Goal: Task Accomplishment & Management: Use online tool/utility

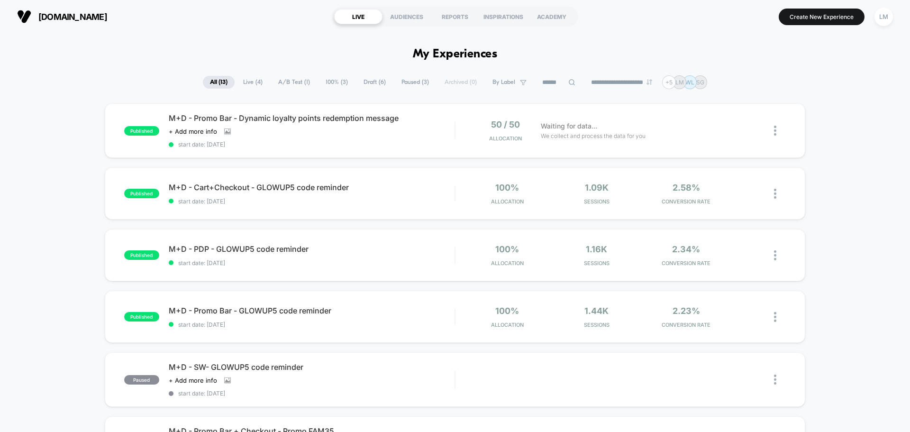
scroll to position [332, 0]
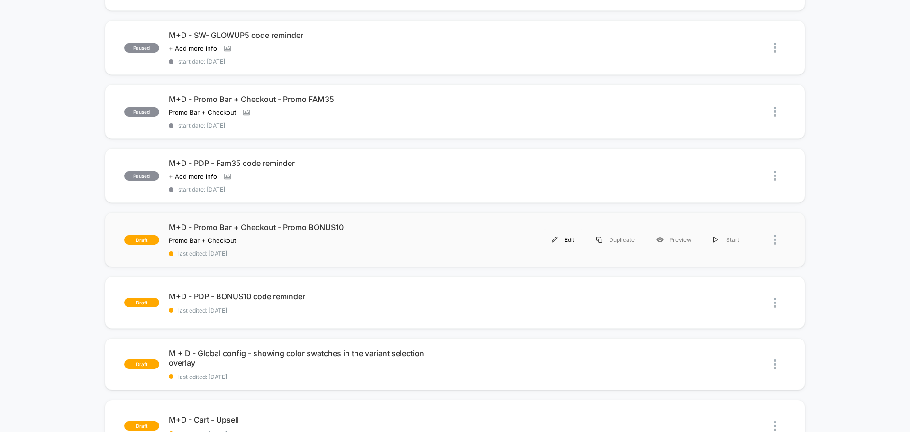
click at [562, 240] on div "Edit" at bounding box center [563, 239] width 45 height 21
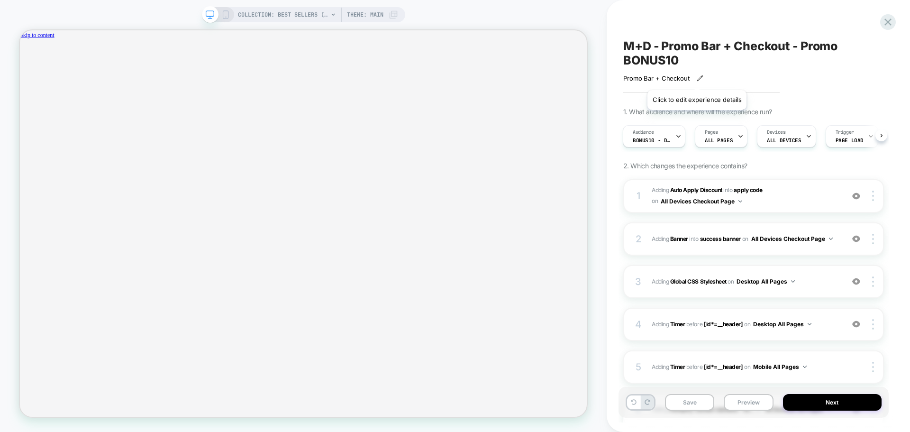
click at [697, 78] on icon at bounding box center [700, 78] width 7 height 7
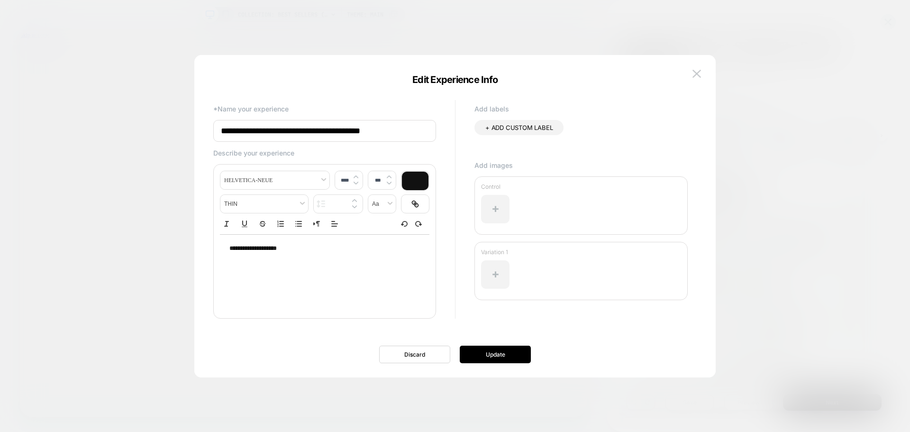
click at [420, 131] on input "**********" at bounding box center [324, 131] width 223 height 22
type input "**********"
click at [510, 352] on button "Update" at bounding box center [495, 355] width 71 height 18
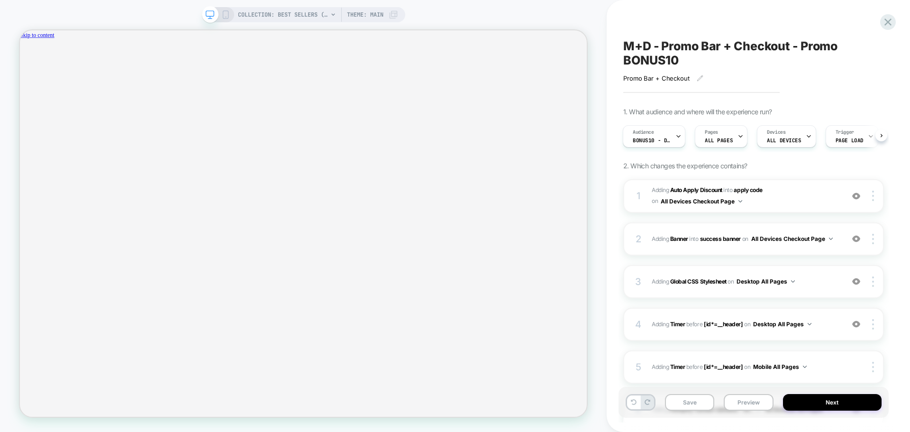
click at [677, 58] on span "M+D - Promo Bar + Checkout - Promo BONUS10" at bounding box center [753, 53] width 261 height 28
click at [862, 54] on icon at bounding box center [864, 53] width 12 height 12
click at [701, 55] on span "M+D - Promo Bar + Checkout - Promo BONUS10" at bounding box center [753, 53] width 261 height 28
click at [672, 62] on textarea "**********" at bounding box center [738, 53] width 230 height 28
click at [677, 61] on textarea "**********" at bounding box center [738, 53] width 230 height 28
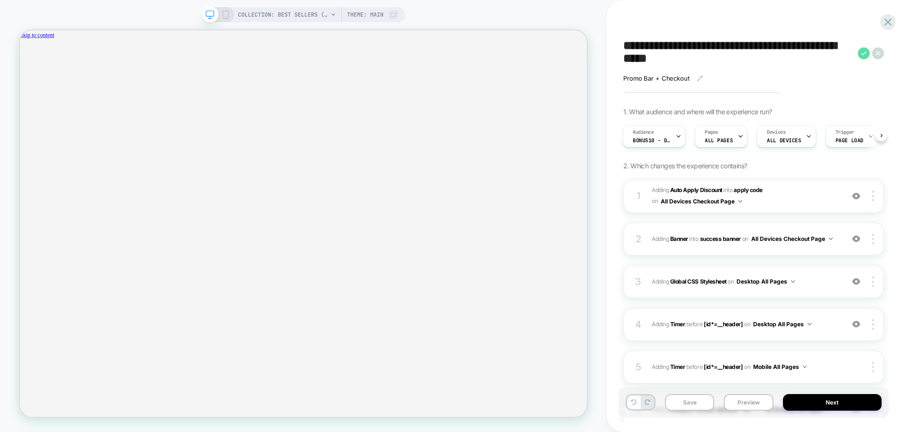
type textarea "**********"
click at [860, 55] on icon at bounding box center [864, 53] width 12 height 12
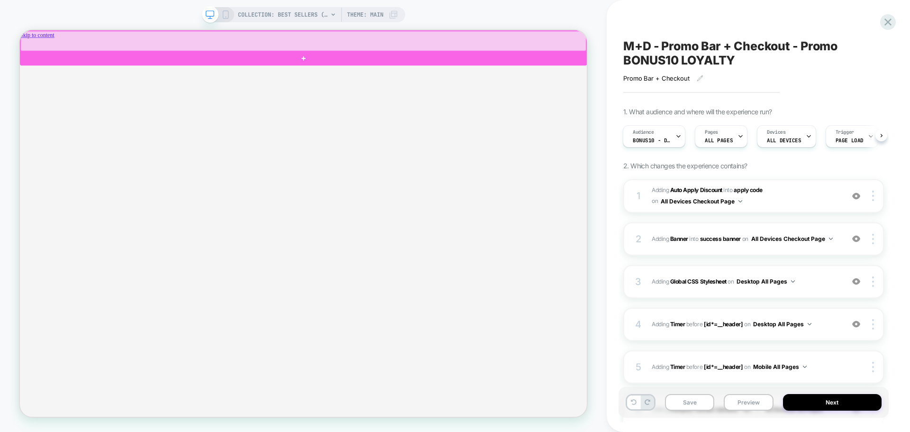
click at [513, 45] on div at bounding box center [398, 44] width 754 height 27
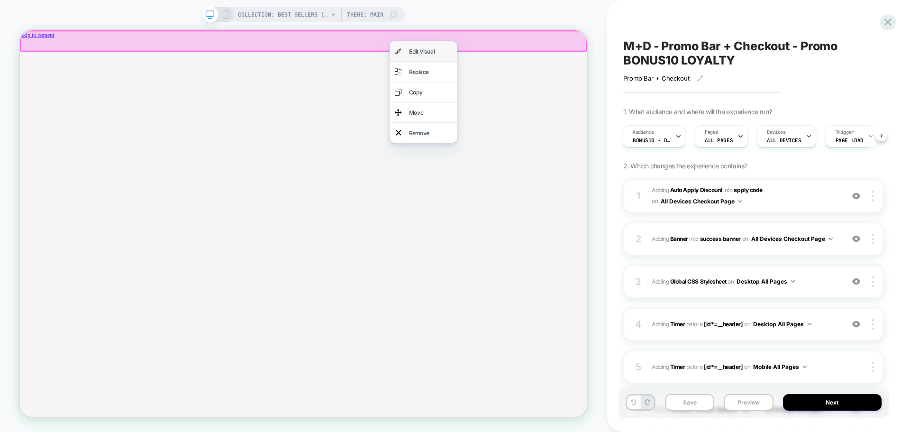
click at [538, 60] on div "Edit Visual" at bounding box center [558, 58] width 90 height 27
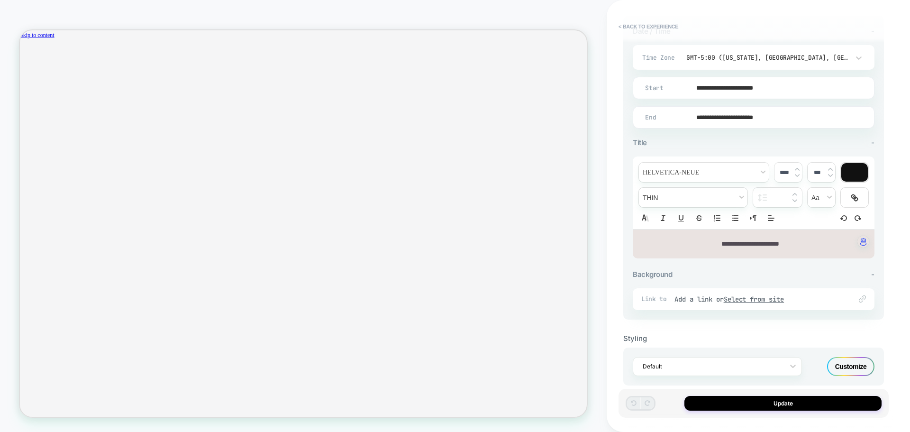
scroll to position [237, 0]
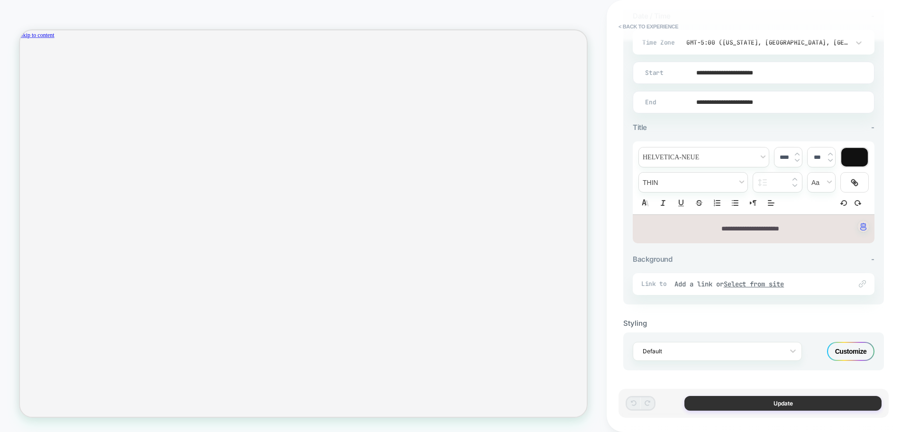
click at [773, 402] on button "Update" at bounding box center [783, 403] width 197 height 15
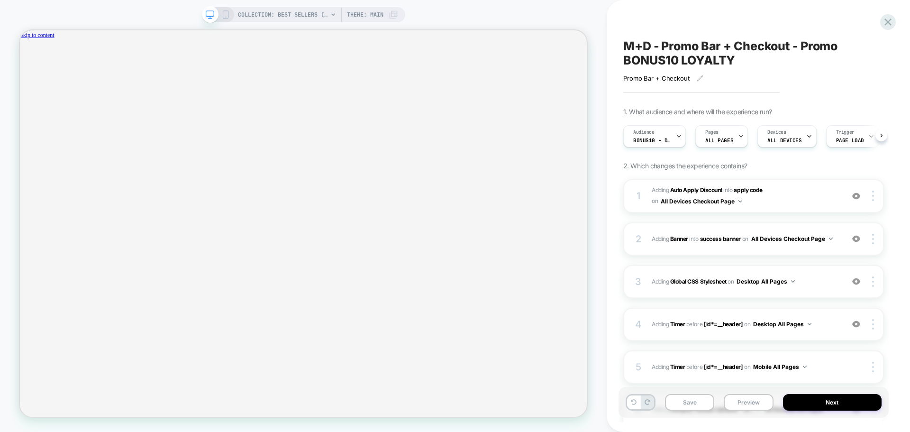
scroll to position [0, 0]
click at [668, 139] on span "BONUS10 - DUNKIN" at bounding box center [652, 140] width 38 height 7
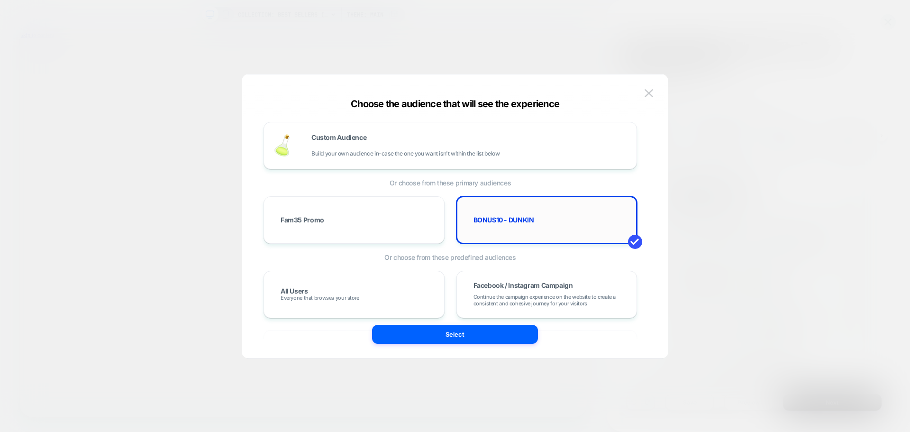
click at [533, 227] on div "BONUS10 - DUNKIN" at bounding box center [546, 219] width 161 height 27
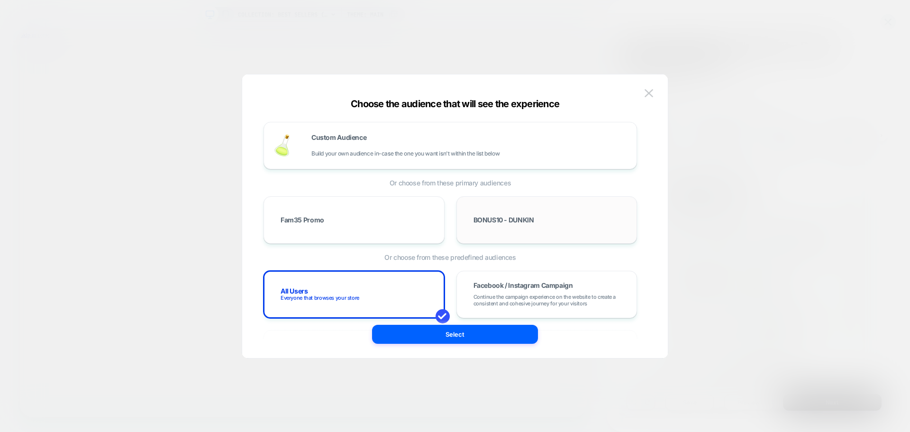
click at [510, 225] on div "BONUS10 - DUNKIN" at bounding box center [546, 219] width 161 height 27
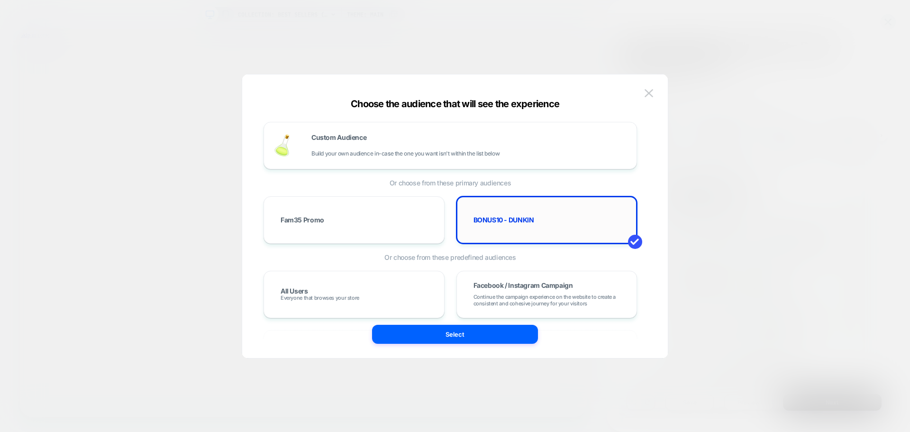
drag, startPoint x: 539, startPoint y: 221, endPoint x: 523, endPoint y: 223, distance: 16.8
click at [523, 223] on div "BONUS10 - DUNKIN" at bounding box center [546, 219] width 161 height 27
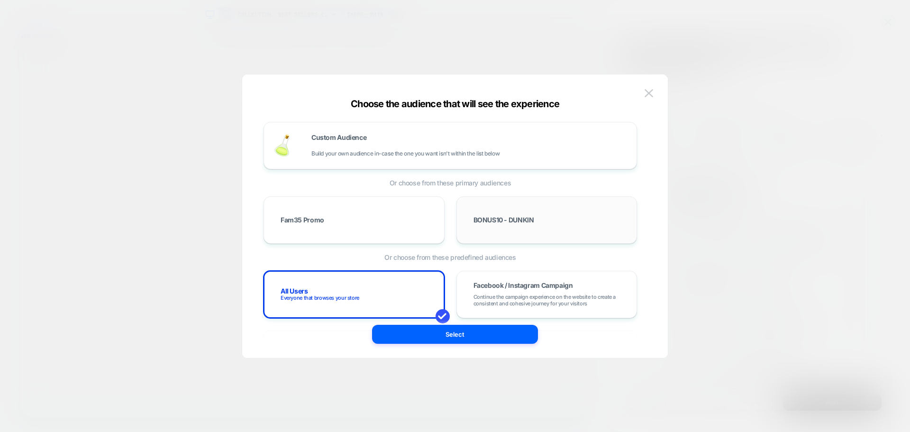
click at [523, 223] on div "BONUS10 - DUNKIN" at bounding box center [546, 219] width 161 height 27
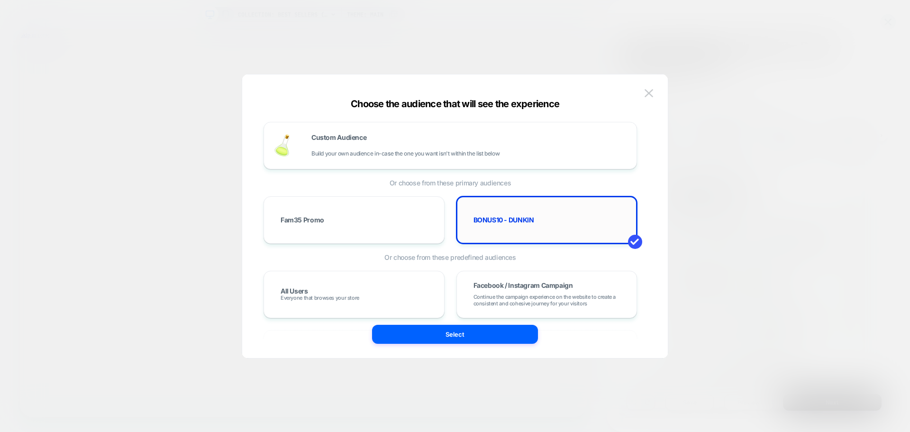
click at [512, 219] on span "BONUS10 - DUNKIN" at bounding box center [504, 220] width 61 height 7
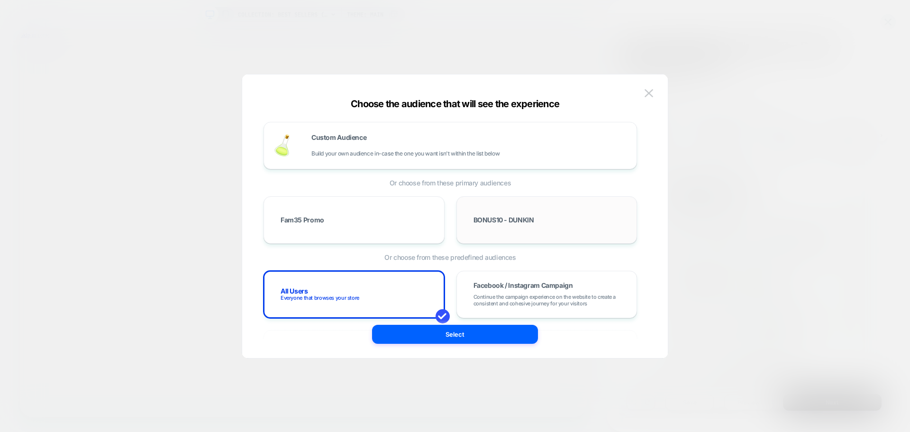
click at [512, 219] on span "BONUS10 - DUNKIN" at bounding box center [504, 220] width 61 height 7
click at [509, 210] on div "BONUS10 - DUNKIN" at bounding box center [546, 219] width 161 height 27
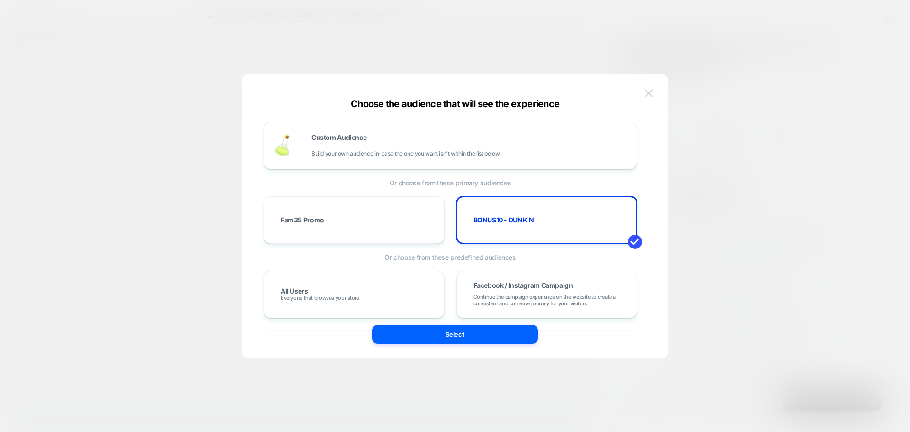
click at [649, 94] on img at bounding box center [649, 93] width 9 height 8
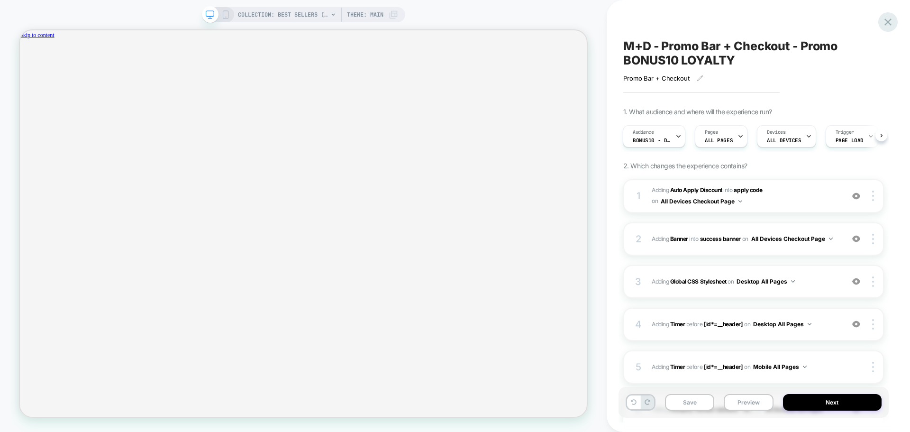
click at [892, 27] on icon at bounding box center [888, 22] width 13 height 13
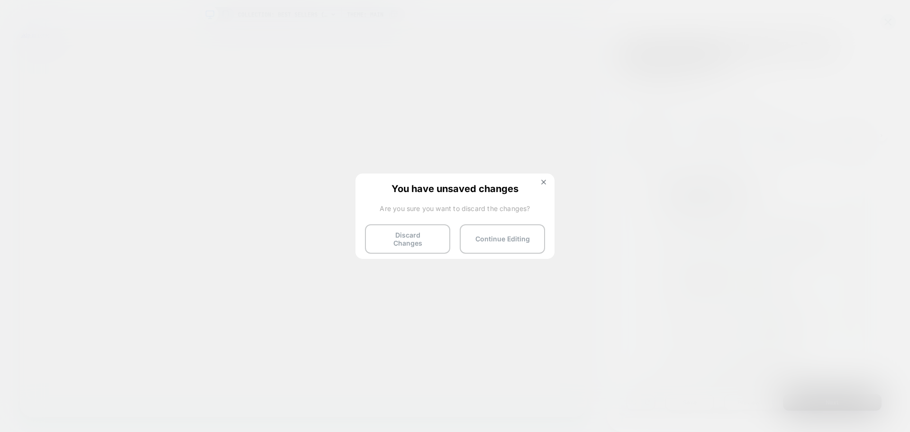
drag, startPoint x: 425, startPoint y: 238, endPoint x: 401, endPoint y: 299, distance: 65.3
click at [401, 299] on body "COLLECTION: Best Sellers (Category) COLLECTION: Best Sellers (Category) Theme: …" at bounding box center [455, 216] width 910 height 432
click at [546, 183] on button at bounding box center [544, 183] width 10 height 8
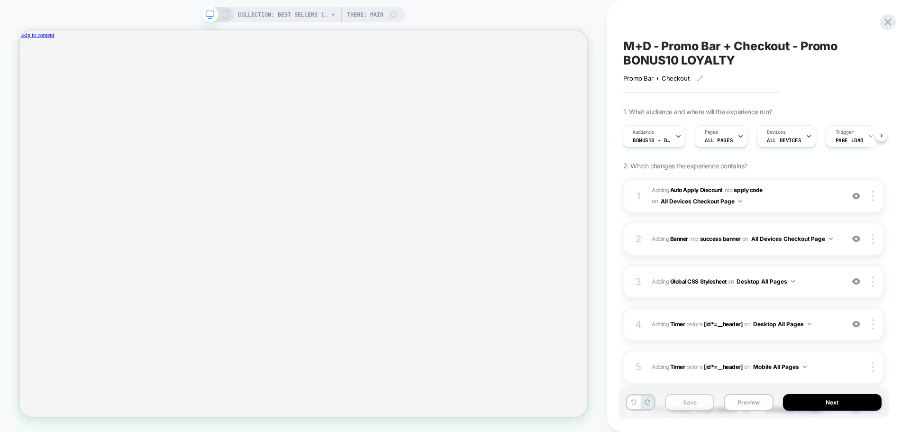
click at [695, 396] on button "Save" at bounding box center [689, 402] width 49 height 17
click at [890, 23] on icon at bounding box center [888, 22] width 13 height 13
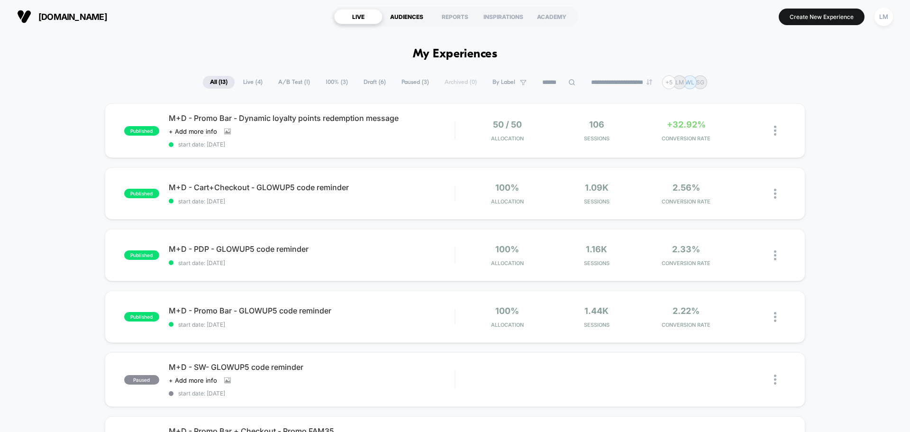
click at [401, 15] on div "AUDIENCES" at bounding box center [407, 16] width 48 height 15
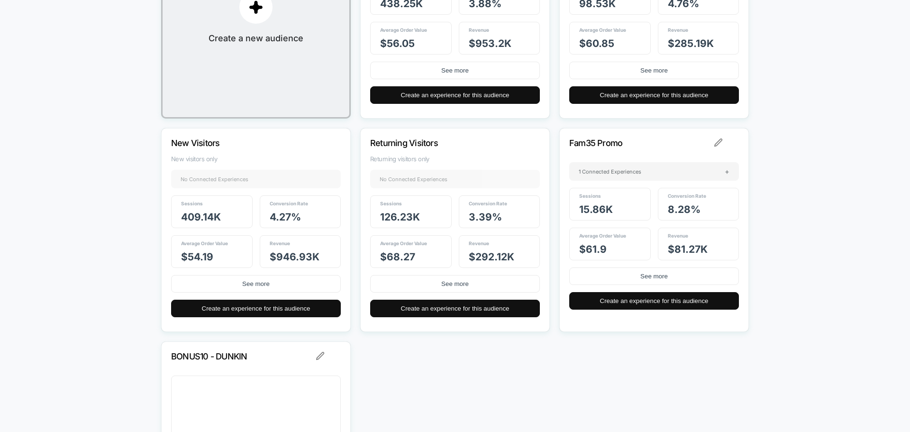
scroll to position [219, 0]
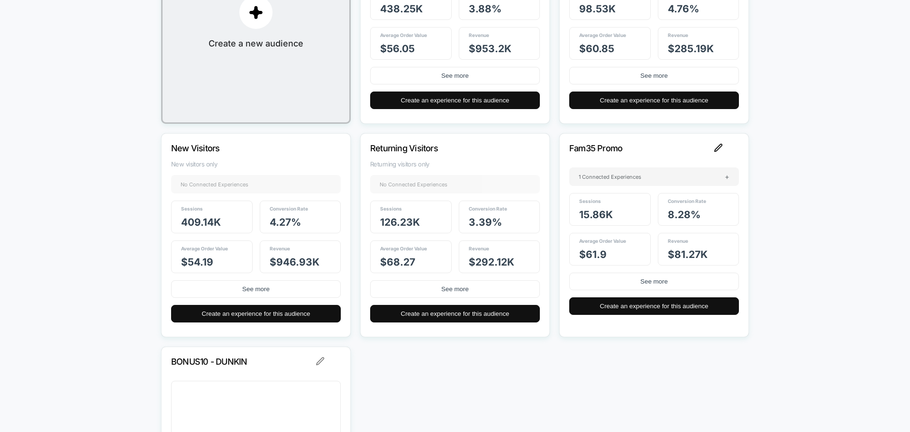
click at [718, 146] on img at bounding box center [718, 148] width 9 height 9
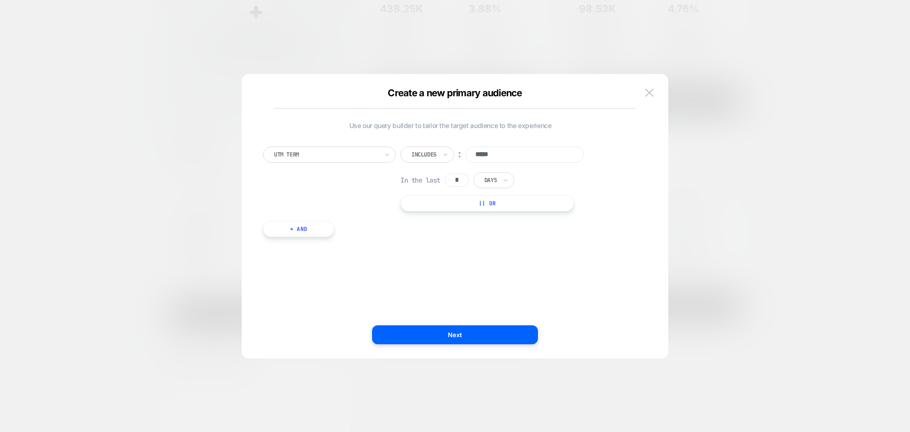
scroll to position [0, 0]
click at [652, 92] on img at bounding box center [649, 93] width 9 height 8
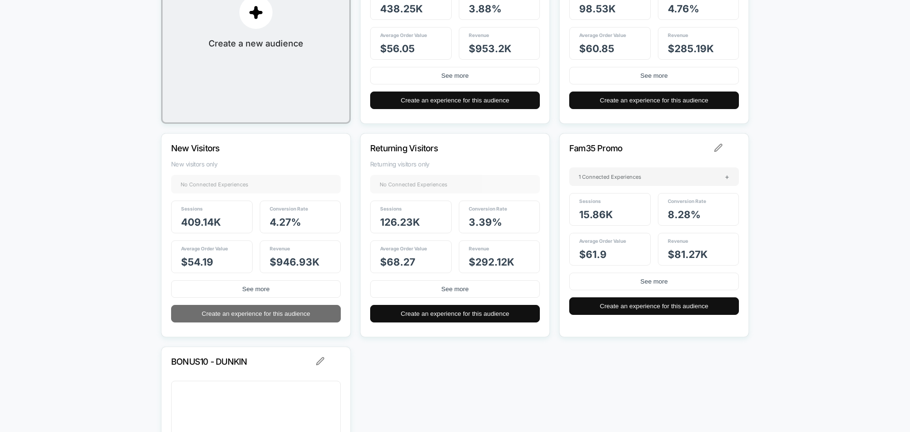
scroll to position [361, 0]
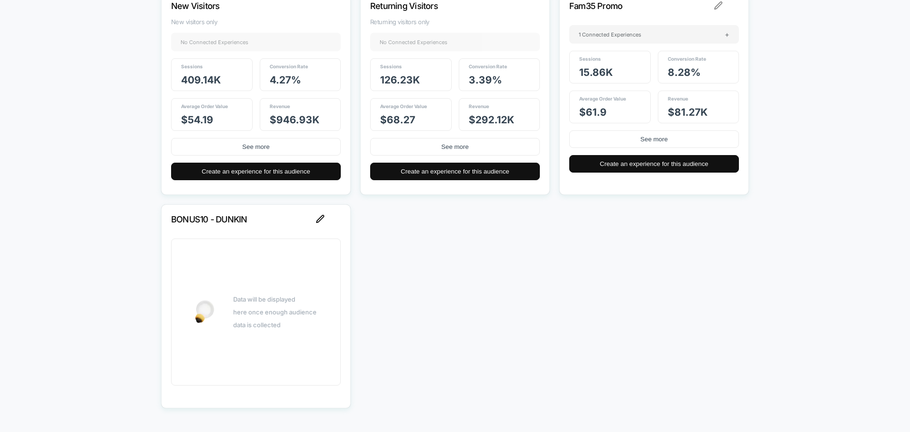
click at [324, 219] on img at bounding box center [320, 219] width 9 height 9
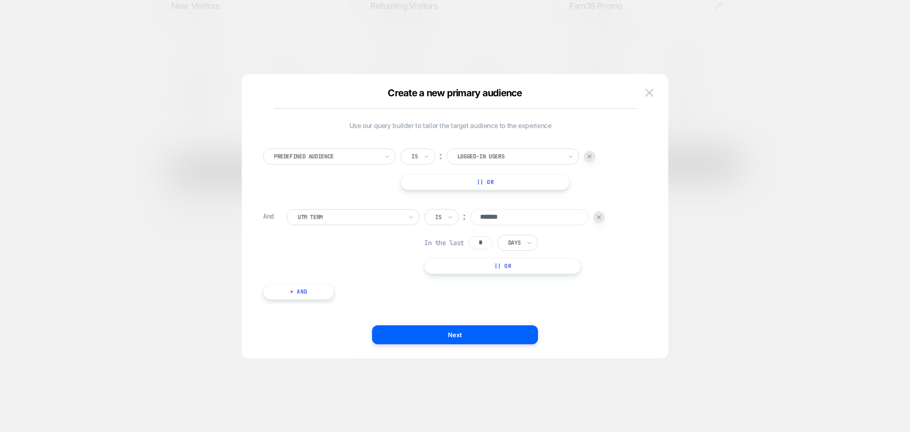
click at [588, 156] on img at bounding box center [590, 157] width 4 height 4
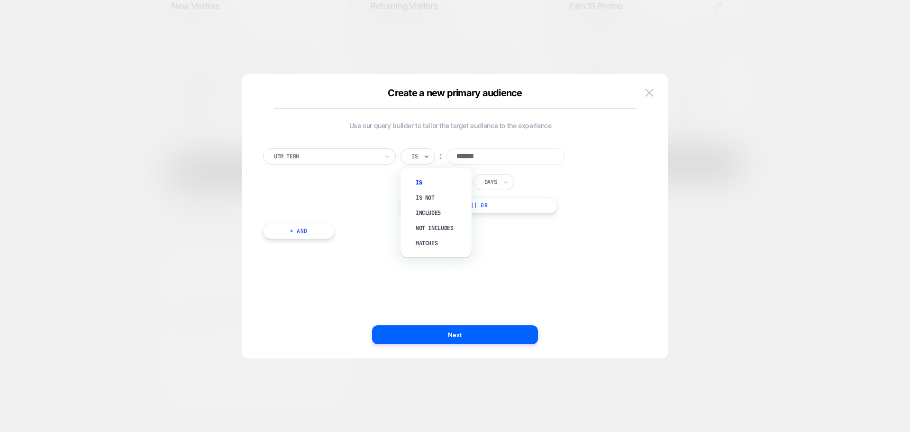
click at [429, 162] on div at bounding box center [426, 156] width 7 height 15
click at [432, 216] on div "Includes" at bounding box center [441, 212] width 62 height 15
click at [492, 215] on div "UTM Term option Includes, selected. Select is focused ,type to refine list, pre…" at bounding box center [450, 189] width 384 height 110
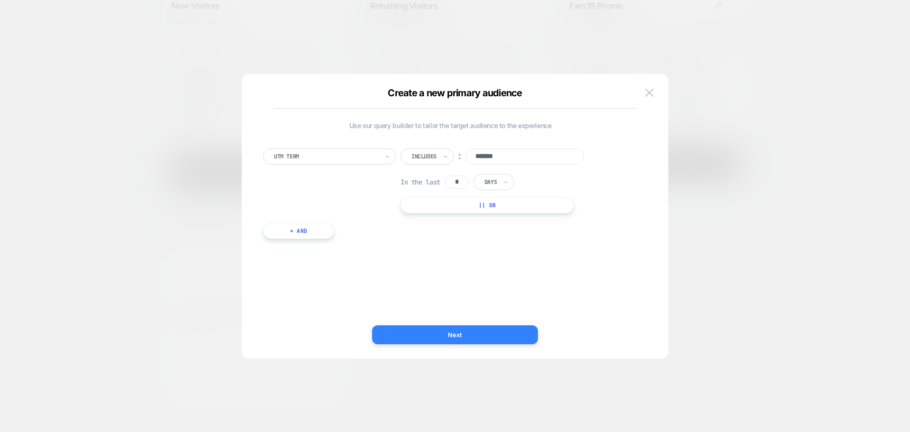
click at [449, 334] on button "Next" at bounding box center [455, 334] width 166 height 19
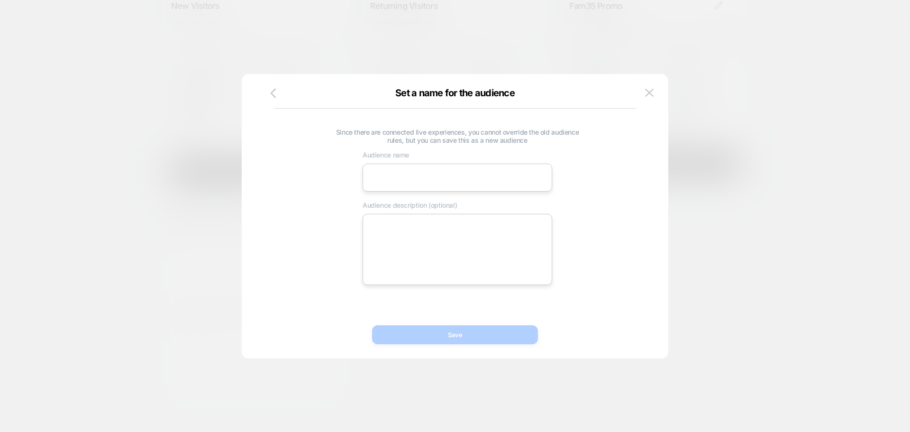
click at [445, 173] on input at bounding box center [458, 178] width 190 height 28
type input "**********"
click at [456, 333] on button "Save" at bounding box center [455, 334] width 166 height 19
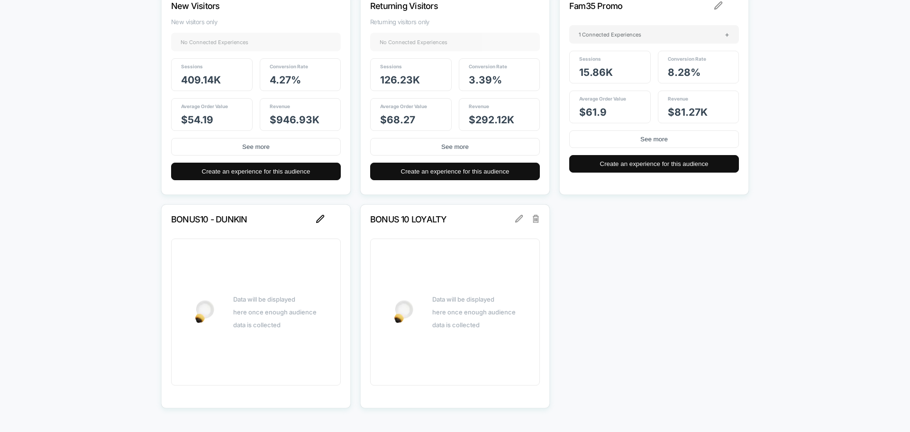
click at [320, 219] on img at bounding box center [320, 219] width 9 height 9
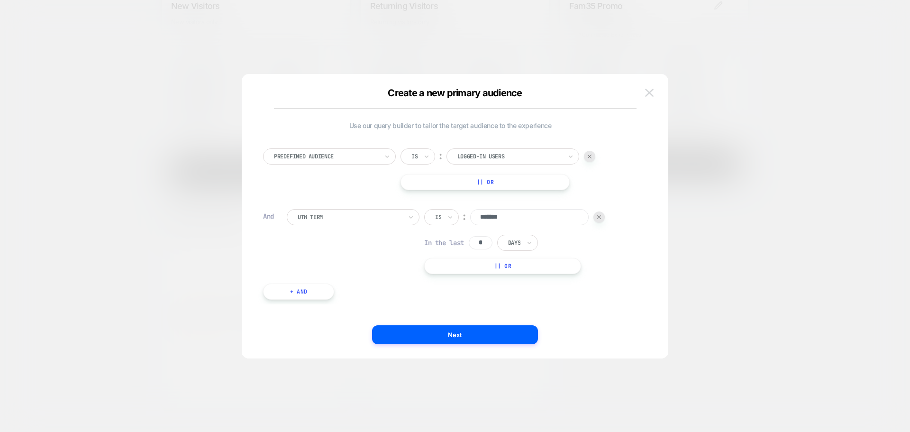
click at [651, 92] on img at bounding box center [649, 93] width 9 height 8
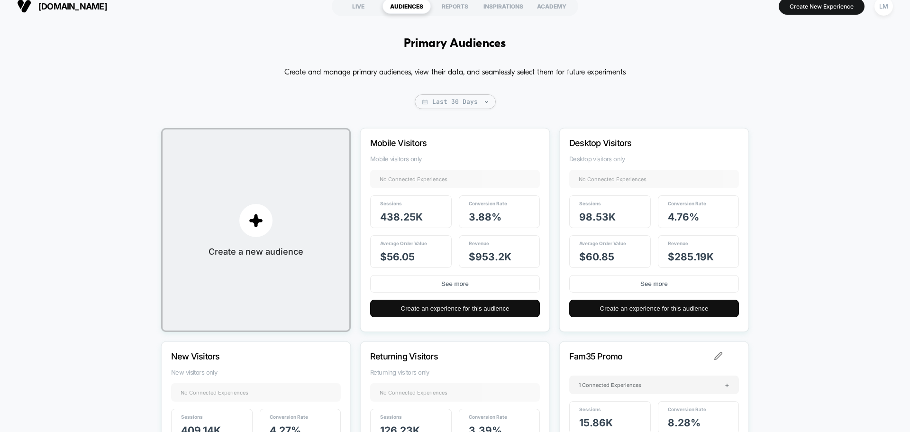
scroll to position [0, 0]
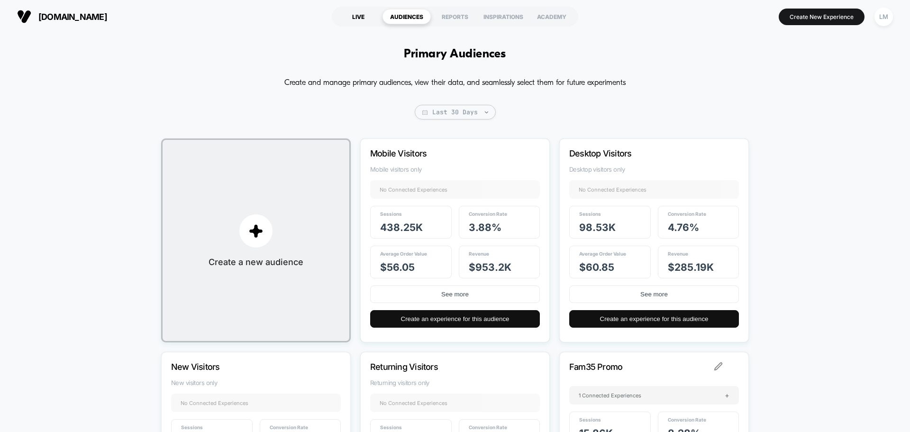
click at [365, 18] on div "LIVE" at bounding box center [358, 16] width 48 height 15
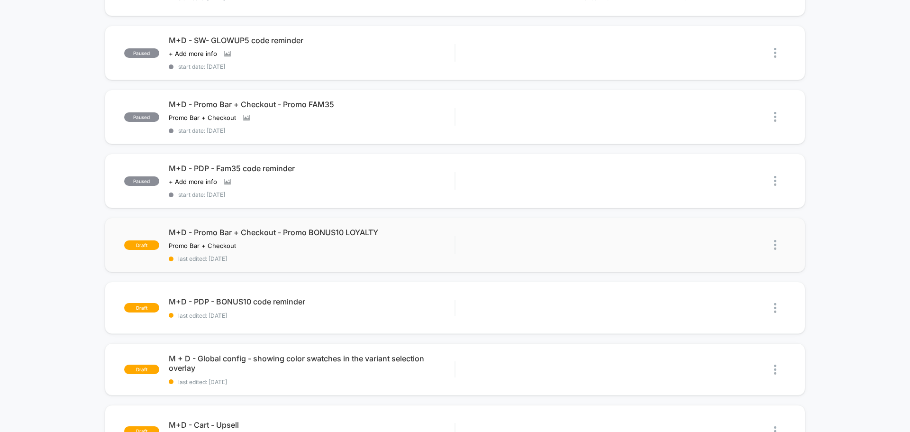
scroll to position [332, 0]
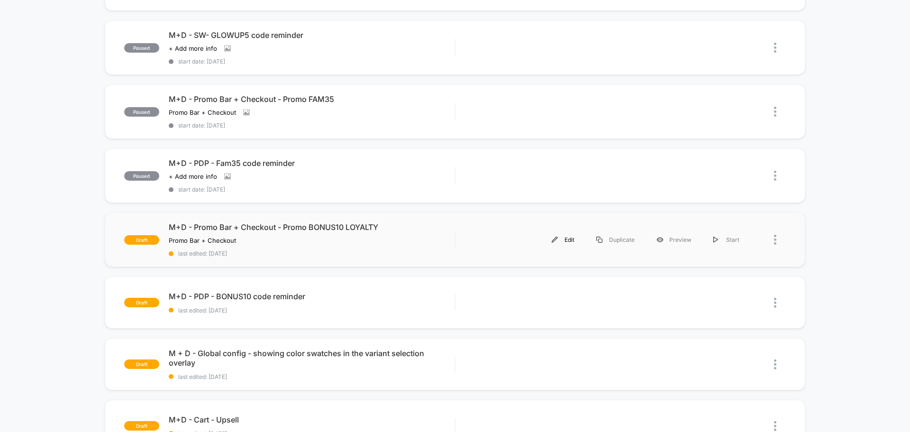
click at [561, 239] on div "Edit" at bounding box center [563, 239] width 45 height 21
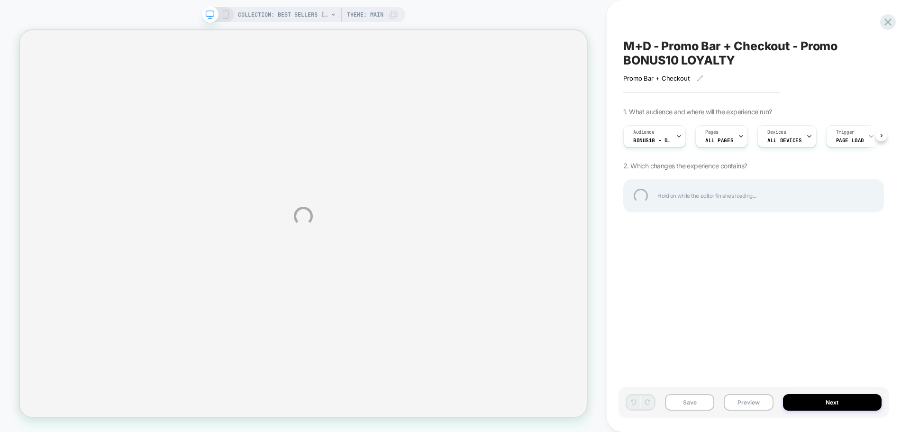
click at [678, 137] on div "COLLECTION: Best Sellers (Category) COLLECTION: Best Sellers (Category) Theme: …" at bounding box center [455, 216] width 910 height 432
click at [675, 135] on div "Audience BONUS10 - DUNKIN" at bounding box center [652, 136] width 57 height 21
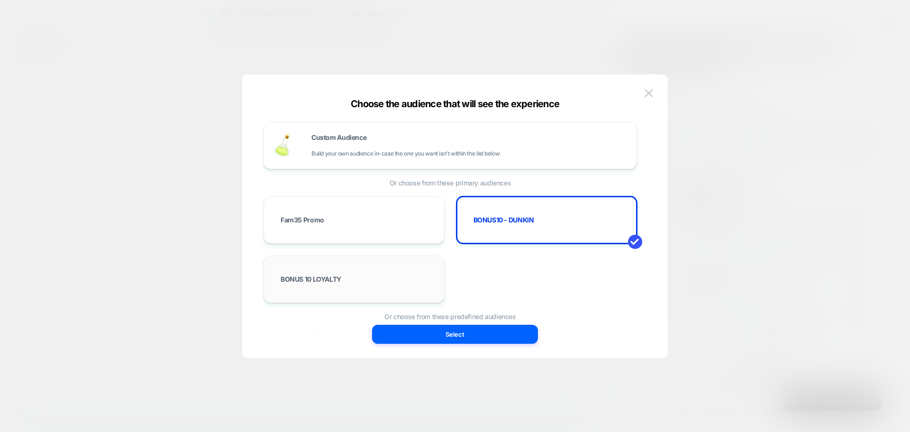
click at [362, 274] on div "BONUS 10 LOYALTY" at bounding box center [354, 278] width 161 height 27
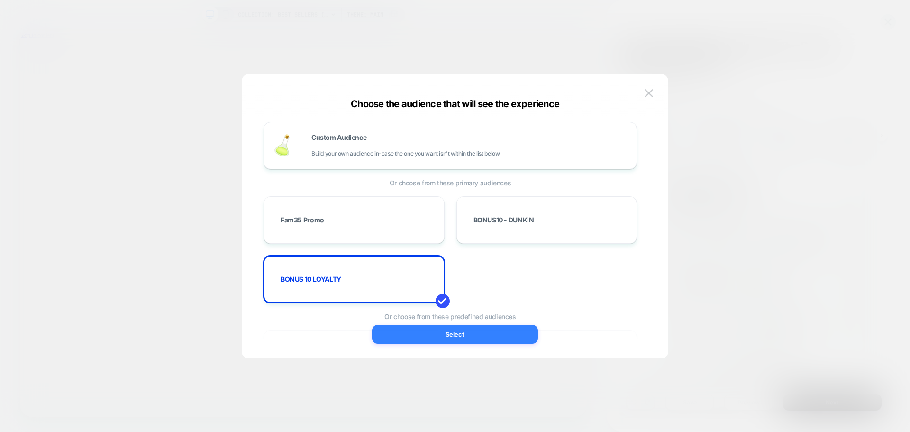
click at [428, 334] on button "Select" at bounding box center [455, 334] width 166 height 19
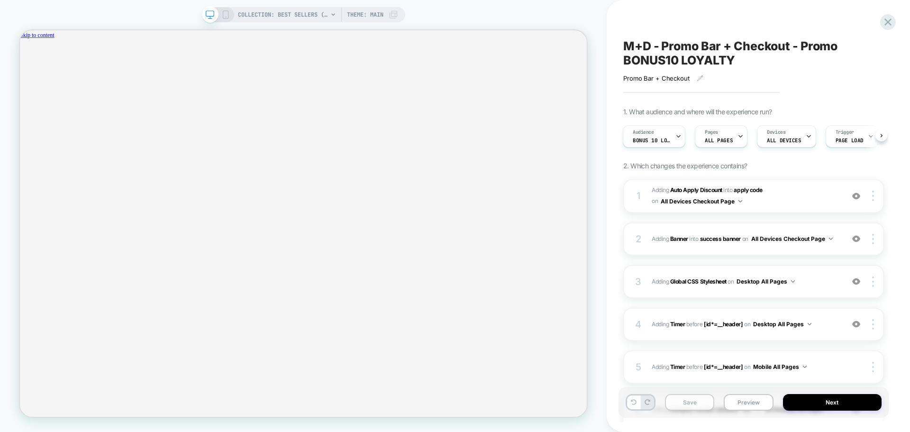
click at [691, 404] on button "Save" at bounding box center [689, 402] width 49 height 17
click at [887, 22] on icon at bounding box center [888, 21] width 7 height 7
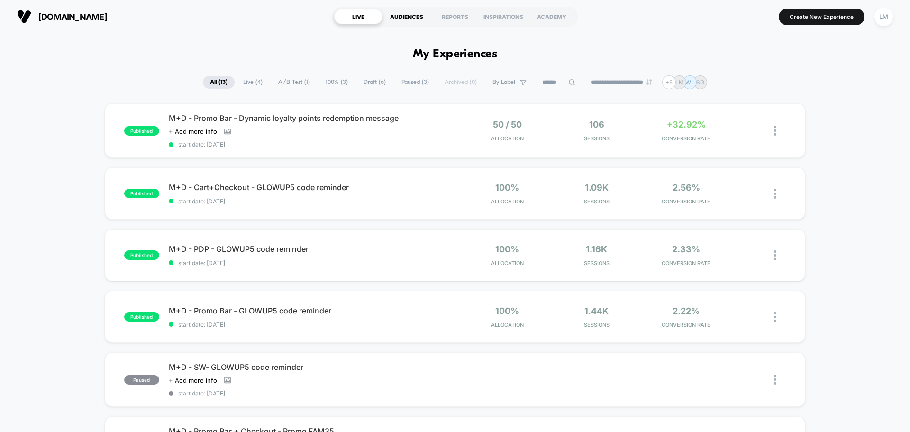
click at [413, 15] on div "AUDIENCES" at bounding box center [407, 16] width 48 height 15
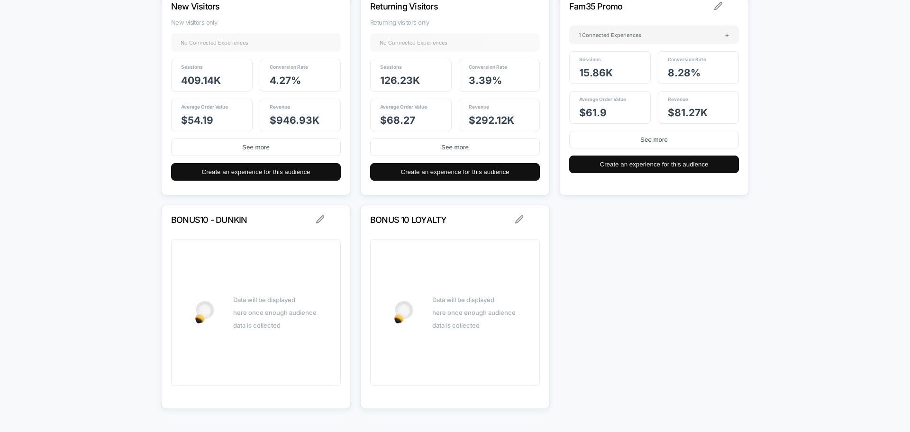
scroll to position [361, 0]
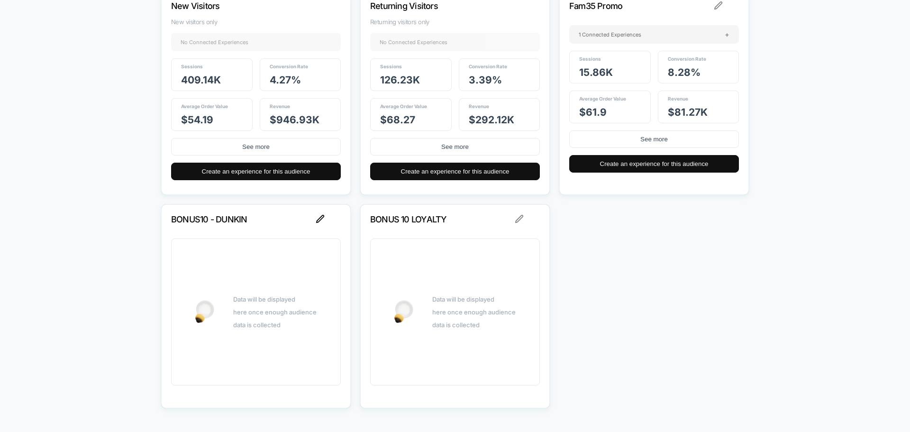
click at [318, 216] on img at bounding box center [320, 219] width 9 height 9
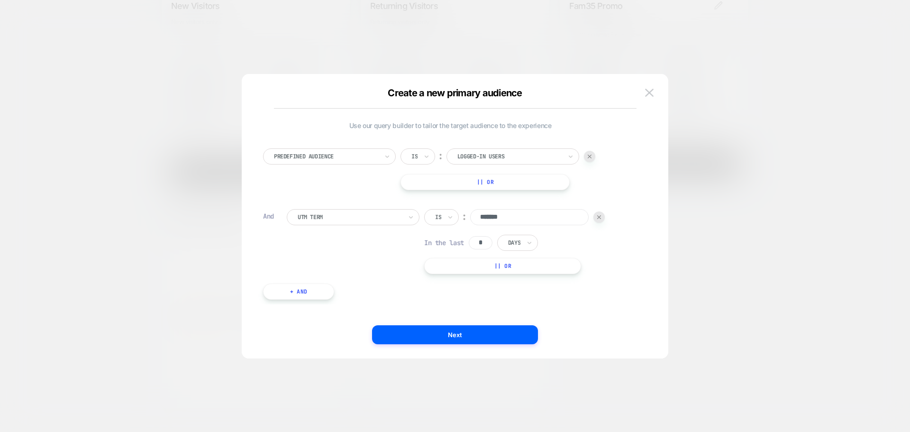
click at [657, 89] on div "Create a new primary audience Use our query builder to tailor the target audien…" at bounding box center [455, 220] width 427 height 275
click at [653, 89] on img at bounding box center [649, 93] width 9 height 8
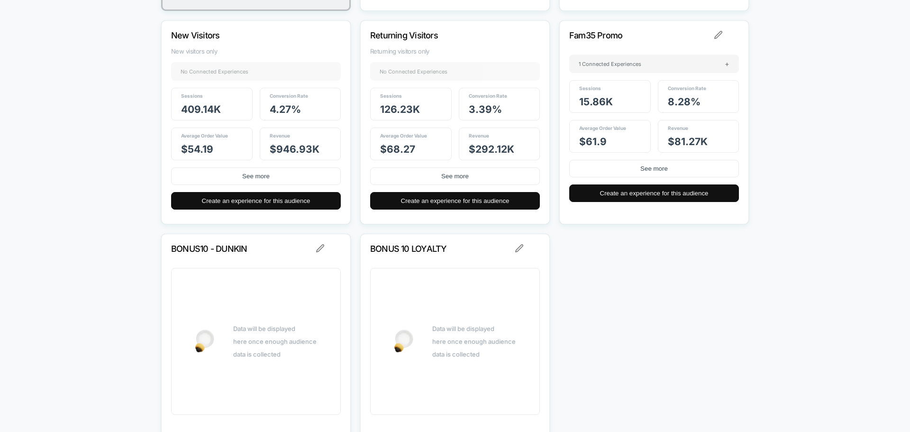
scroll to position [219, 0]
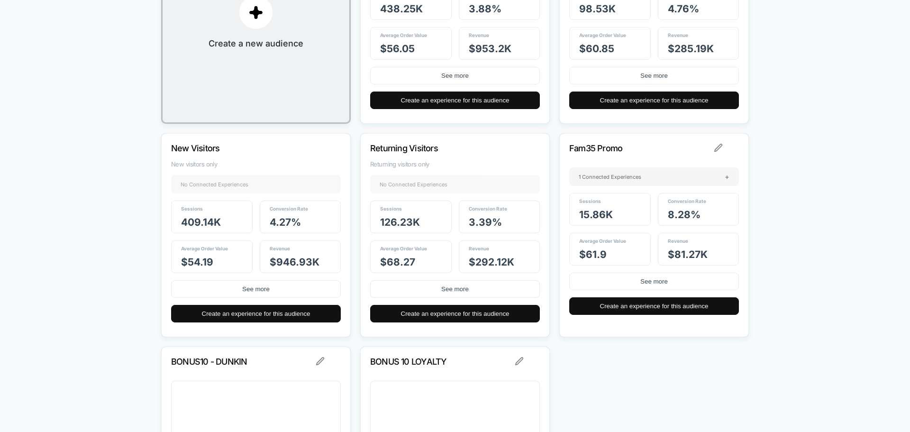
click at [399, 357] on p "BONUS 10 LOYALTY" at bounding box center [442, 361] width 144 height 10
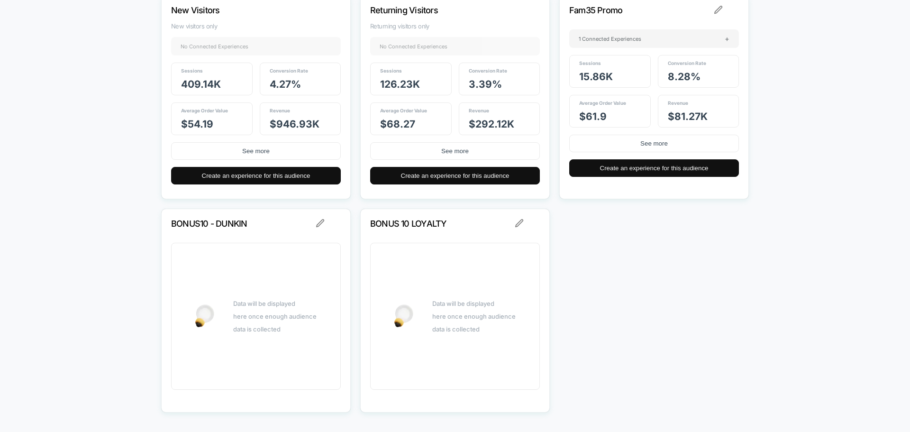
scroll to position [361, 0]
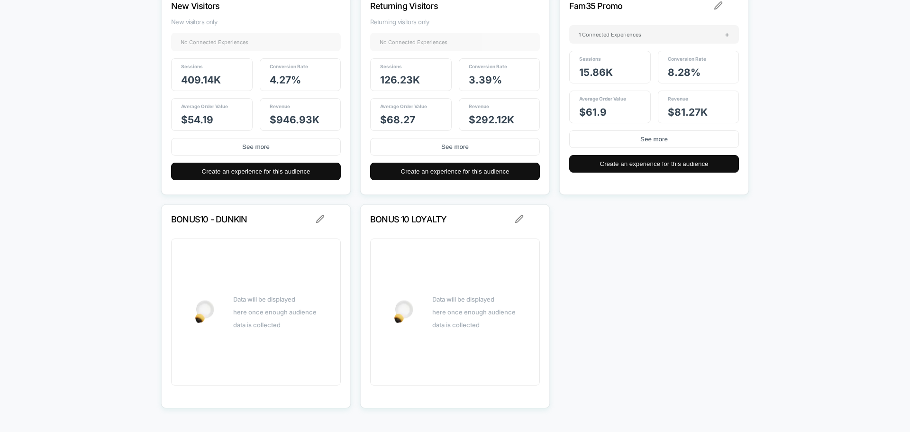
click at [450, 310] on div "Data will be displayed here once enough audience data is collected" at bounding box center [473, 312] width 83 height 38
click at [421, 222] on p "BONUS 10 LOYALTY" at bounding box center [442, 219] width 144 height 10
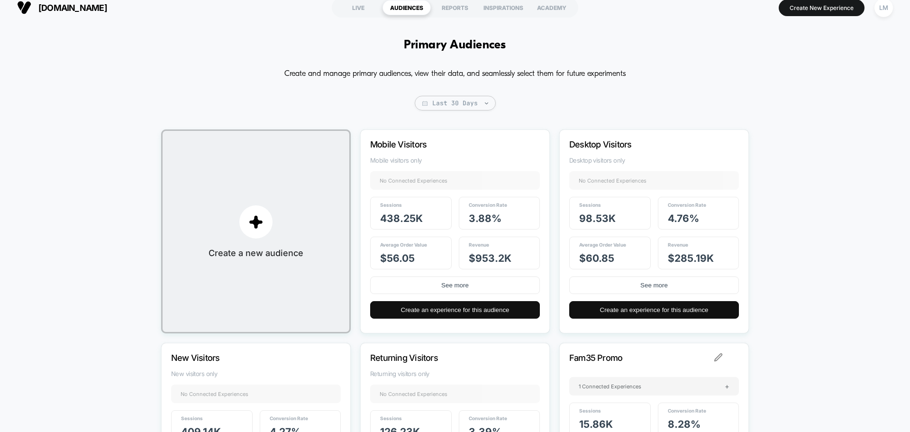
scroll to position [0, 0]
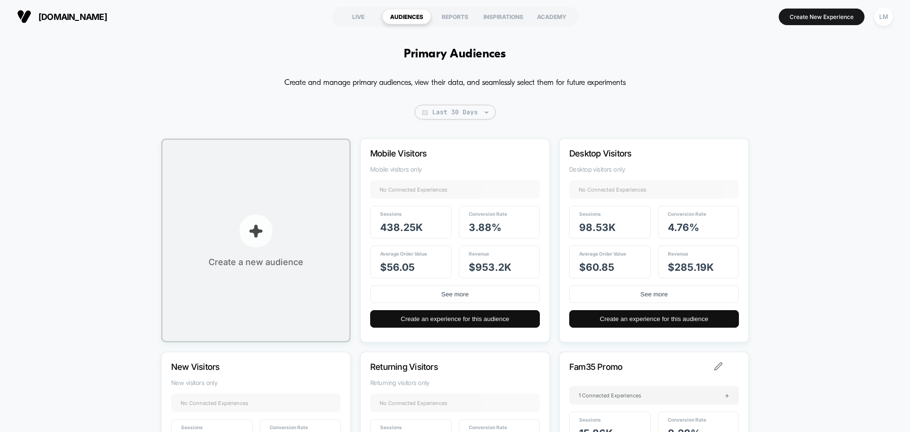
click at [263, 245] on p "button" at bounding box center [255, 230] width 33 height 33
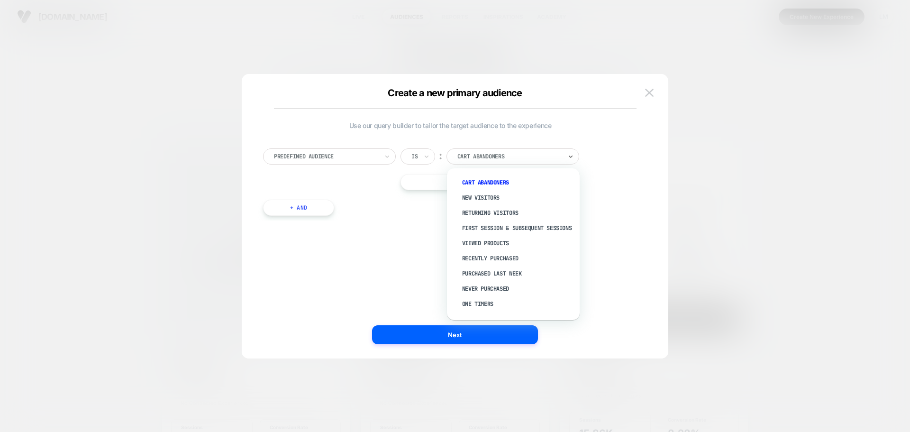
click at [528, 156] on div at bounding box center [509, 156] width 104 height 9
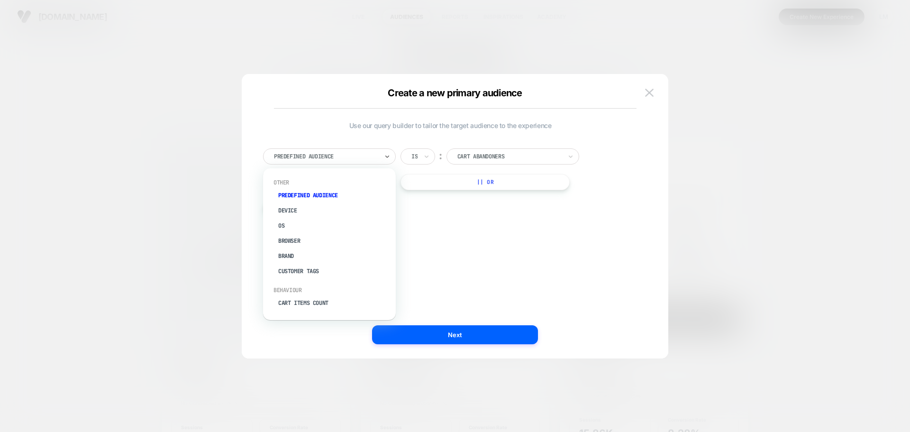
click at [344, 154] on div at bounding box center [326, 156] width 104 height 9
click at [293, 301] on div "UTM Term" at bounding box center [334, 304] width 123 height 15
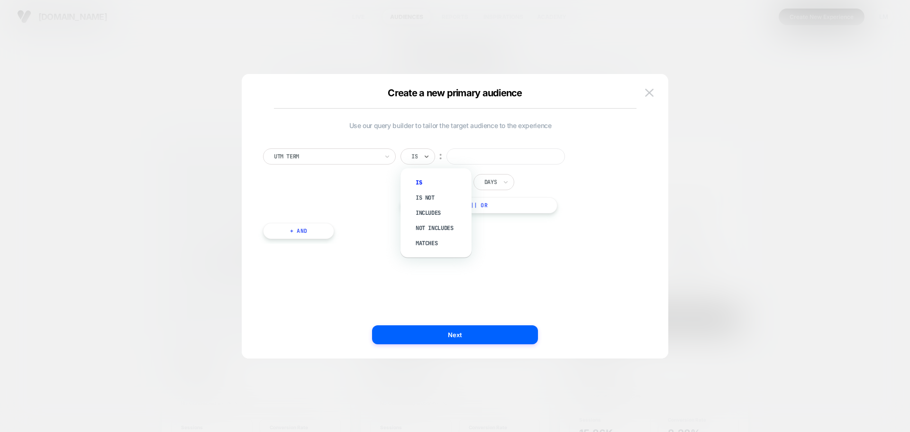
click at [420, 154] on div "Is" at bounding box center [418, 156] width 35 height 16
click at [419, 153] on div "Is" at bounding box center [415, 156] width 8 height 10
click at [418, 211] on div "Includes" at bounding box center [441, 212] width 62 height 15
click at [468, 152] on input at bounding box center [525, 156] width 119 height 16
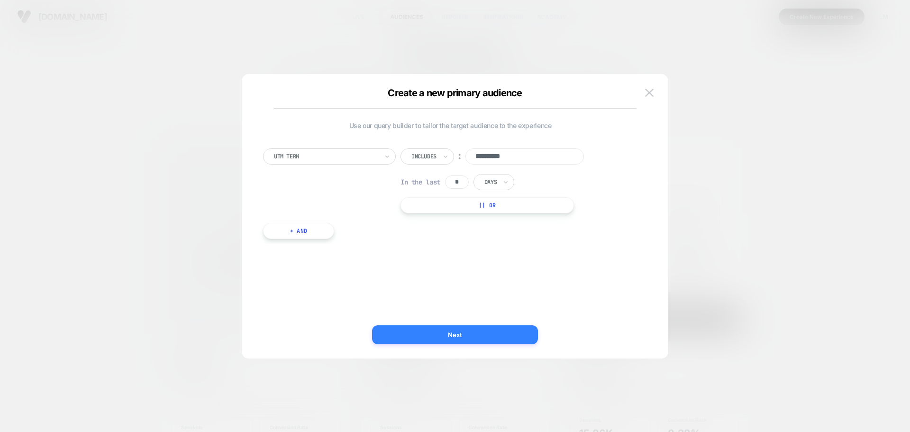
type input "**********"
click at [455, 333] on button "Next" at bounding box center [455, 334] width 166 height 19
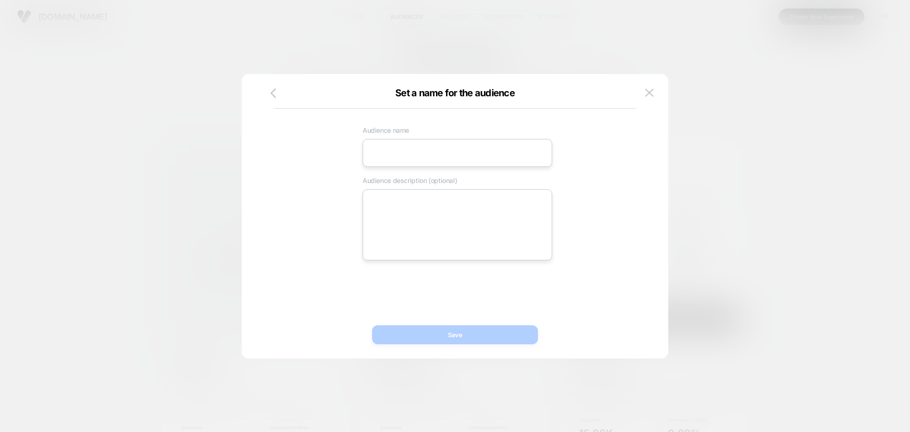
click at [433, 159] on input at bounding box center [458, 153] width 190 height 28
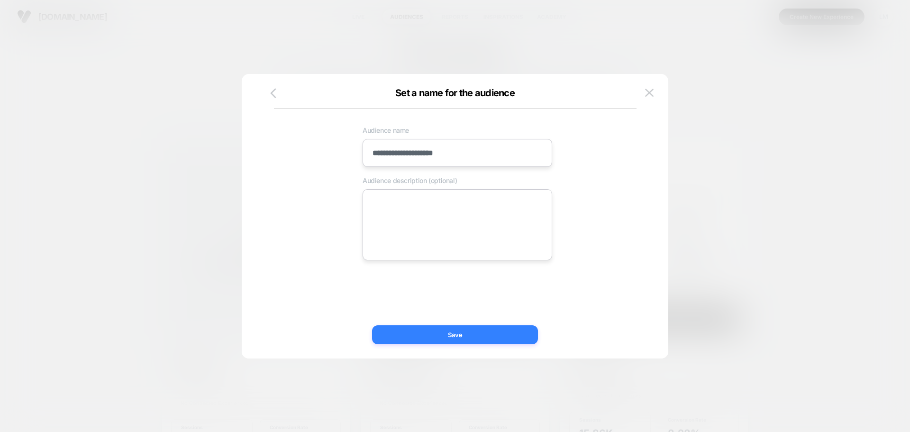
type input "**********"
click at [474, 335] on button "Save" at bounding box center [455, 334] width 166 height 19
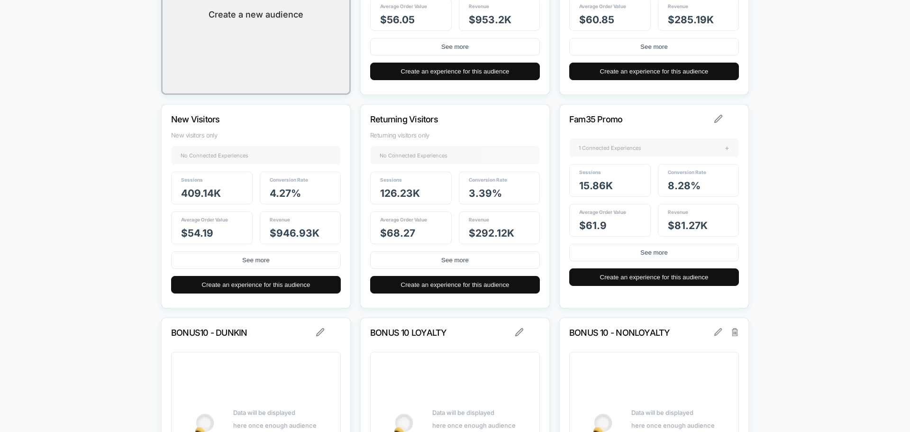
scroll to position [247, 0]
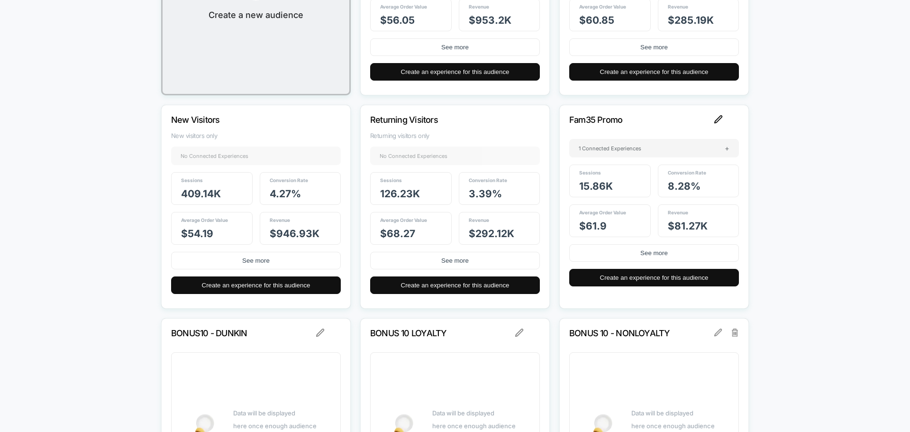
click at [717, 117] on img at bounding box center [718, 119] width 9 height 9
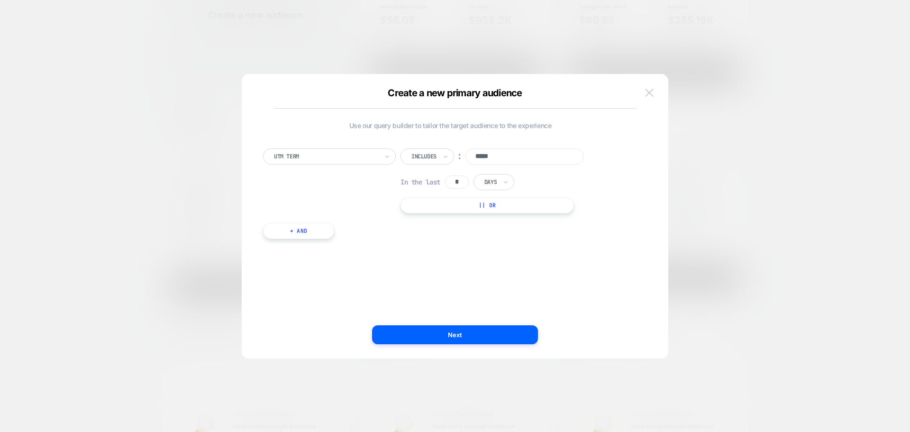
click at [648, 94] on img at bounding box center [649, 93] width 9 height 8
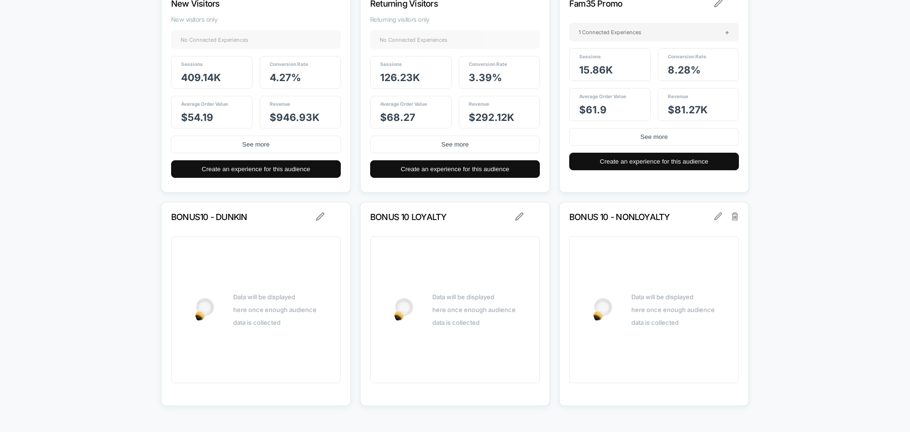
scroll to position [389, 0]
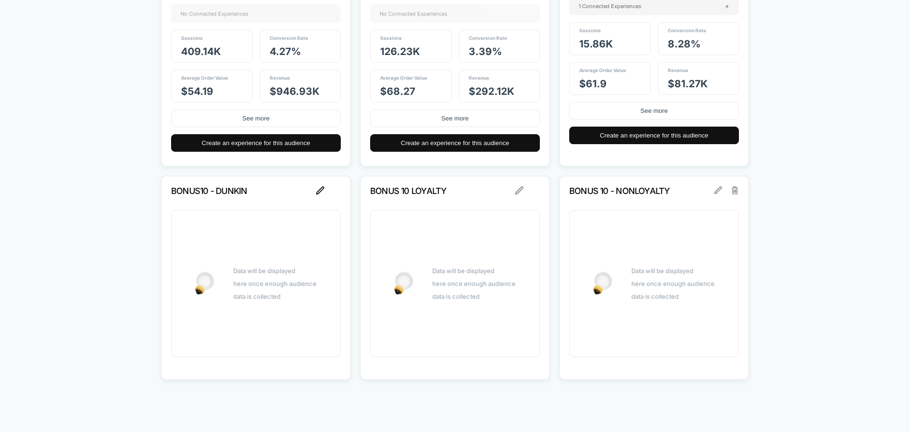
click at [321, 189] on img at bounding box center [320, 190] width 9 height 9
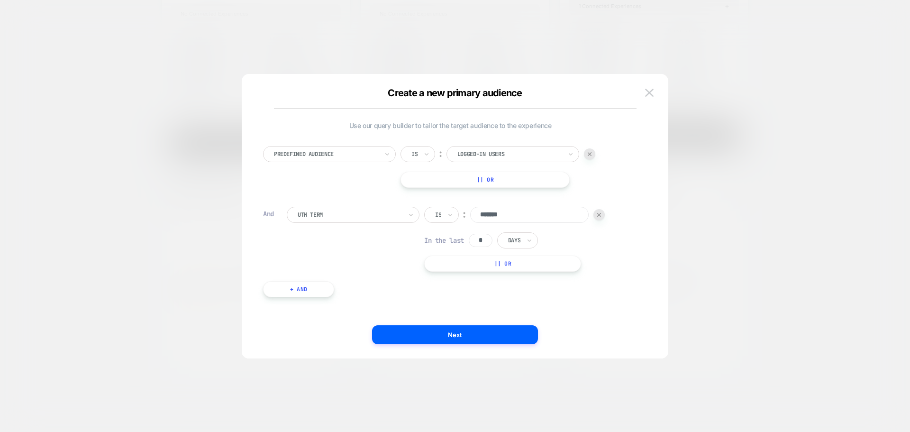
scroll to position [0, 0]
click at [644, 91] on button at bounding box center [649, 93] width 14 height 14
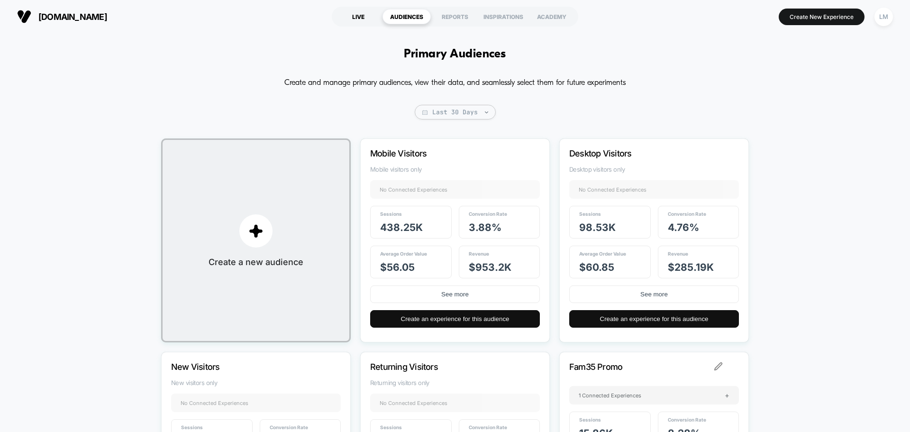
click at [362, 16] on div "LIVE" at bounding box center [358, 16] width 48 height 15
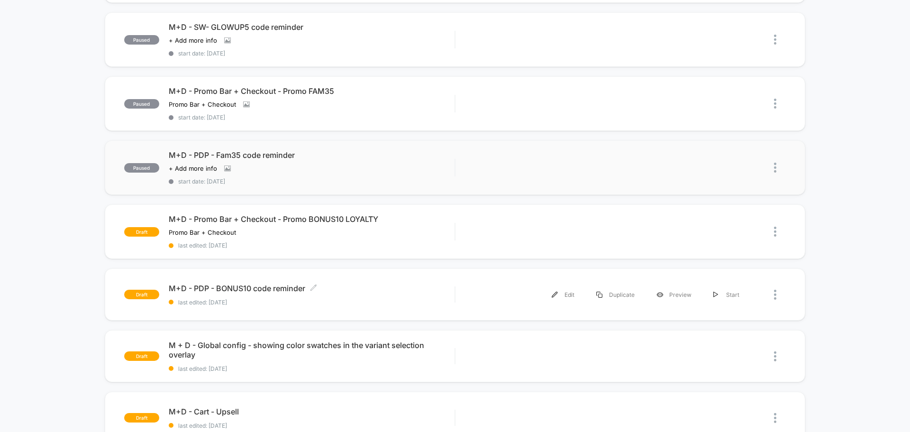
scroll to position [379, 0]
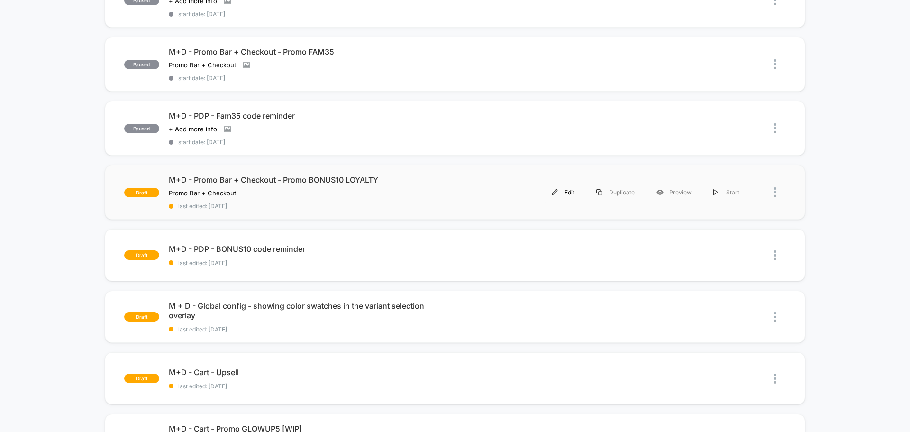
click at [561, 193] on div "Edit" at bounding box center [563, 192] width 45 height 21
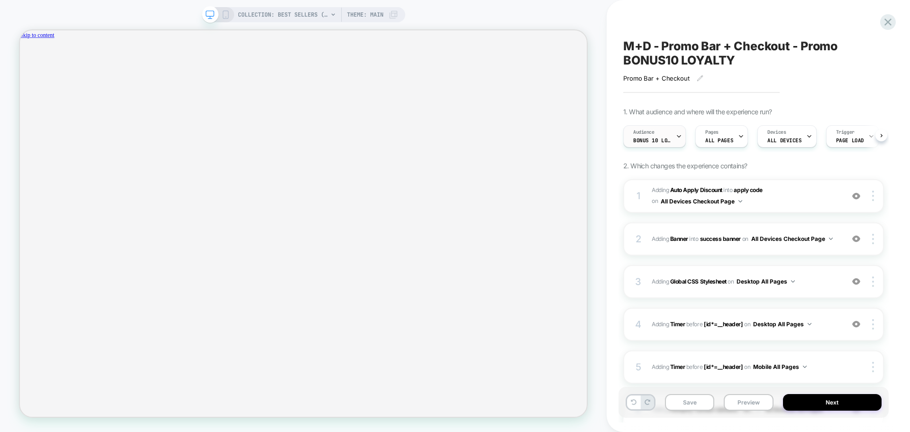
click at [677, 137] on icon at bounding box center [679, 136] width 6 height 6
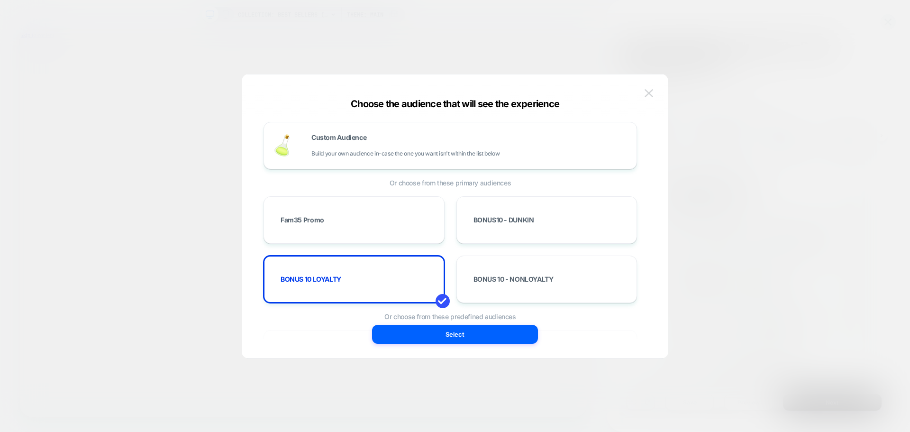
click at [647, 96] on img at bounding box center [649, 93] width 9 height 8
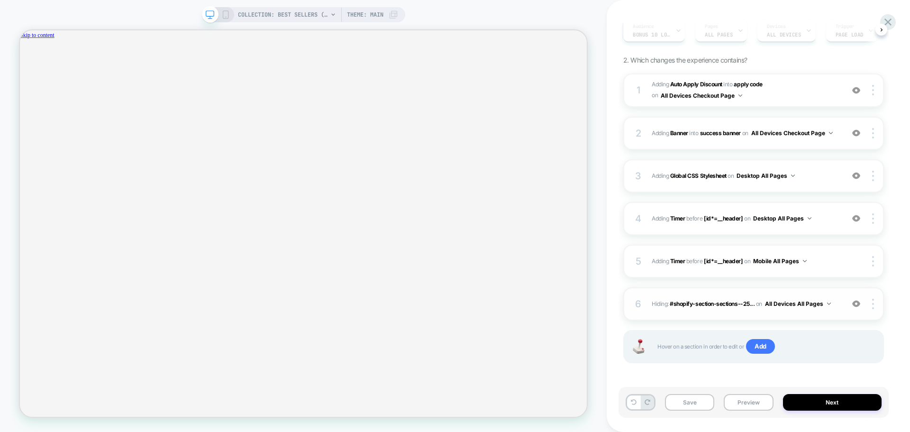
scroll to position [108, 0]
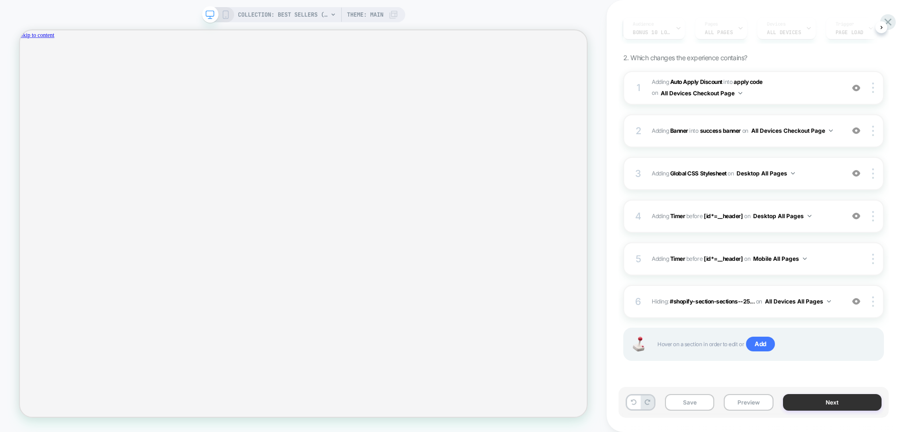
click at [819, 403] on button "Next" at bounding box center [832, 402] width 99 height 17
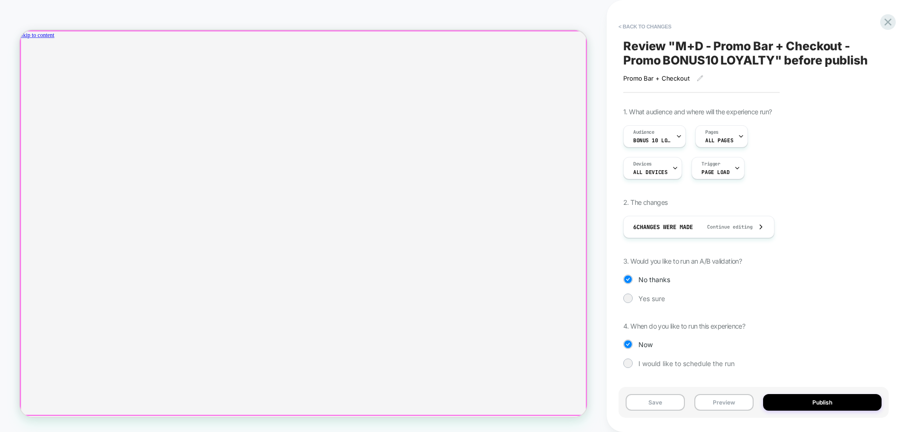
click at [508, 53] on div at bounding box center [398, 53] width 756 height 0
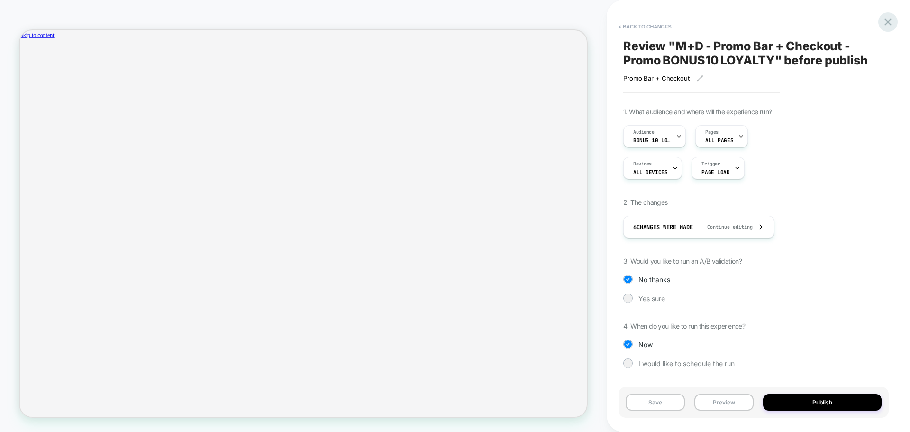
click at [890, 26] on icon at bounding box center [888, 22] width 13 height 13
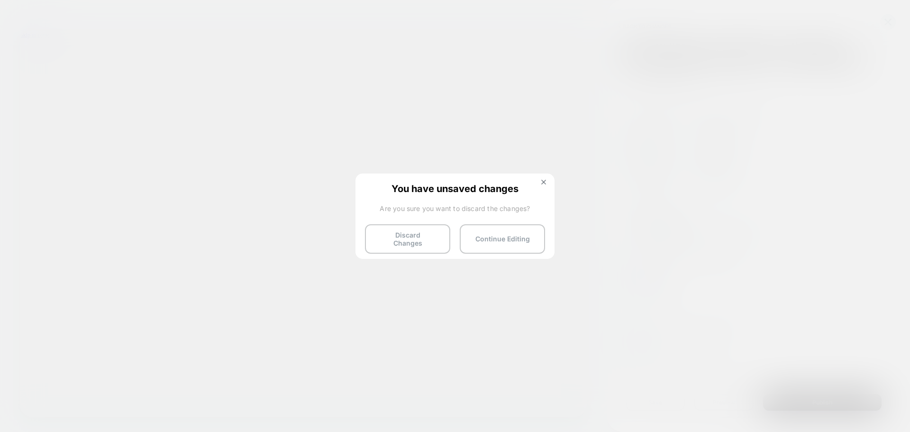
click at [413, 237] on button "Discard Changes" at bounding box center [407, 238] width 85 height 29
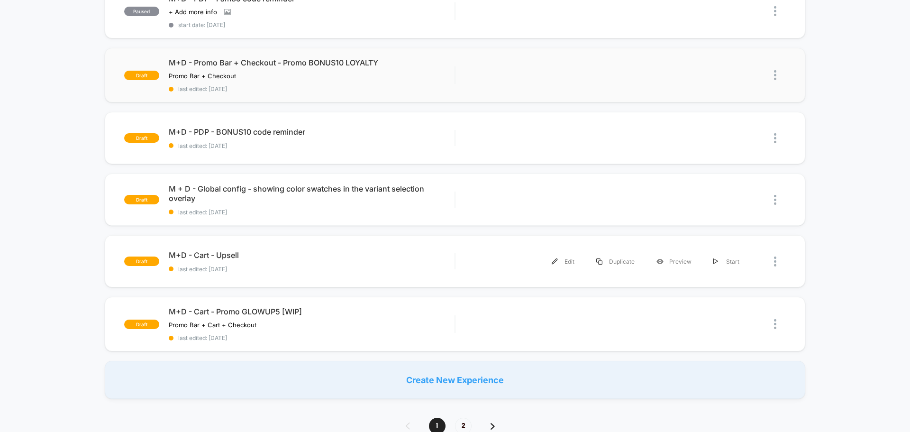
scroll to position [379, 0]
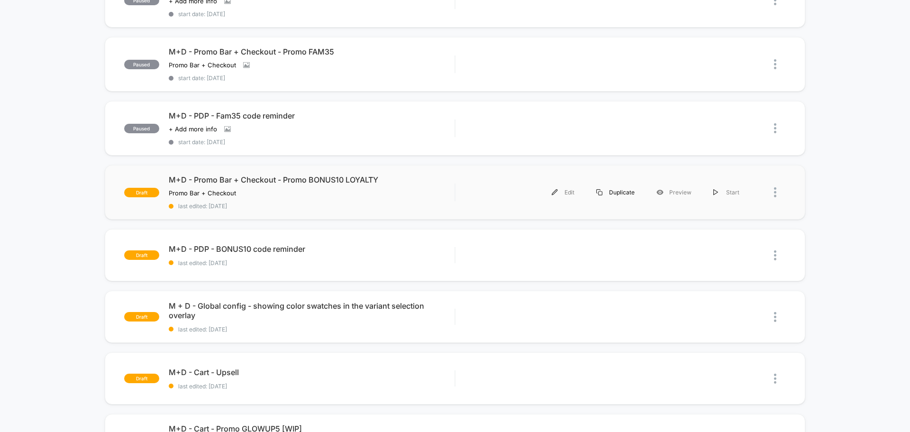
click at [622, 191] on div "Duplicate" at bounding box center [615, 192] width 60 height 21
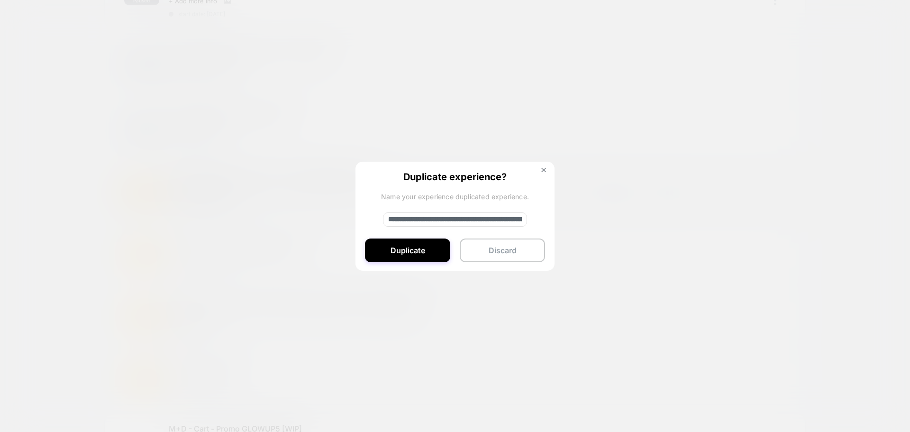
click at [494, 221] on input "**********" at bounding box center [455, 219] width 144 height 14
click at [420, 219] on input "**********" at bounding box center [455, 219] width 144 height 14
drag, startPoint x: 504, startPoint y: 214, endPoint x: 495, endPoint y: 219, distance: 10.2
click at [495, 219] on input "**********" at bounding box center [455, 219] width 144 height 14
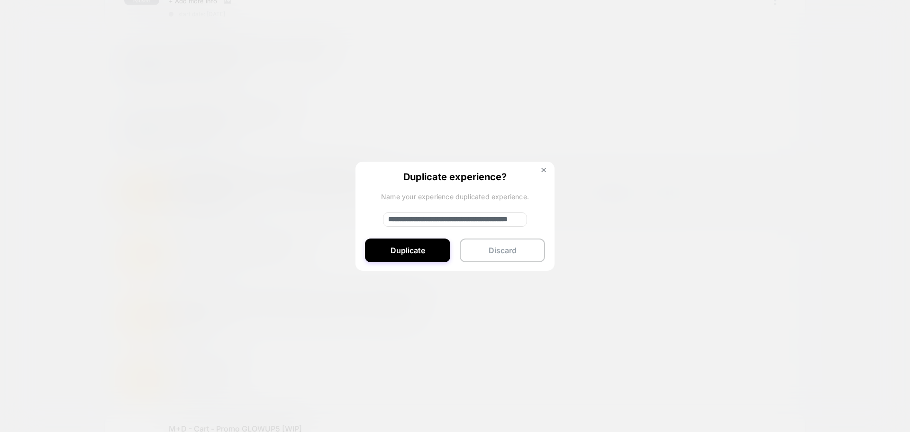
click at [463, 222] on input "**********" at bounding box center [455, 219] width 144 height 14
click at [496, 219] on input "**********" at bounding box center [455, 219] width 144 height 14
click at [493, 221] on input "**********" at bounding box center [455, 219] width 144 height 14
type input "**********"
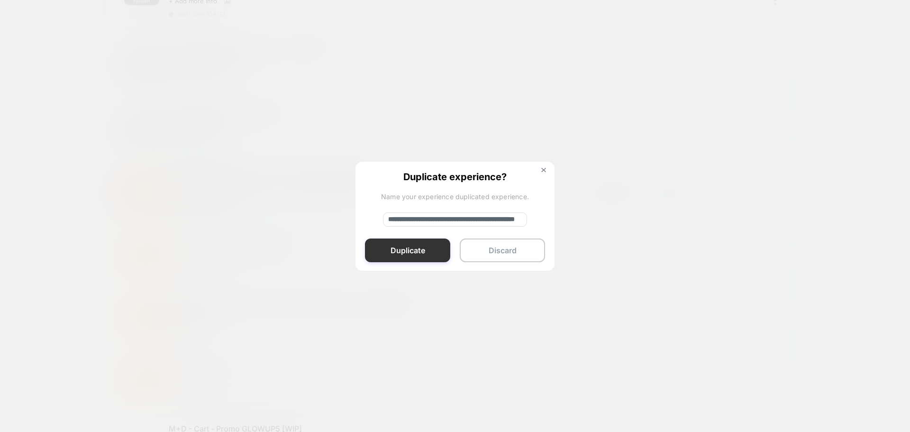
click at [420, 249] on button "Duplicate" at bounding box center [407, 250] width 85 height 24
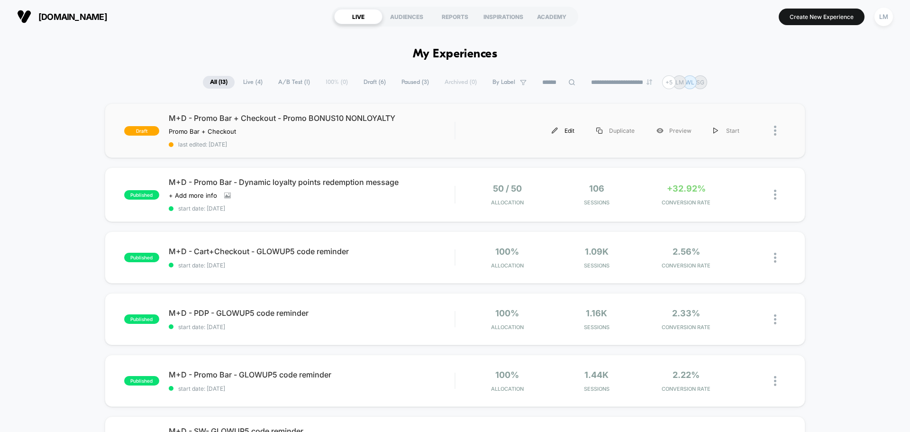
click at [569, 131] on div "Edit" at bounding box center [563, 130] width 45 height 21
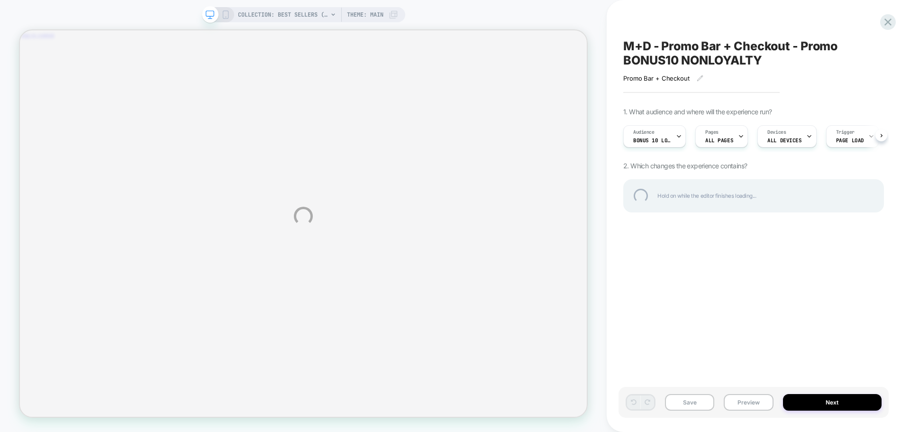
scroll to position [0, 692]
click at [678, 137] on div "COLLECTION: Best Sellers (Category) COLLECTION: Best Sellers (Category) Theme: …" at bounding box center [455, 216] width 910 height 432
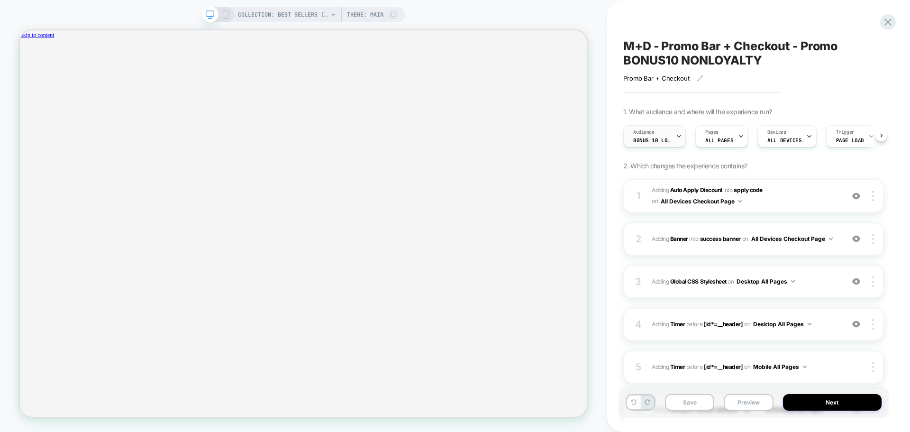
click at [676, 136] on icon at bounding box center [679, 136] width 6 height 6
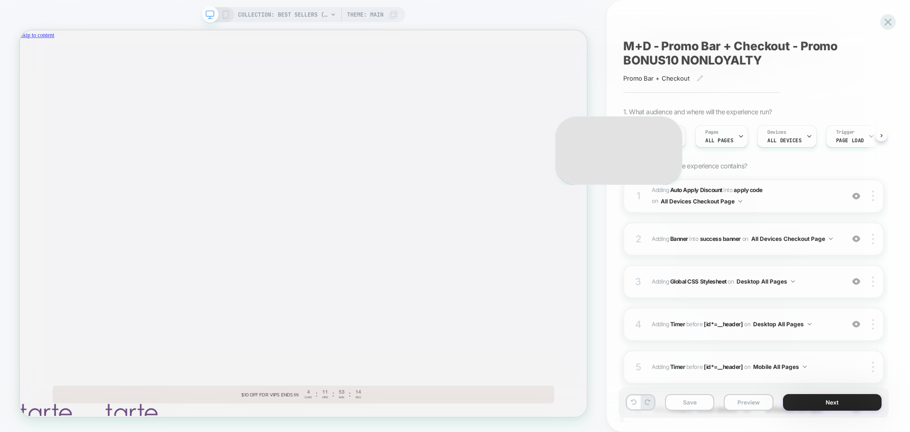
scroll to position [0, 0]
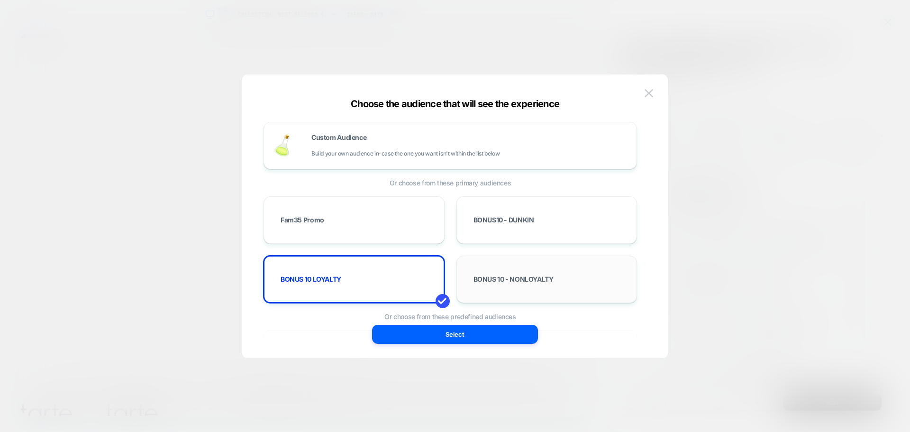
click at [522, 279] on span "BONUS 10 - NONLOYALTY" at bounding box center [514, 279] width 80 height 7
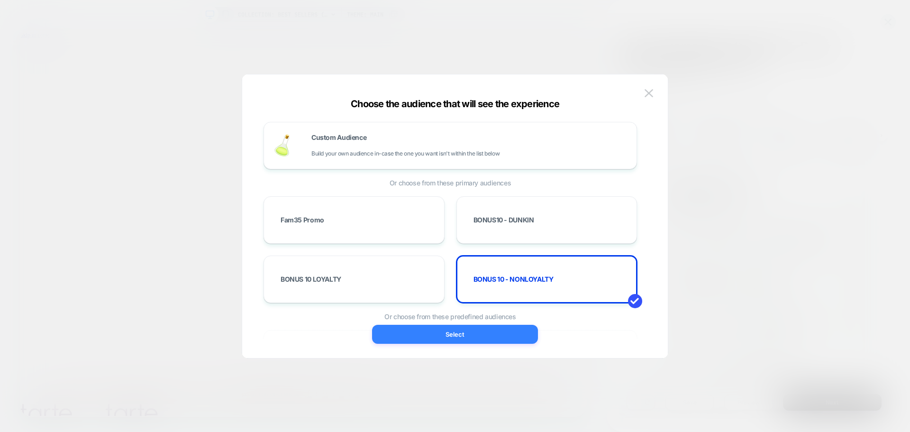
click at [458, 333] on button "Select" at bounding box center [455, 334] width 166 height 19
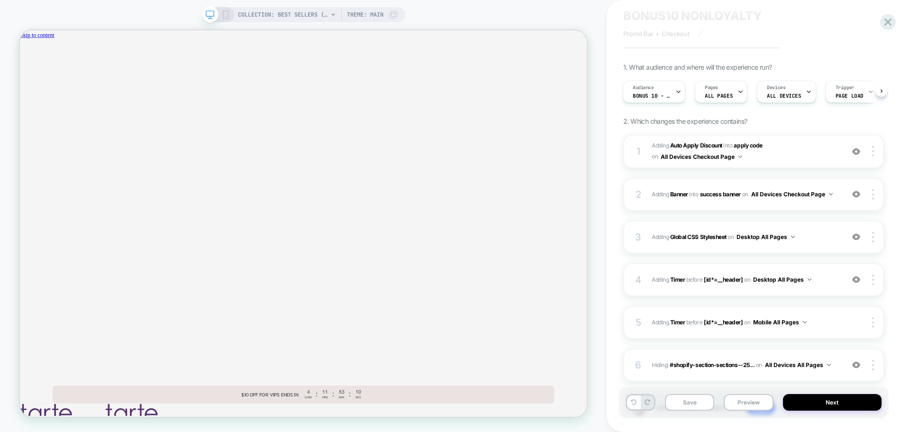
scroll to position [108, 0]
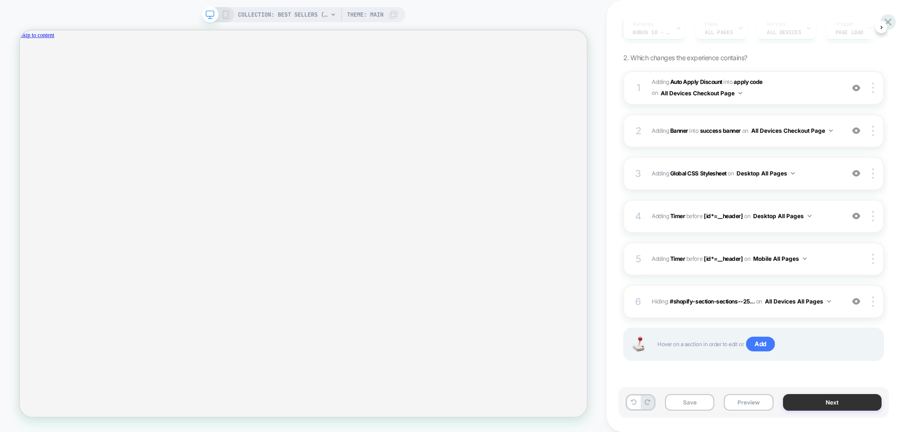
click at [822, 400] on button "Next" at bounding box center [832, 402] width 99 height 17
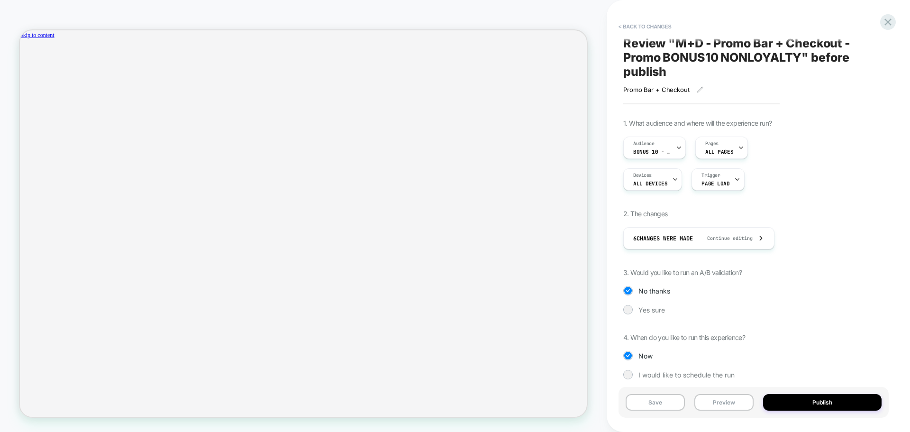
scroll to position [0, 0]
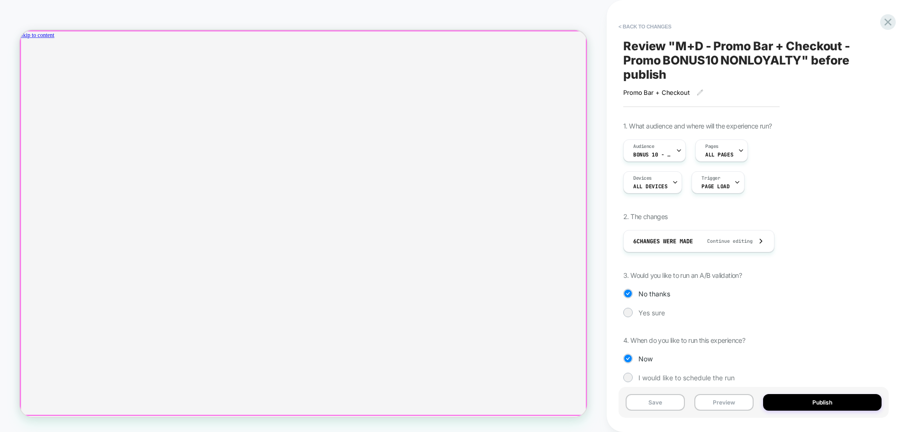
click at [384, 53] on div at bounding box center [398, 53] width 756 height 0
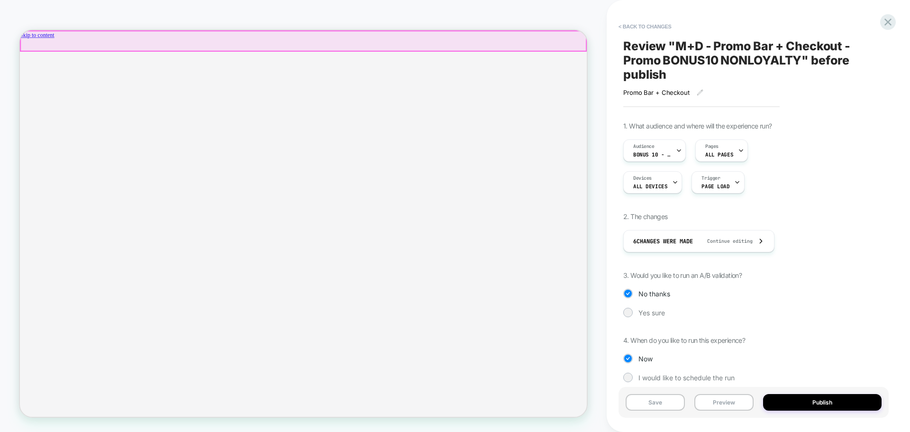
click at [494, 46] on div at bounding box center [398, 44] width 754 height 27
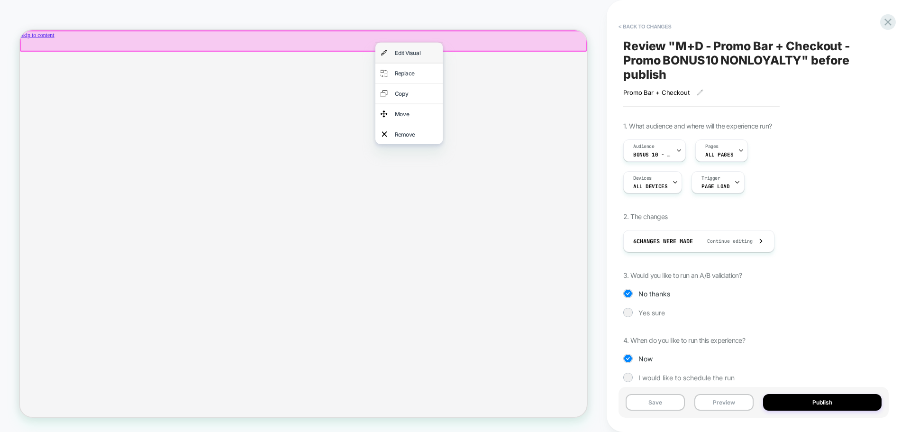
click at [541, 48] on div "Edit Visual" at bounding box center [539, 60] width 90 height 27
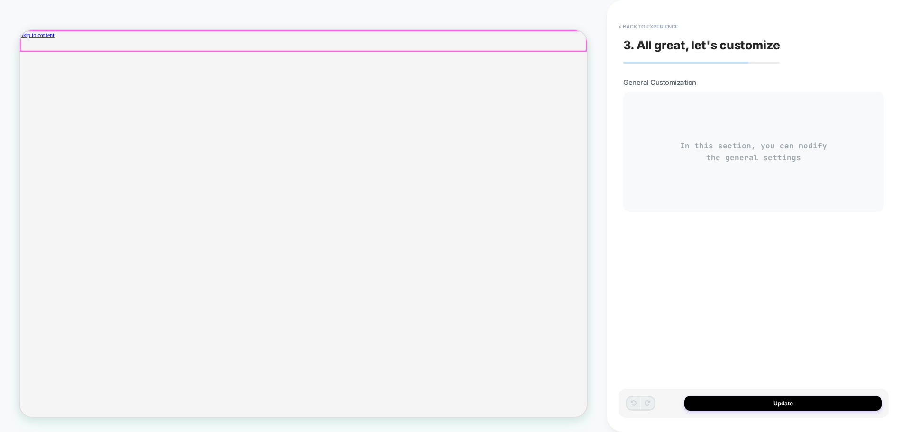
click at [530, 44] on div at bounding box center [398, 44] width 754 height 27
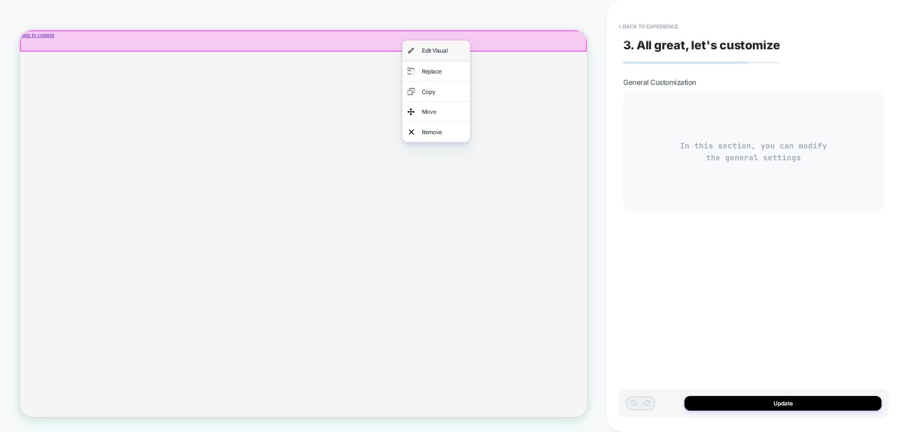
click at [563, 61] on div "Edit Visual" at bounding box center [585, 57] width 58 height 13
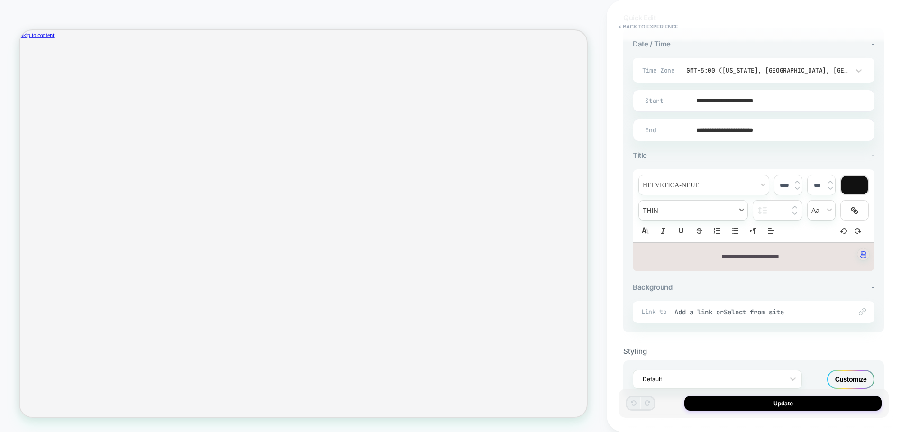
scroll to position [237, 0]
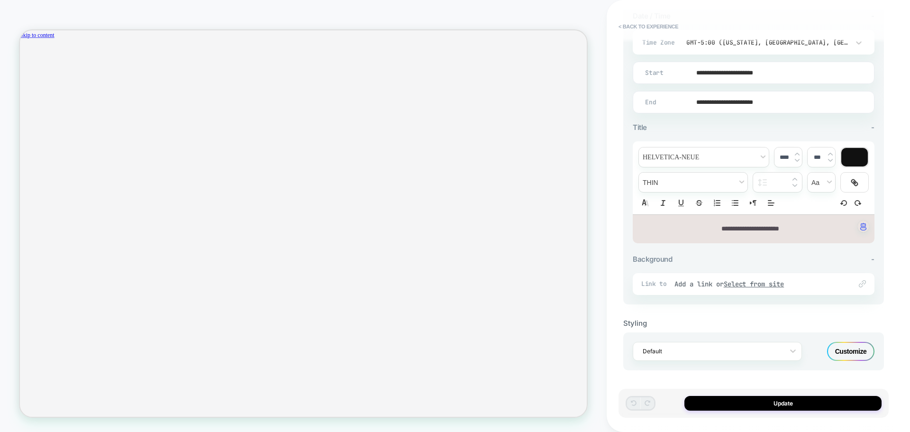
click at [721, 232] on span "**********" at bounding box center [750, 228] width 58 height 7
drag, startPoint x: 833, startPoint y: 228, endPoint x: 822, endPoint y: 197, distance: 32.8
click at [678, 229] on p "**********" at bounding box center [750, 228] width 216 height 9
click at [800, 162] on div "****" at bounding box center [788, 156] width 27 height 19
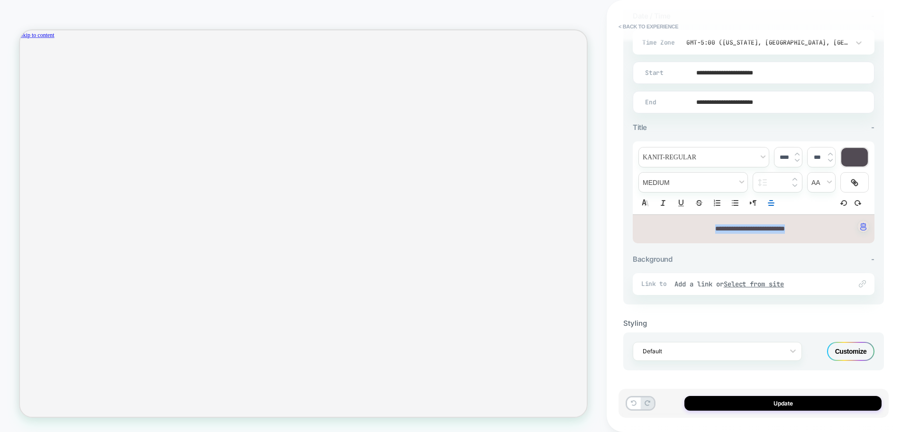
click at [799, 161] on img at bounding box center [797, 160] width 5 height 4
click at [798, 154] on img at bounding box center [797, 154] width 5 height 4
click at [798, 160] on img at bounding box center [797, 161] width 5 height 4
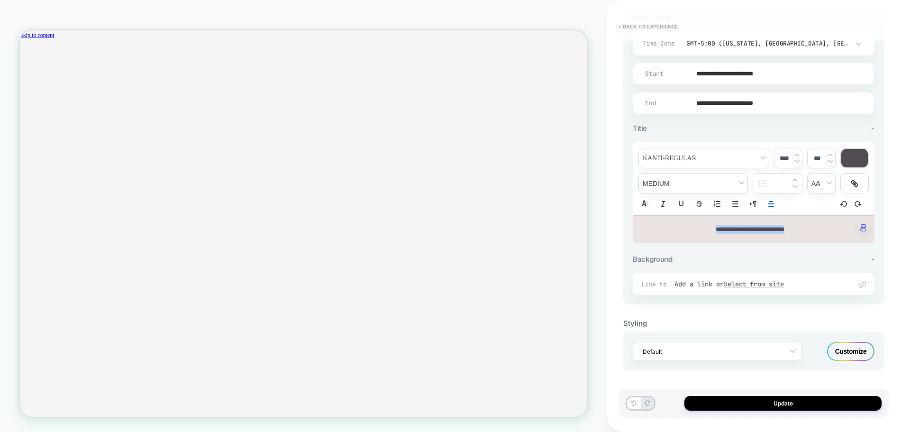
click at [798, 161] on img at bounding box center [797, 161] width 5 height 4
click at [808, 233] on p "**********" at bounding box center [750, 229] width 216 height 9
type input "****"
click at [788, 255] on div "Background -" at bounding box center [754, 259] width 242 height 9
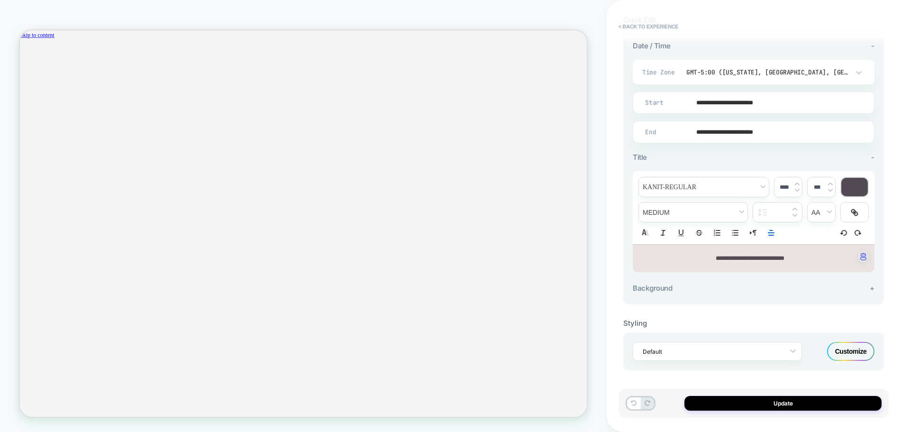
scroll to position [207, 0]
click at [781, 404] on button "Update" at bounding box center [783, 403] width 197 height 15
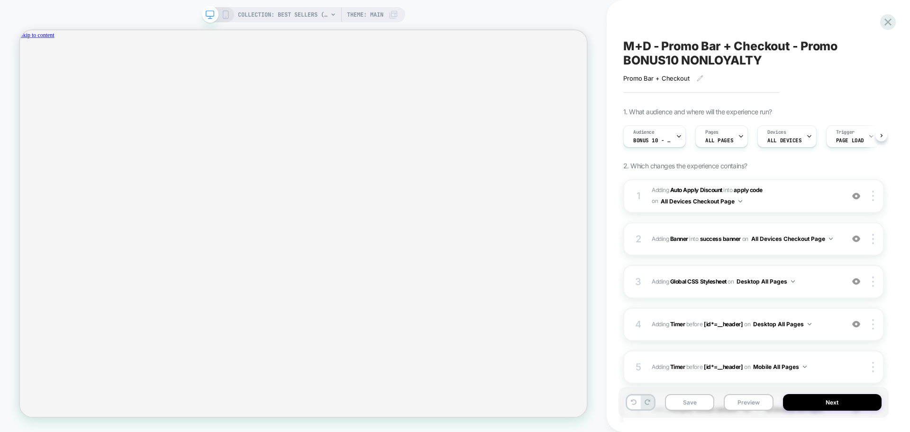
scroll to position [0, 0]
click at [228, 12] on icon at bounding box center [225, 14] width 9 height 9
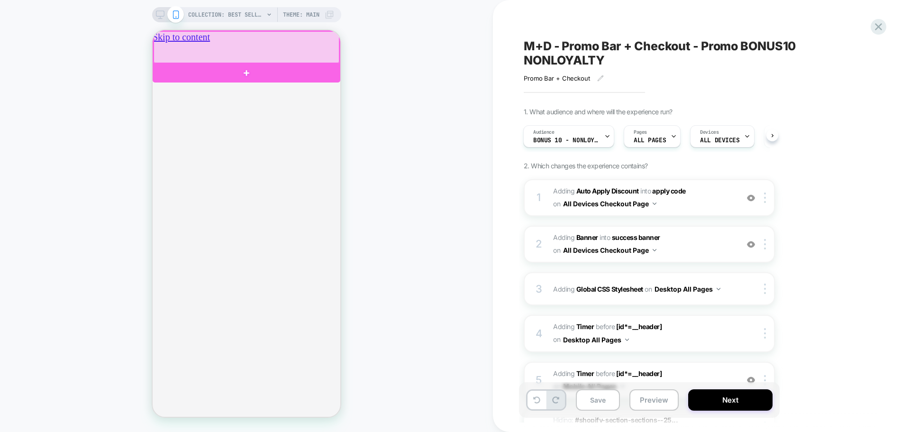
click at [249, 43] on div at bounding box center [247, 47] width 186 height 32
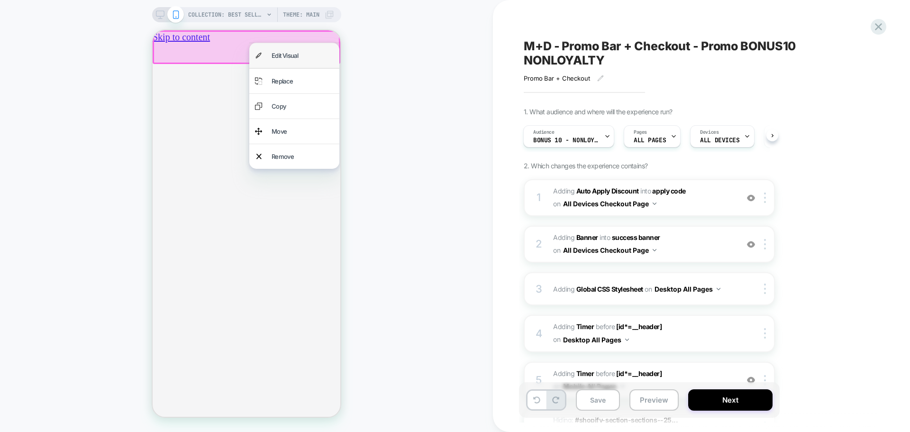
click at [272, 58] on div "Edit Visual" at bounding box center [303, 55] width 62 height 13
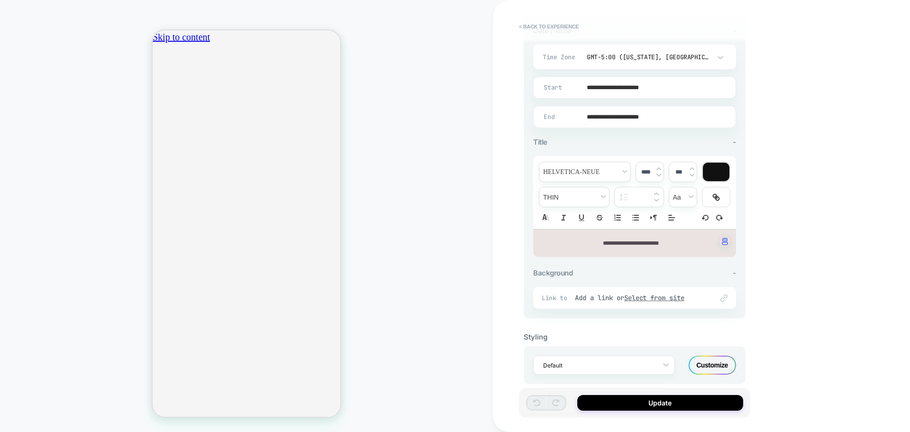
scroll to position [236, 0]
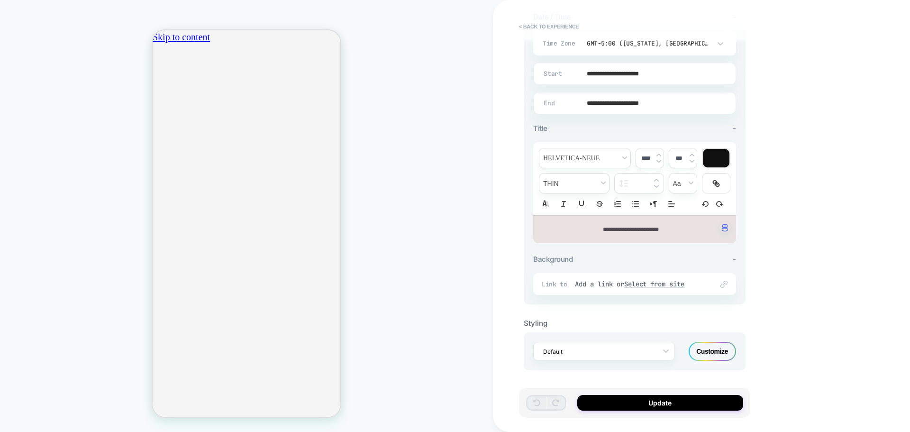
click at [641, 230] on span "**********" at bounding box center [631, 230] width 56 height 6
type input "****"
click at [641, 230] on span "**********" at bounding box center [631, 230] width 56 height 6
click at [657, 402] on button "Update" at bounding box center [660, 403] width 166 height 16
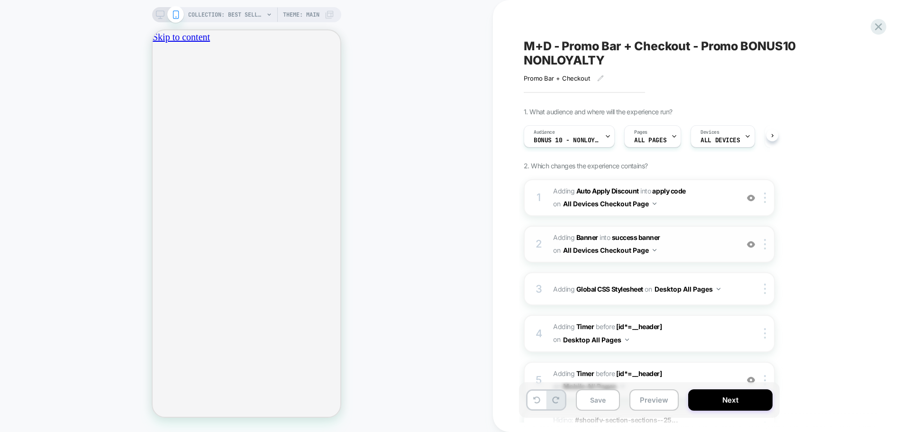
scroll to position [0, 0]
click at [823, 206] on div "1. What audience and where will the experience run? Audience BONUS 10 - NONLOYA…" at bounding box center [697, 310] width 346 height 404
click at [577, 138] on span "BONUS 10 - NONLOYALTY" at bounding box center [566, 140] width 66 height 7
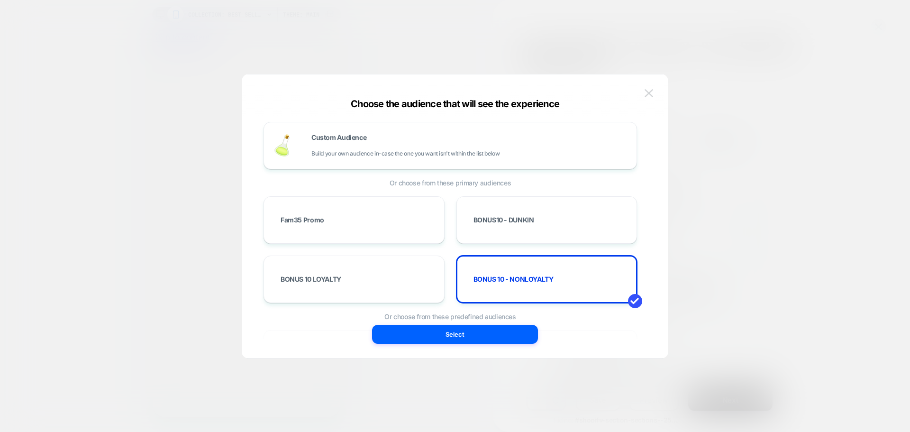
click at [650, 93] on img at bounding box center [649, 93] width 9 height 8
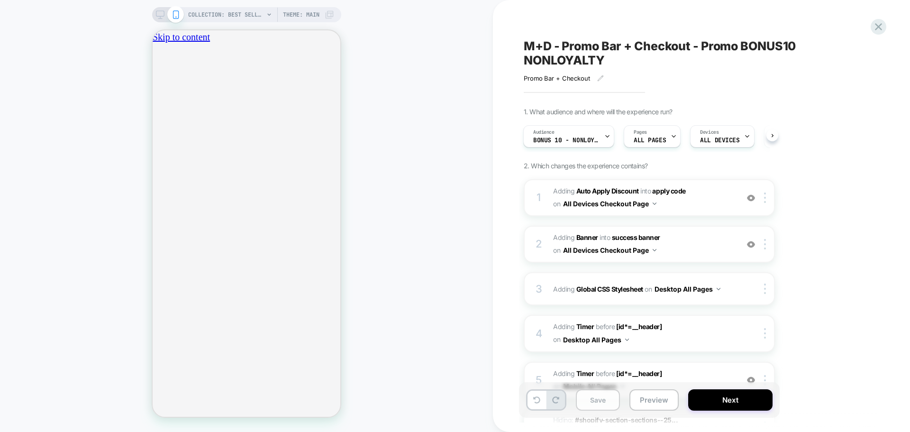
click at [606, 399] on button "Save" at bounding box center [598, 399] width 44 height 21
click at [876, 28] on icon at bounding box center [878, 26] width 13 height 13
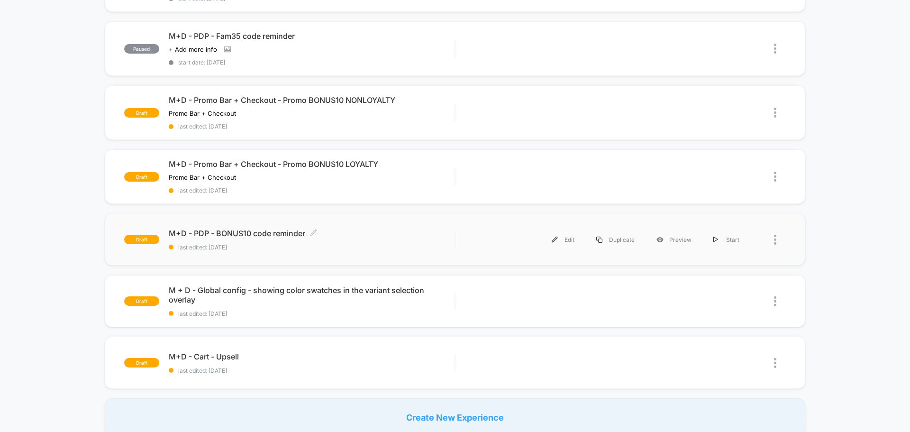
scroll to position [474, 0]
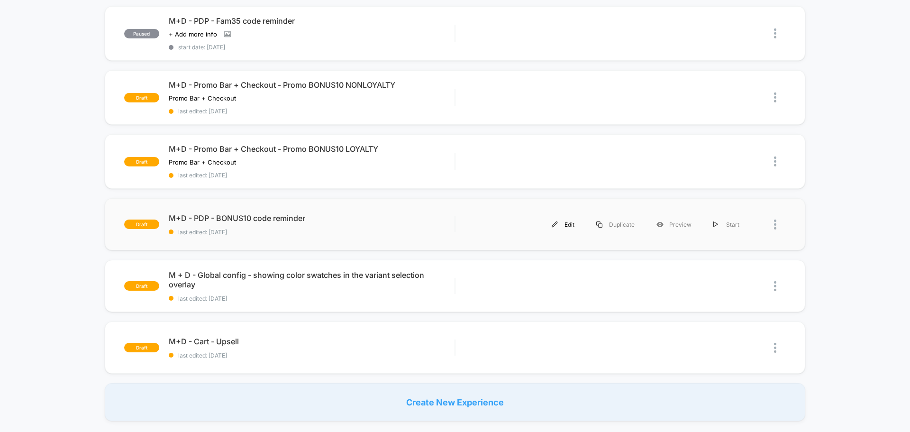
click at [566, 223] on div "Edit" at bounding box center [563, 224] width 45 height 21
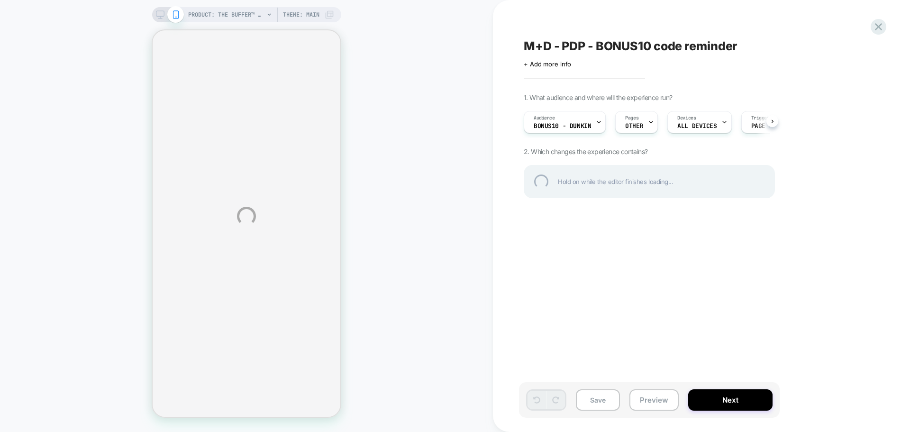
click at [595, 122] on div "PRODUCT: the buffer™ brush PRODUCT: the buffer™ brush Theme: MAIN M+D - PDP - B…" at bounding box center [455, 216] width 910 height 432
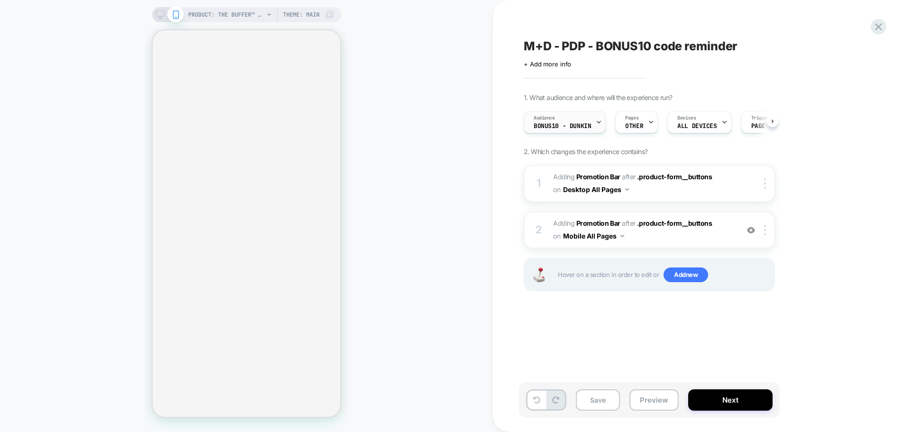
click at [597, 122] on icon at bounding box center [599, 122] width 6 height 6
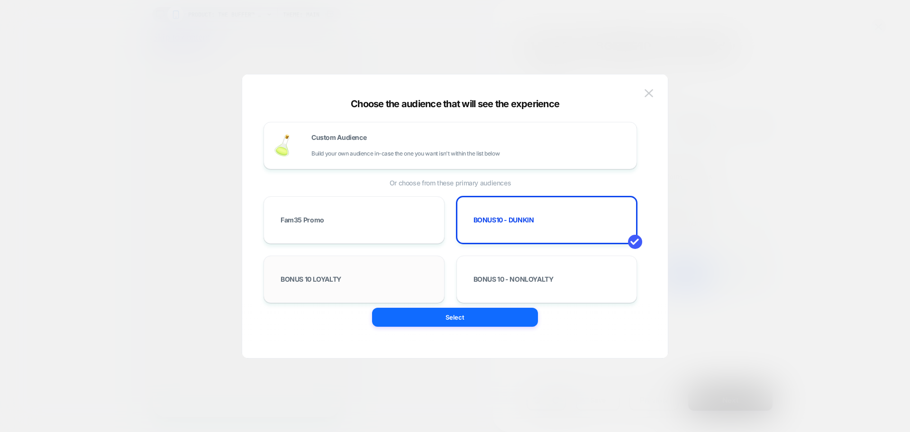
scroll to position [0, 167]
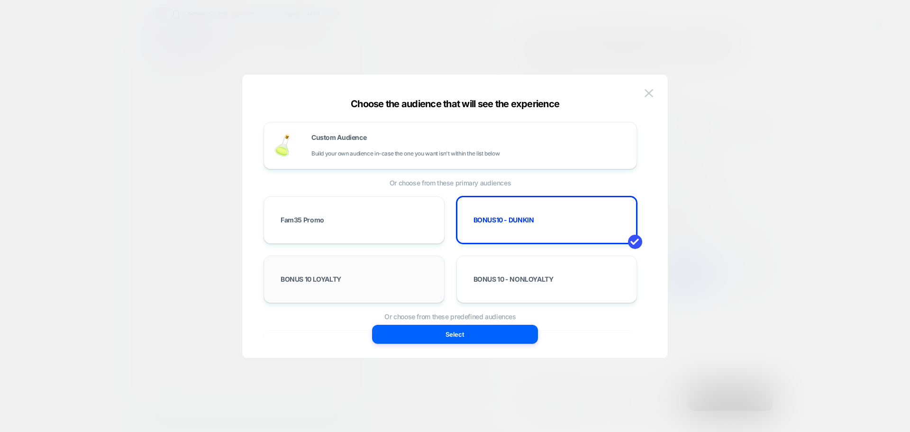
click at [329, 284] on div "BONUS 10 LOYALTY" at bounding box center [354, 278] width 161 height 27
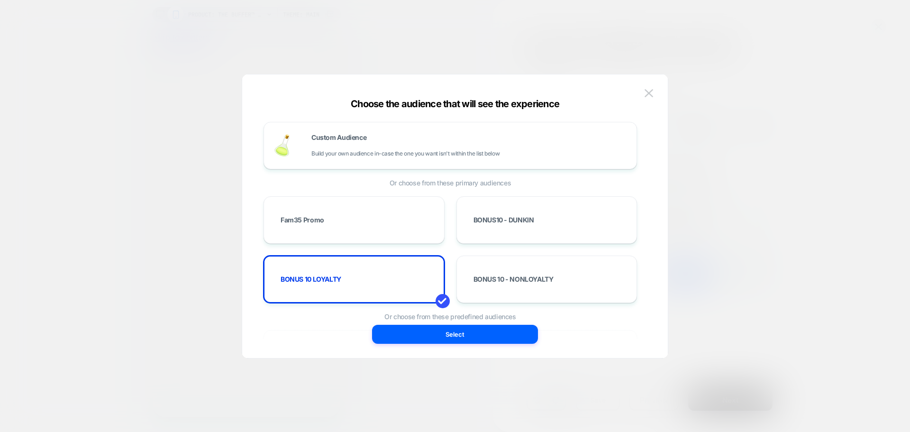
scroll to position [0, 0]
click at [459, 335] on button "Select" at bounding box center [455, 334] width 166 height 19
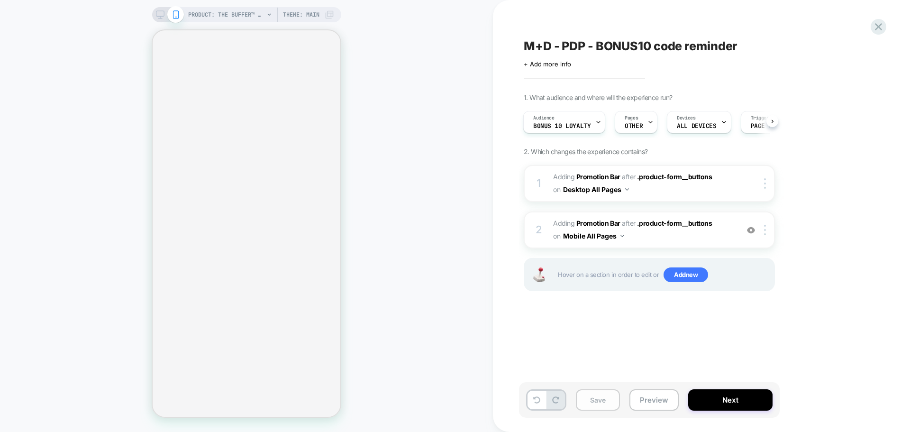
click at [592, 399] on button "Save" at bounding box center [598, 399] width 44 height 21
click at [875, 29] on icon at bounding box center [878, 26] width 13 height 13
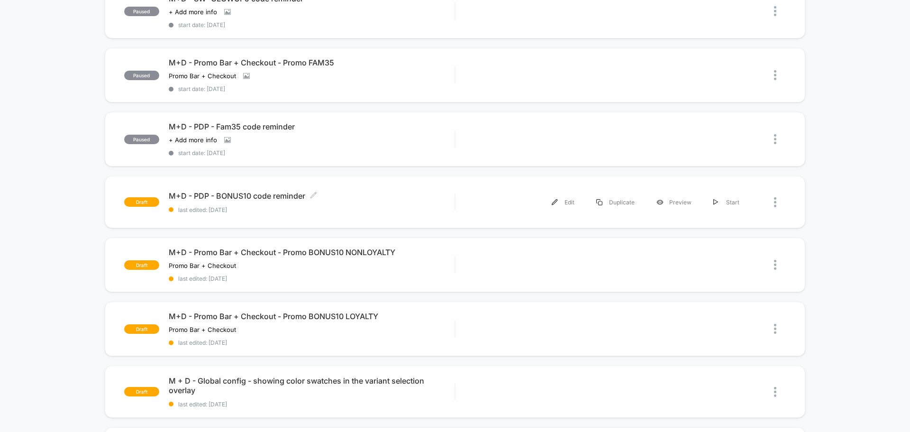
scroll to position [379, 0]
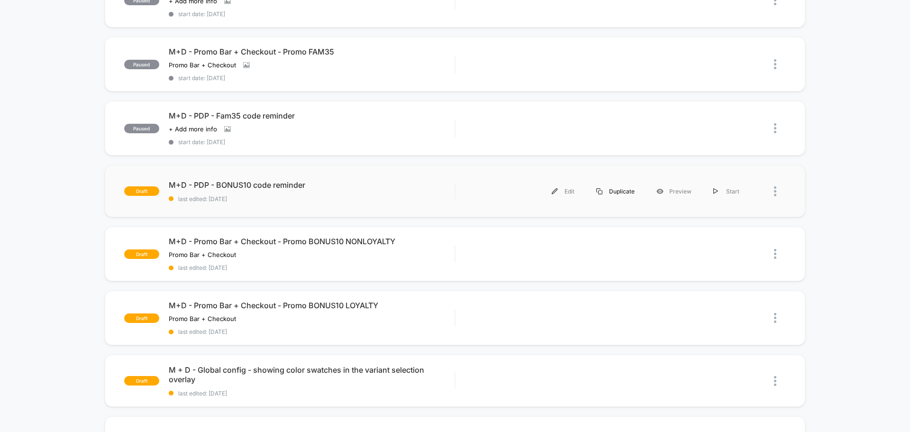
click at [625, 193] on div "Duplicate" at bounding box center [615, 191] width 60 height 21
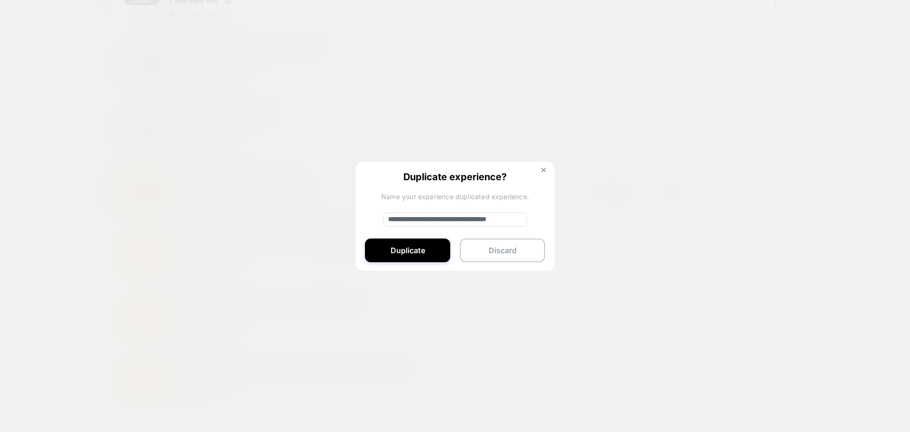
click at [422, 222] on input "**********" at bounding box center [455, 219] width 144 height 14
click at [421, 221] on input "**********" at bounding box center [455, 219] width 144 height 14
drag, startPoint x: 420, startPoint y: 221, endPoint x: 386, endPoint y: 219, distance: 34.7
click at [386, 219] on input "**********" at bounding box center [455, 219] width 144 height 14
drag, startPoint x: 487, startPoint y: 221, endPoint x: 529, endPoint y: 220, distance: 42.2
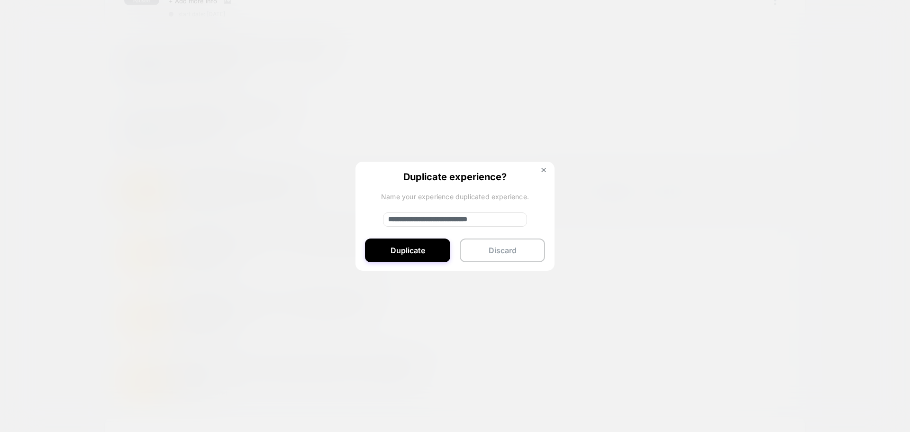
click at [529, 220] on div "**********" at bounding box center [455, 217] width 199 height 110
click at [500, 218] on input "**********" at bounding box center [455, 219] width 144 height 14
click at [520, 222] on input "**********" at bounding box center [455, 219] width 144 height 14
type input "**********"
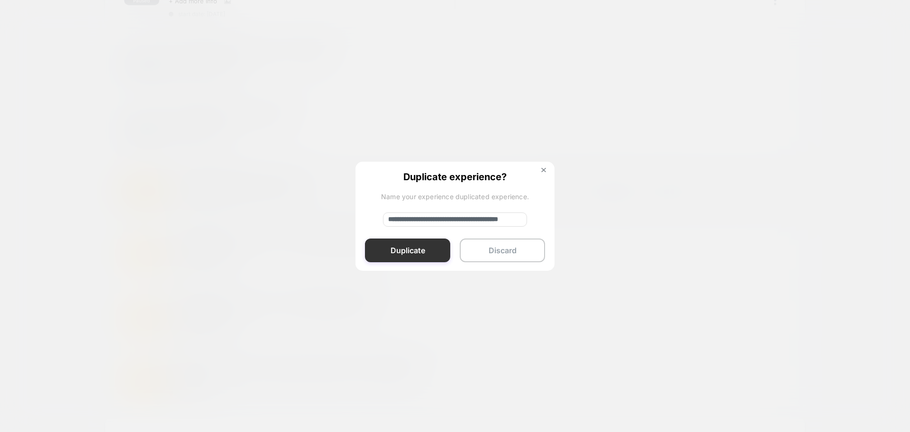
scroll to position [0, 0]
click at [421, 253] on button "Duplicate" at bounding box center [407, 250] width 85 height 24
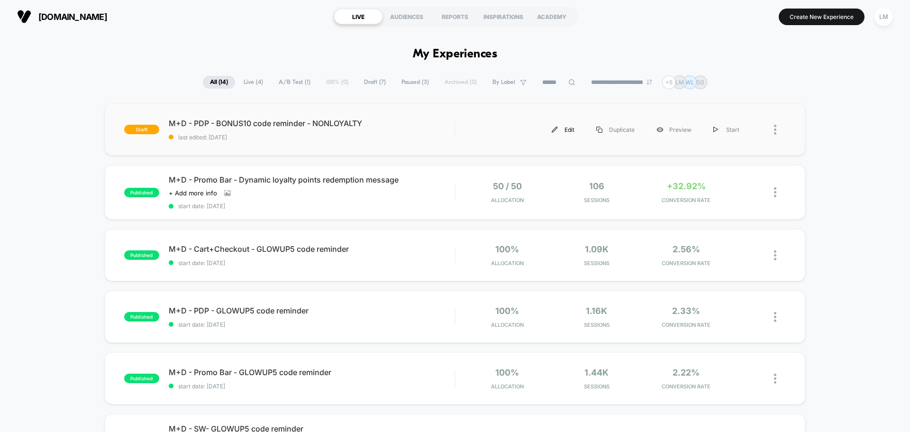
click at [567, 129] on div "Edit" at bounding box center [563, 129] width 45 height 21
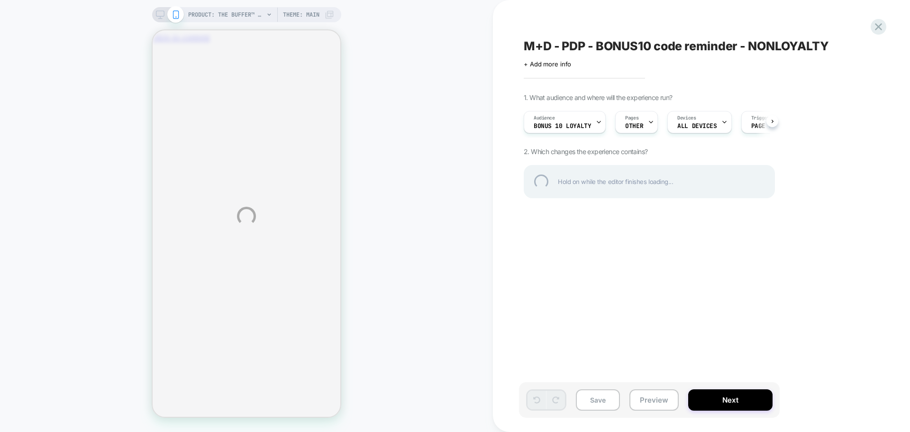
scroll to position [0, 167]
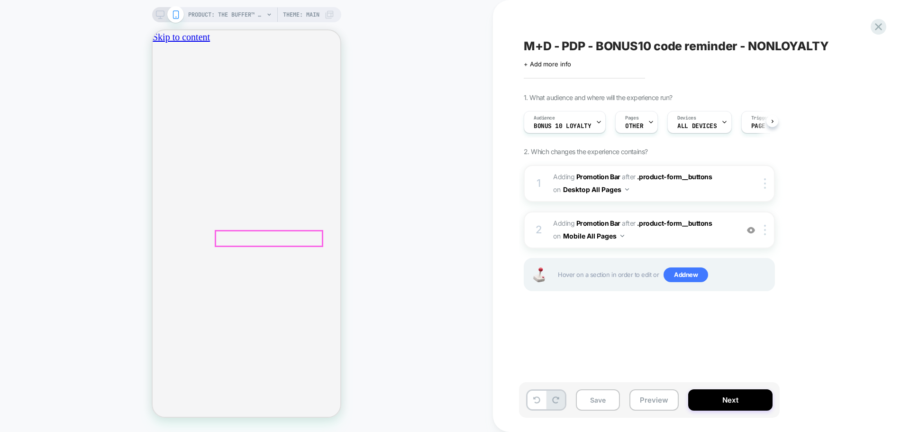
click at [156, 89] on icon "close" at bounding box center [156, 89] width 0 height 0
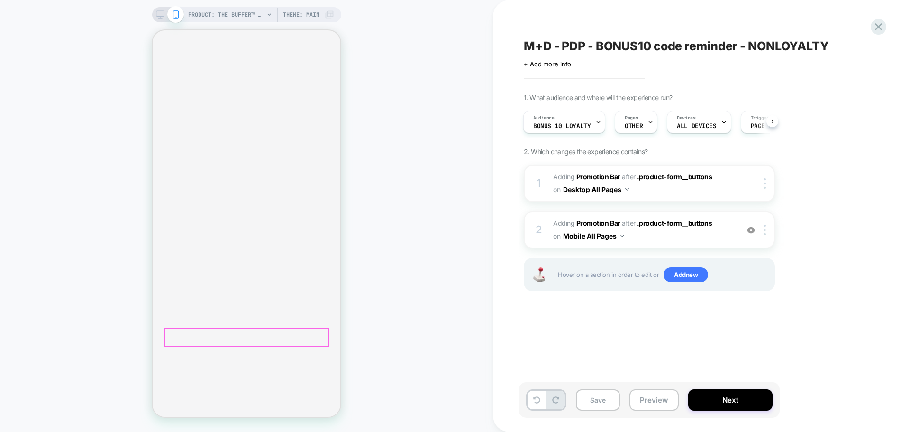
scroll to position [237, 0]
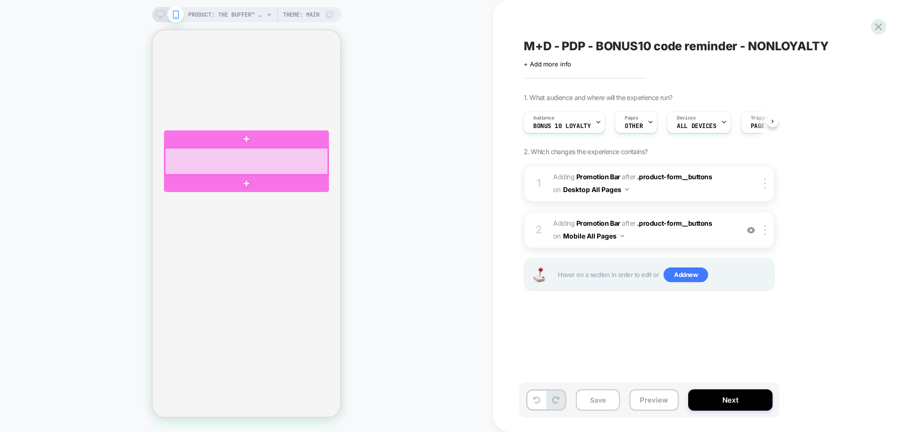
click at [269, 170] on div at bounding box center [246, 161] width 163 height 27
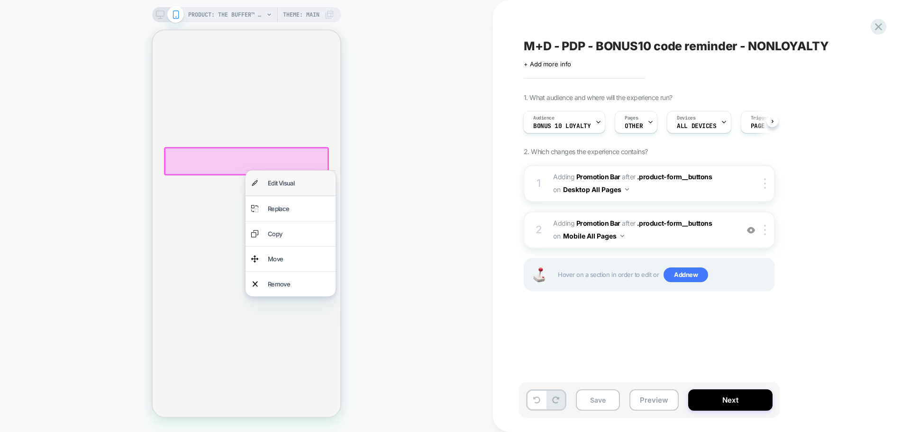
click at [275, 184] on div "Edit Visual" at bounding box center [299, 182] width 62 height 13
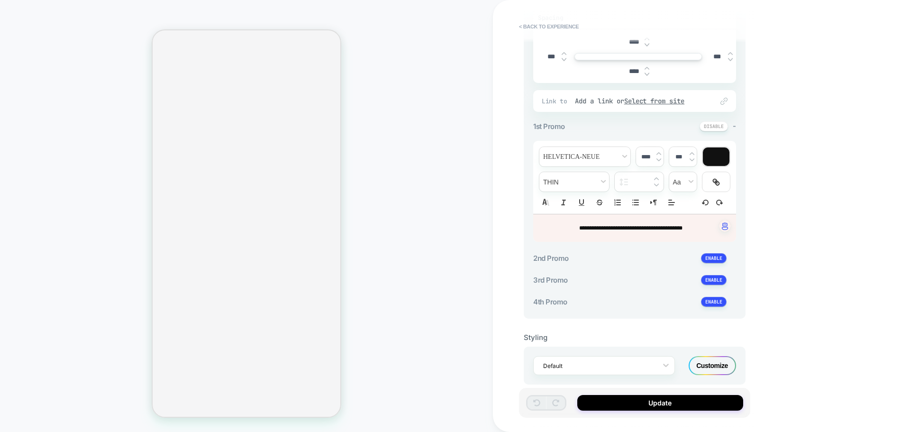
scroll to position [233, 0]
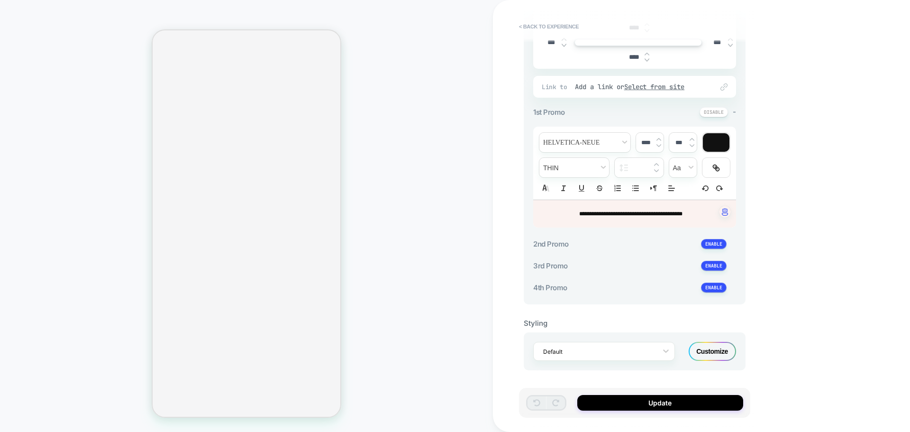
click at [598, 213] on span "**********" at bounding box center [630, 214] width 103 height 6
type input "****"
click at [598, 213] on span "**********" at bounding box center [630, 214] width 103 height 6
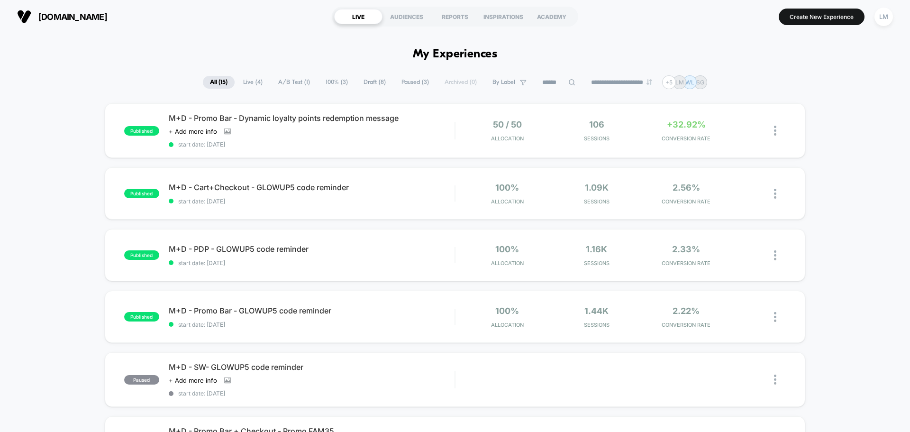
scroll to position [427, 0]
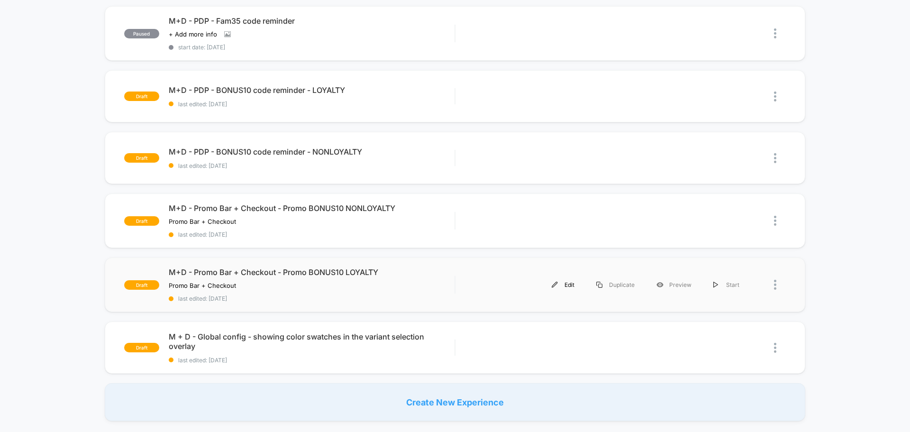
click at [562, 285] on div "Edit" at bounding box center [563, 284] width 45 height 21
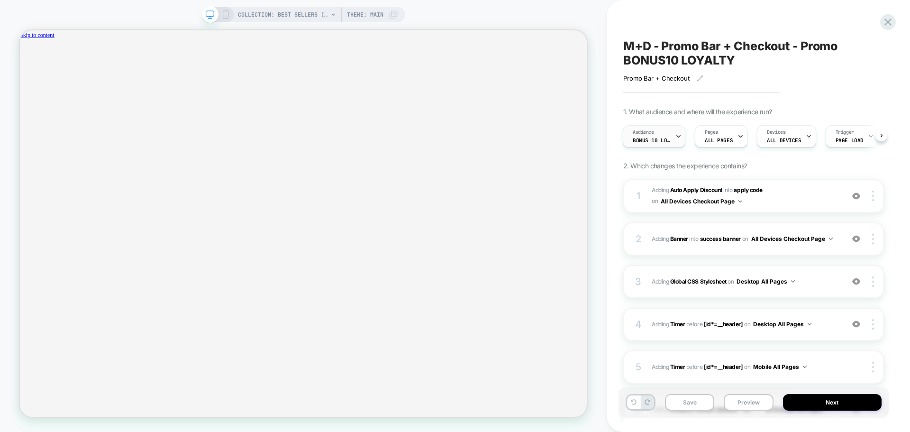
click at [673, 137] on div "Audience BONUS 10 LOYALTY" at bounding box center [651, 136] width 57 height 21
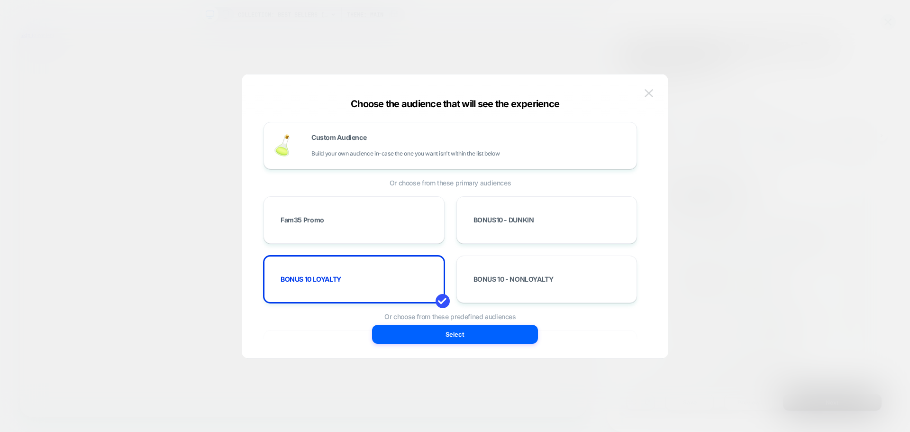
click at [652, 96] on img at bounding box center [649, 93] width 9 height 8
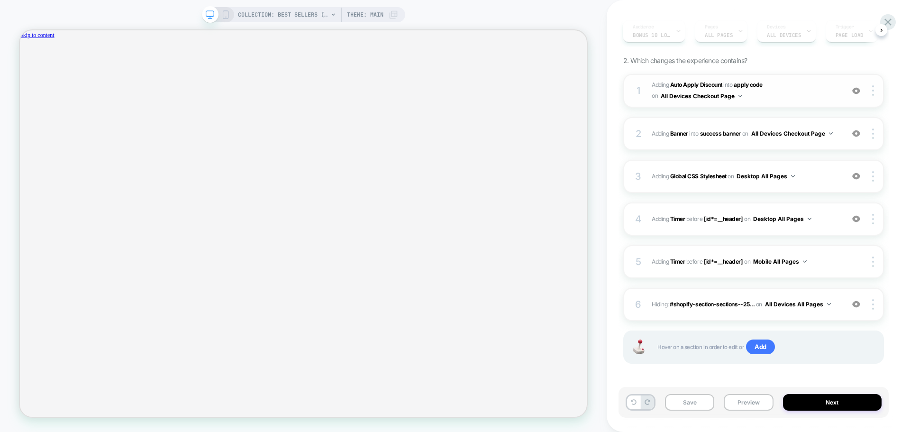
scroll to position [108, 0]
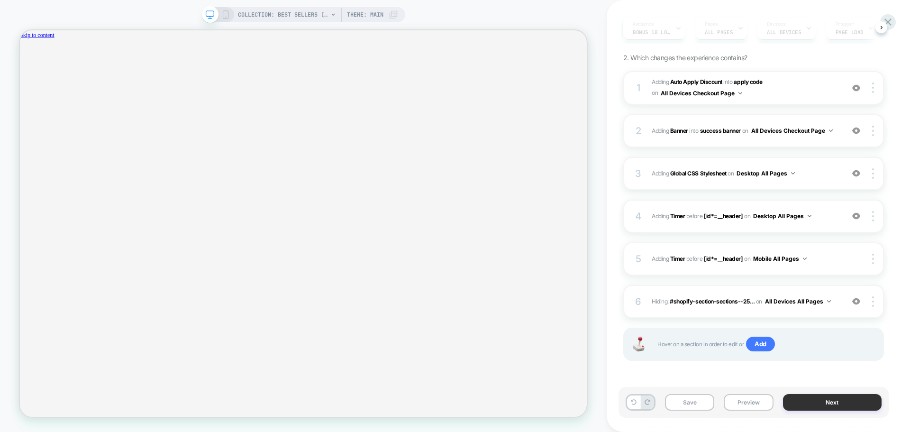
click at [821, 405] on button "Next" at bounding box center [832, 402] width 99 height 17
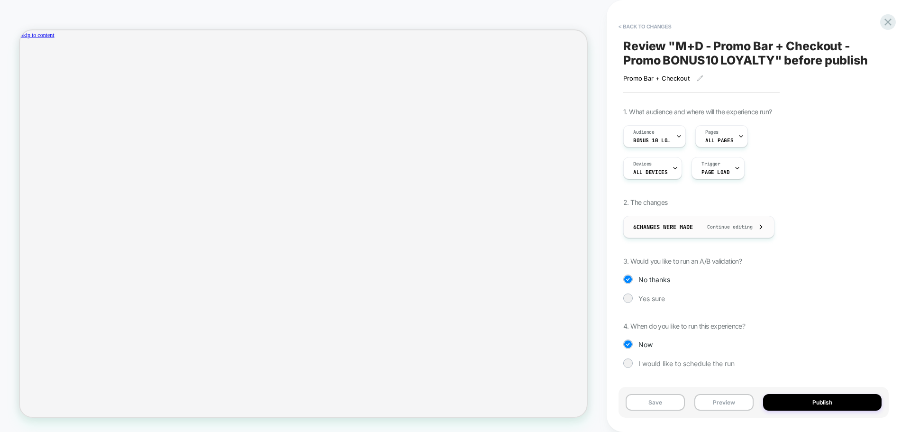
click at [765, 228] on icon at bounding box center [761, 226] width 7 height 7
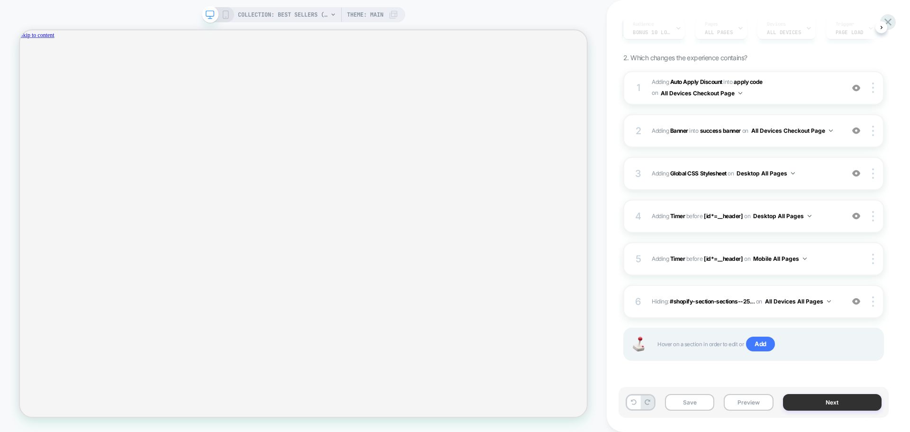
click at [846, 402] on button "Next" at bounding box center [832, 402] width 99 height 17
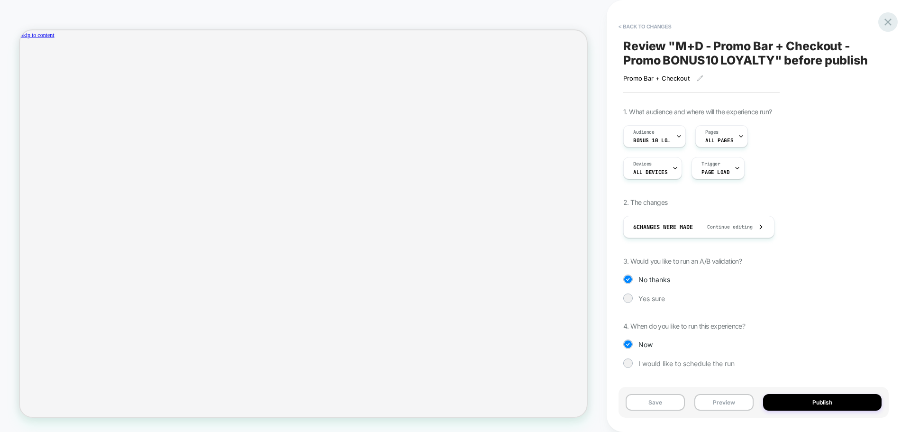
click at [885, 22] on icon at bounding box center [888, 22] width 13 height 13
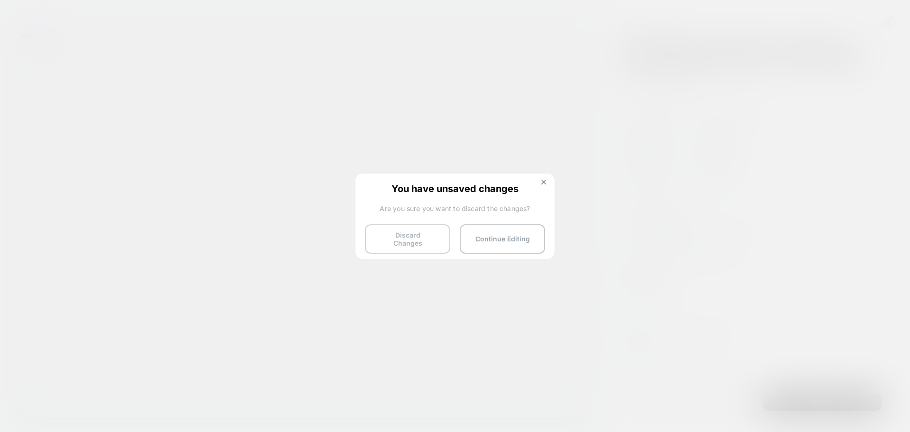
click at [427, 237] on button "Discard Changes" at bounding box center [407, 238] width 85 height 29
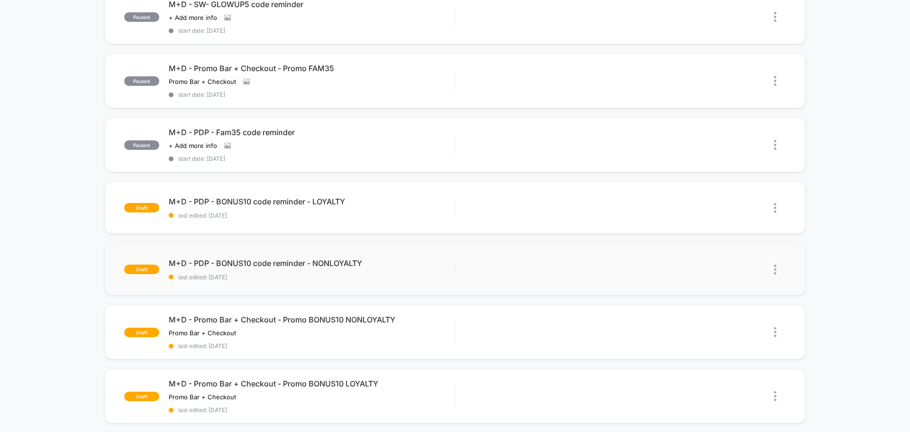
scroll to position [379, 0]
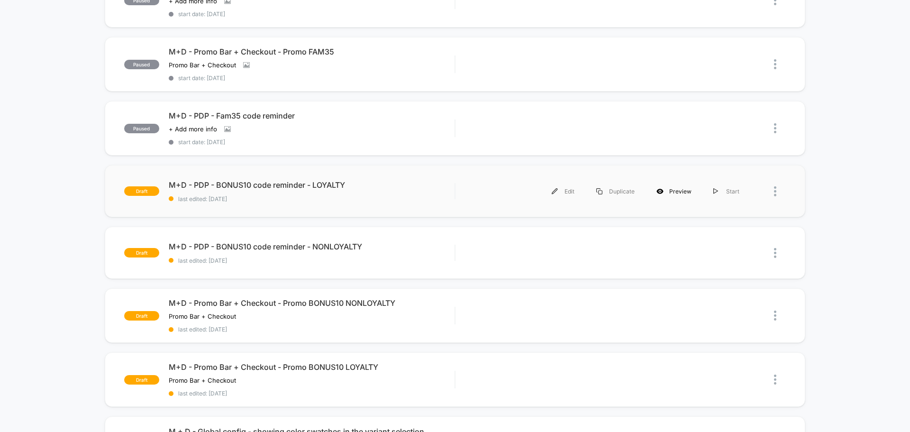
click at [675, 192] on div "Preview" at bounding box center [674, 191] width 57 height 21
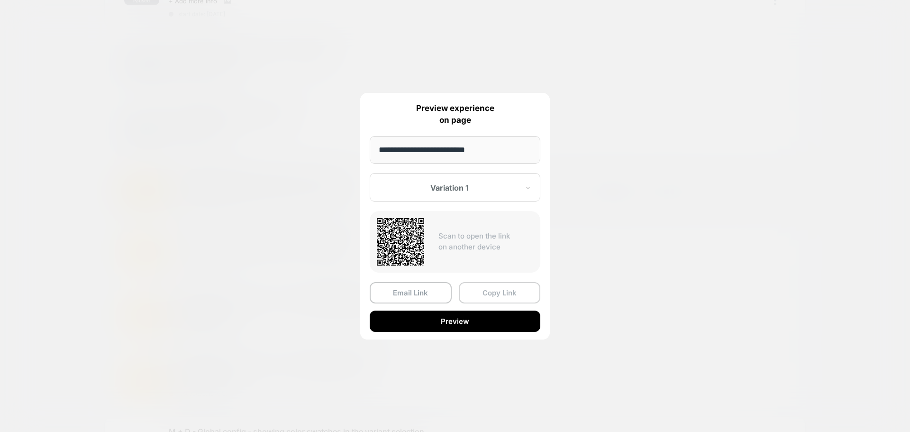
click at [493, 294] on button "Copy Link" at bounding box center [500, 292] width 82 height 21
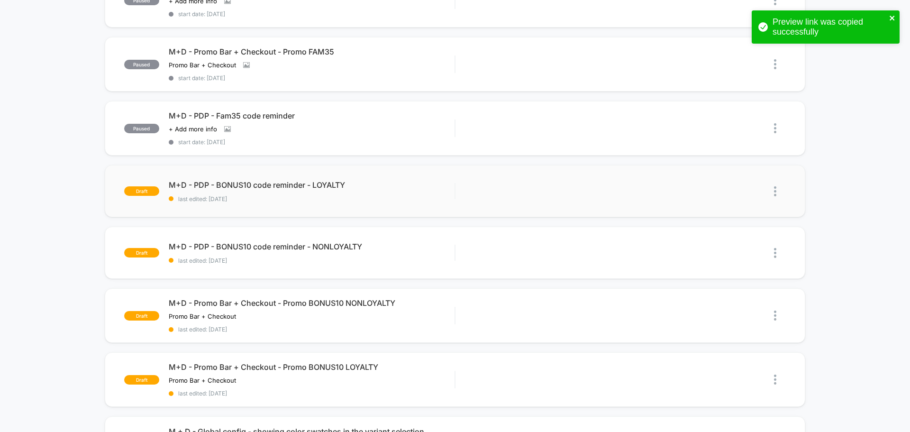
click at [893, 16] on icon "close" at bounding box center [892, 18] width 7 height 8
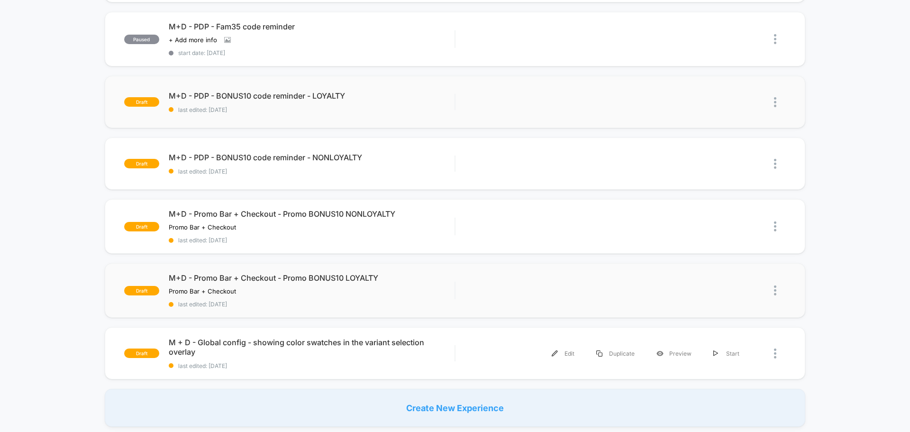
scroll to position [474, 0]
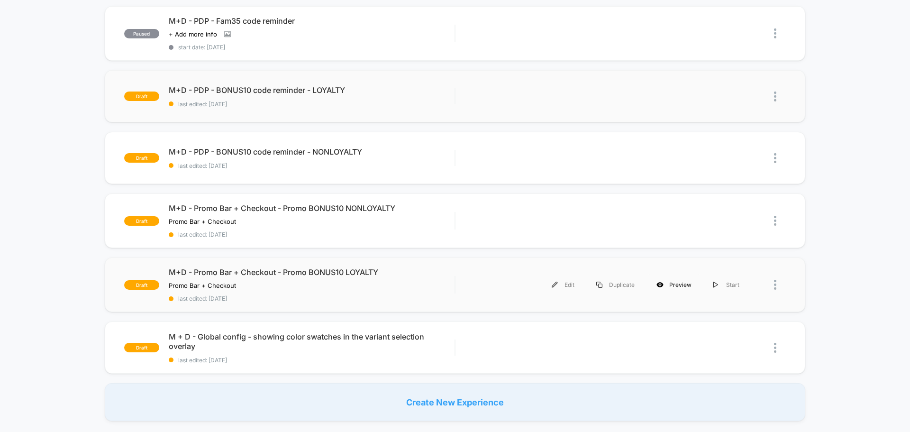
click at [669, 284] on div "Preview" at bounding box center [674, 284] width 57 height 21
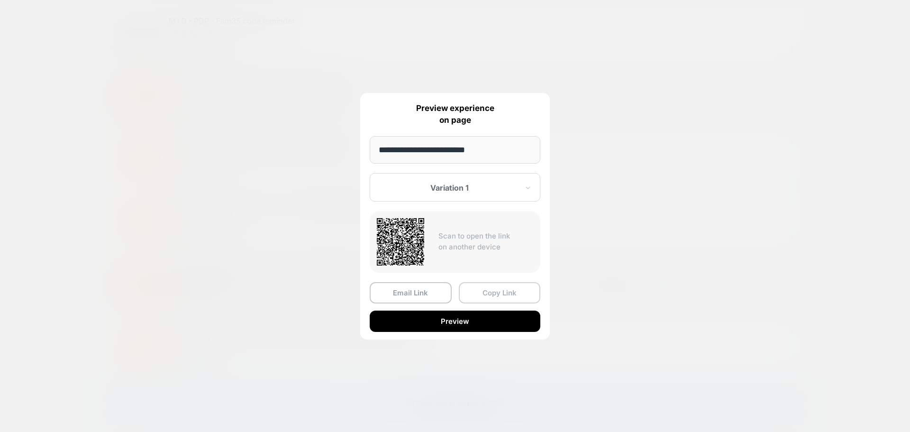
click at [500, 293] on button "Copy Link" at bounding box center [500, 292] width 82 height 21
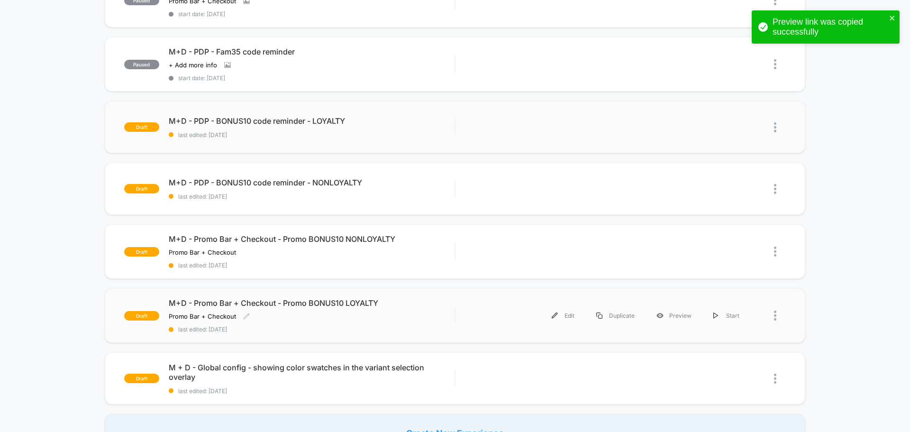
scroll to position [427, 0]
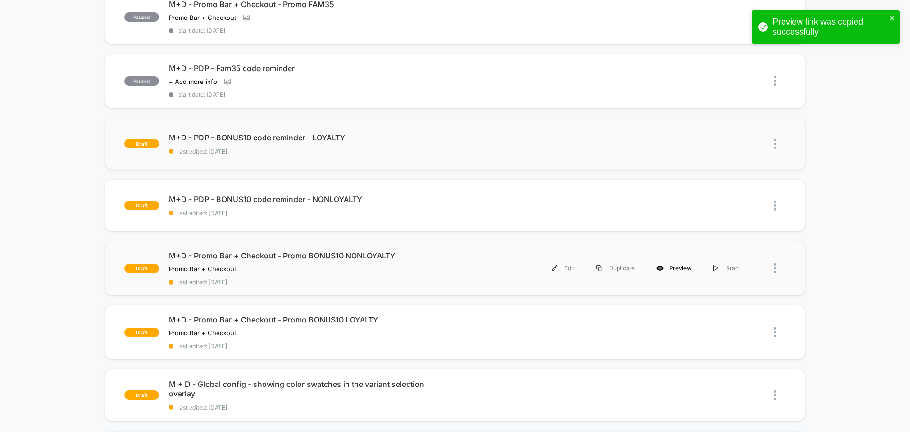
click at [663, 268] on icon at bounding box center [660, 267] width 7 height 5
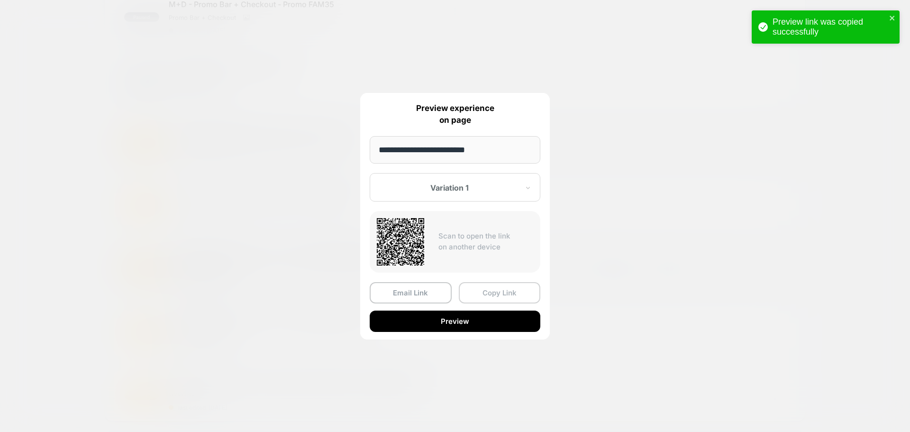
click at [493, 295] on button "Copy Link" at bounding box center [500, 292] width 82 height 21
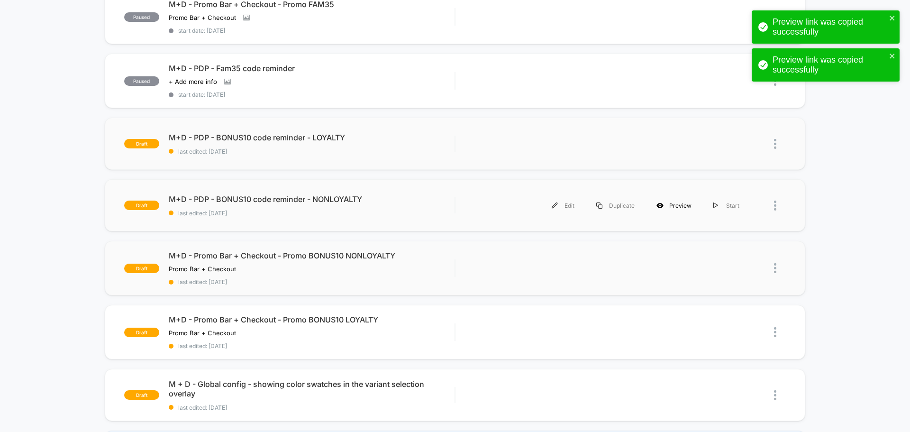
click at [667, 204] on div "Preview" at bounding box center [674, 205] width 57 height 21
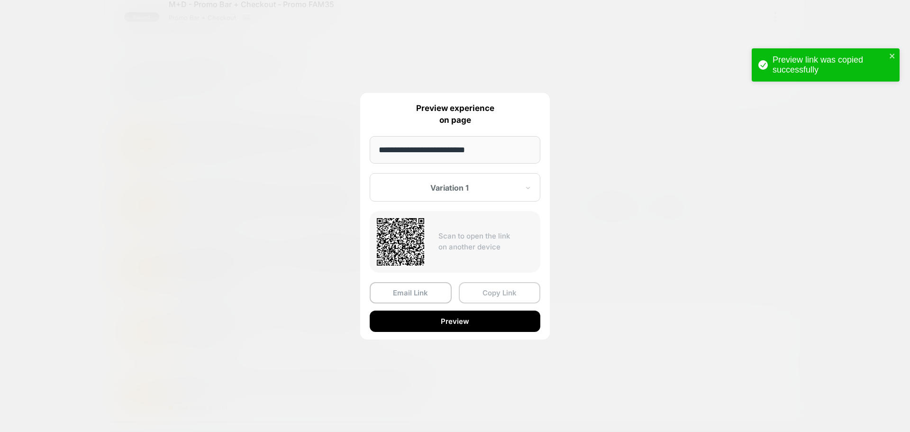
click at [505, 297] on button "Copy Link" at bounding box center [500, 292] width 82 height 21
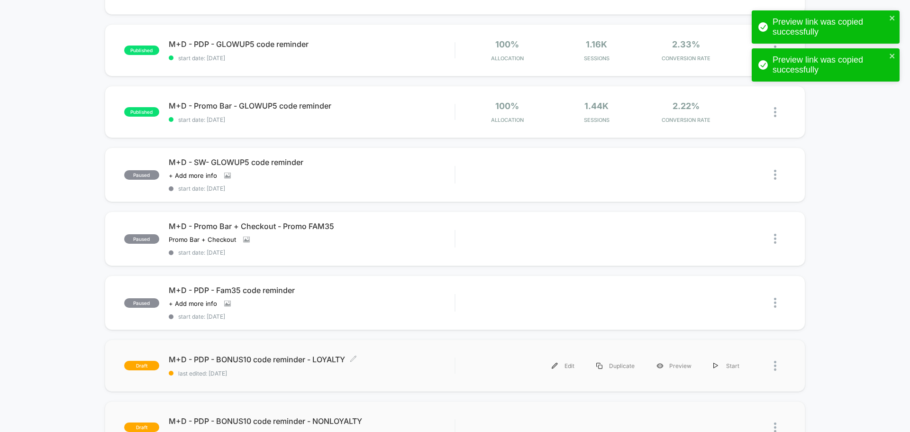
scroll to position [332, 0]
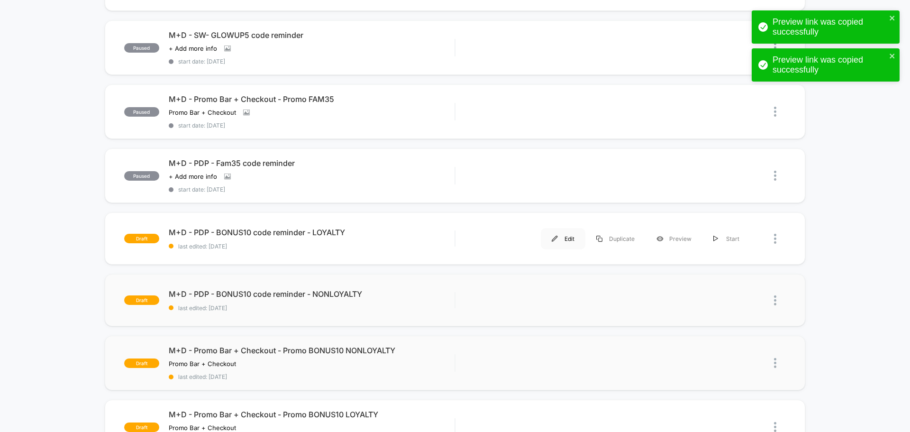
click at [559, 239] on div "Edit" at bounding box center [563, 238] width 45 height 21
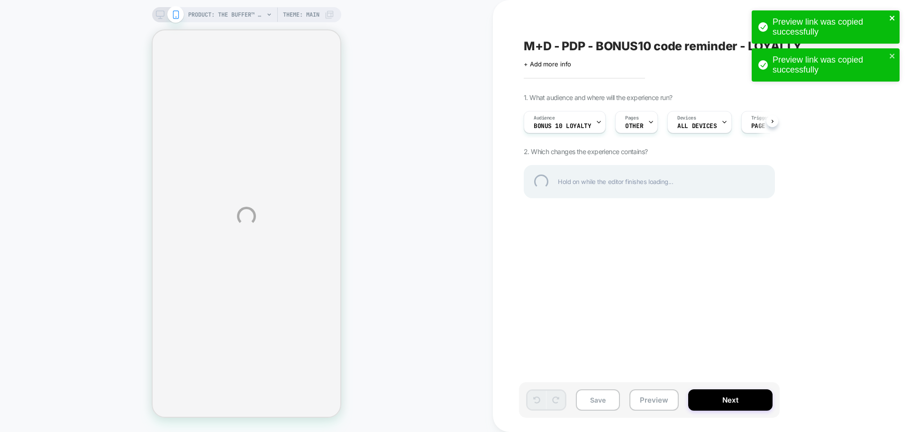
click at [892, 18] on icon "close" at bounding box center [892, 18] width 5 height 5
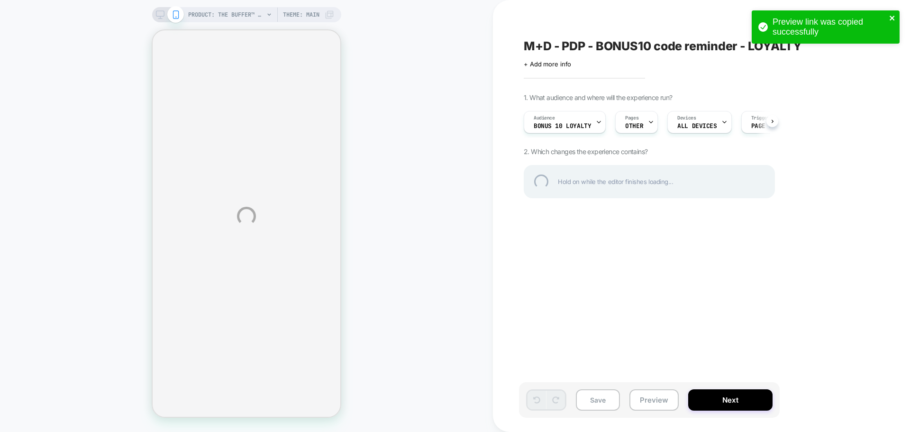
click at [892, 50] on div "Preview link was copied successfully Preview link was copied successfully" at bounding box center [826, 30] width 152 height 42
click at [893, 15] on icon "close" at bounding box center [892, 18] width 7 height 8
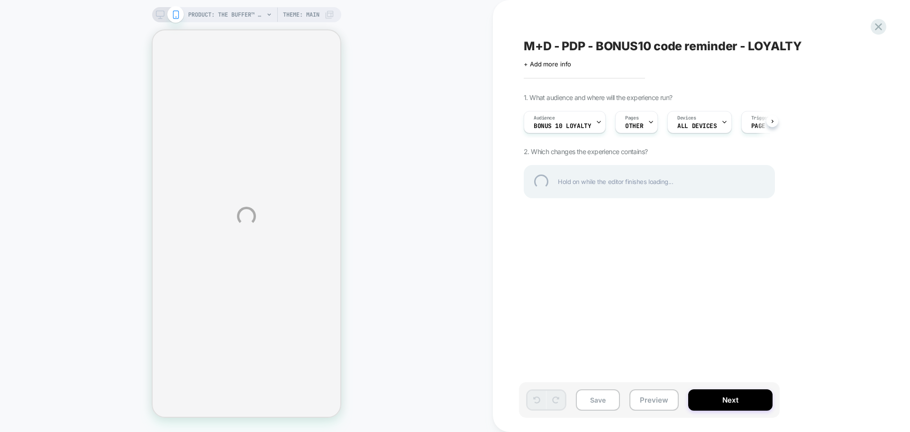
click at [874, 29] on div at bounding box center [879, 27] width 16 height 16
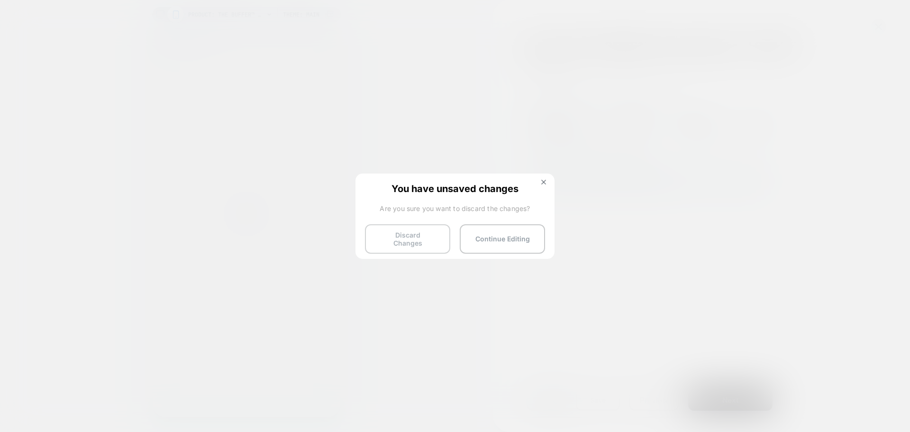
click at [408, 237] on button "Discard Changes" at bounding box center [407, 238] width 85 height 29
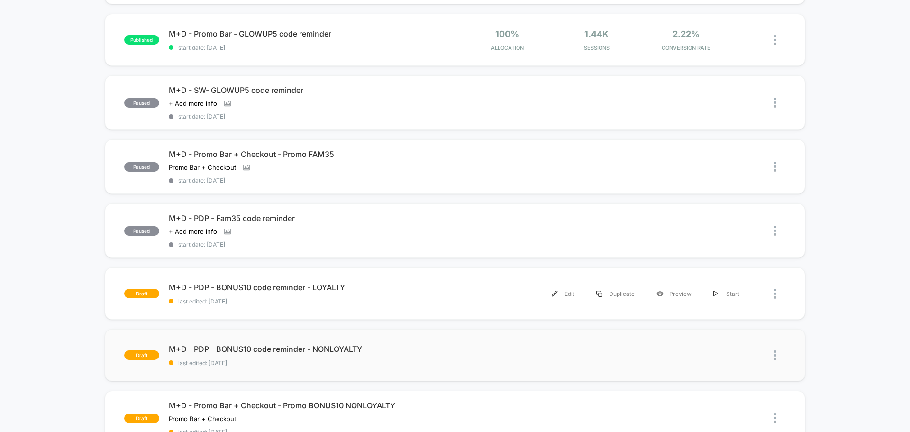
scroll to position [332, 0]
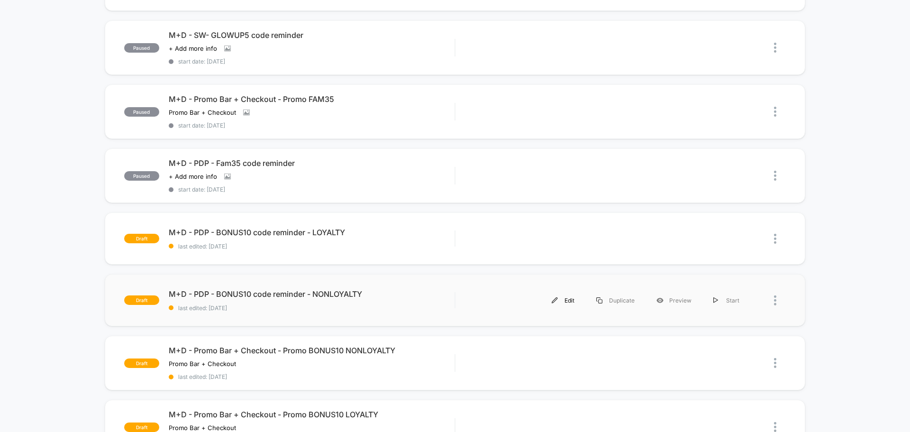
click at [571, 297] on div "Edit" at bounding box center [563, 300] width 45 height 21
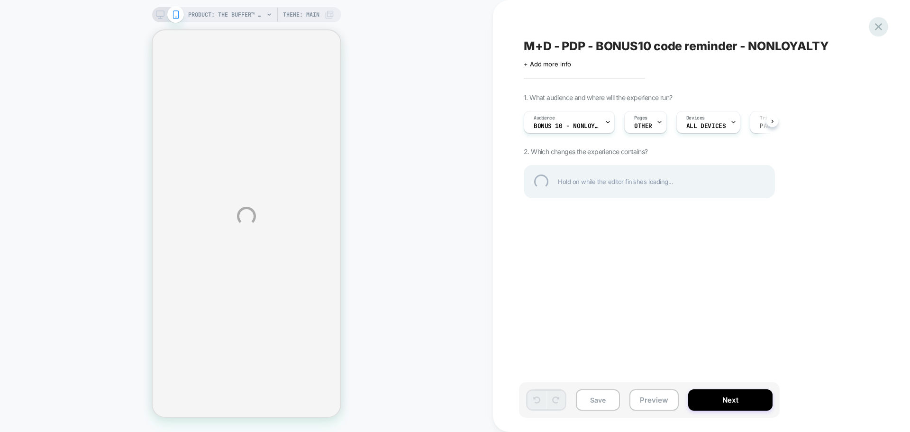
click at [878, 28] on div at bounding box center [878, 26] width 19 height 19
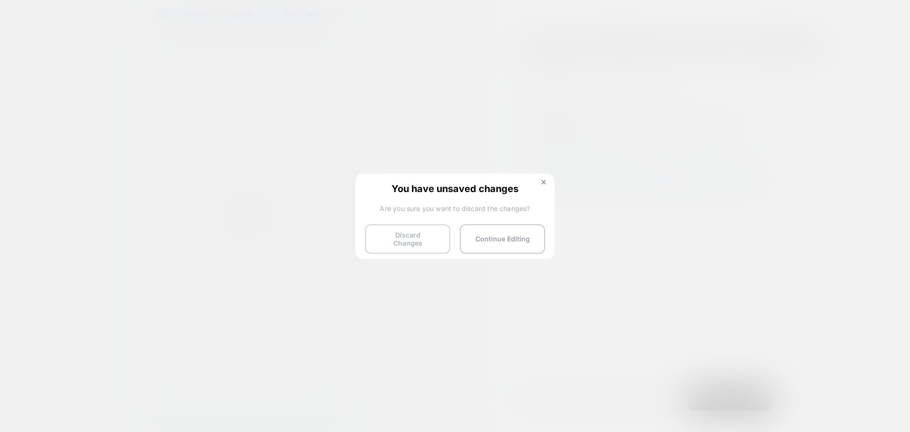
click at [415, 234] on button "Discard Changes" at bounding box center [407, 238] width 85 height 29
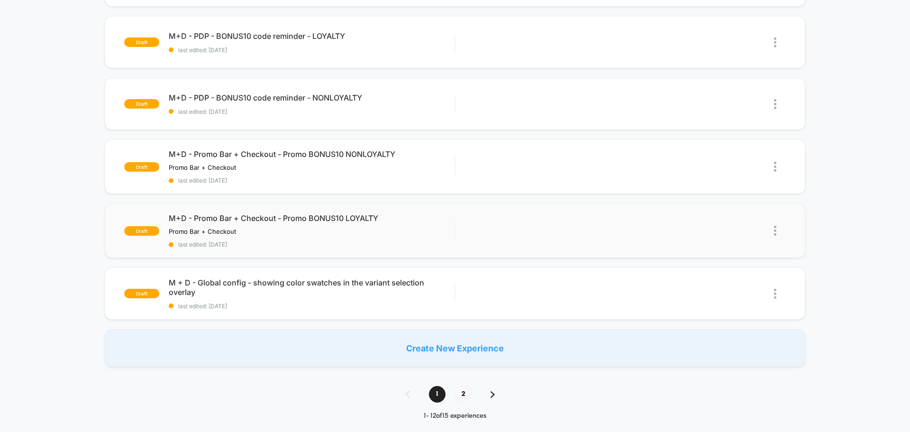
scroll to position [521, 0]
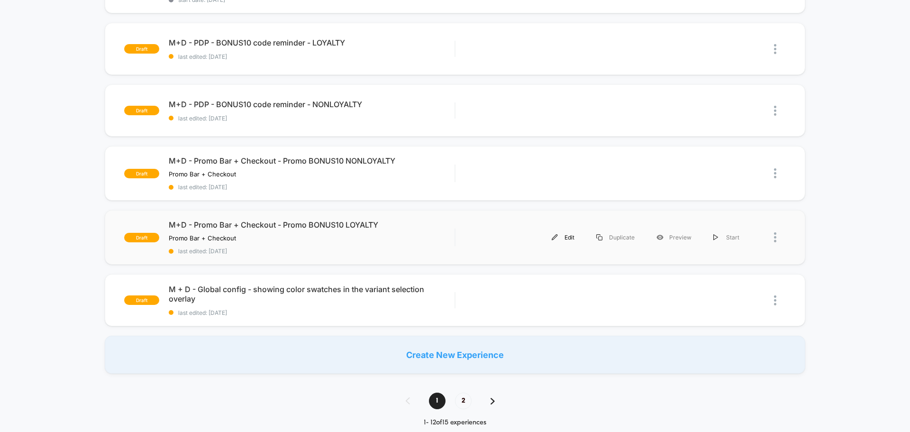
click at [557, 243] on div "Edit" at bounding box center [563, 237] width 45 height 21
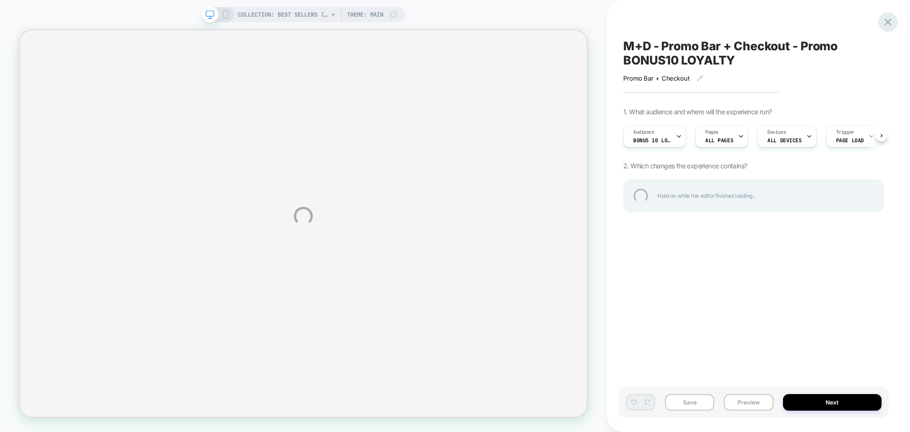
click at [890, 20] on div at bounding box center [887, 21] width 19 height 19
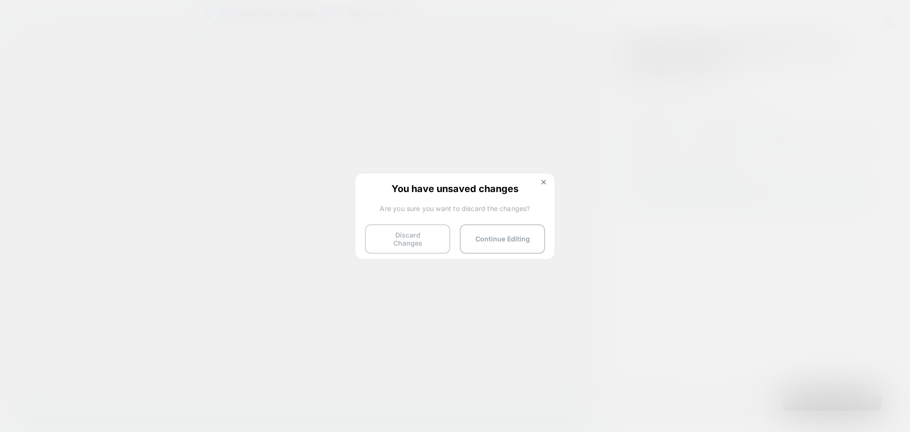
click at [420, 233] on button "Discard Changes" at bounding box center [407, 238] width 85 height 29
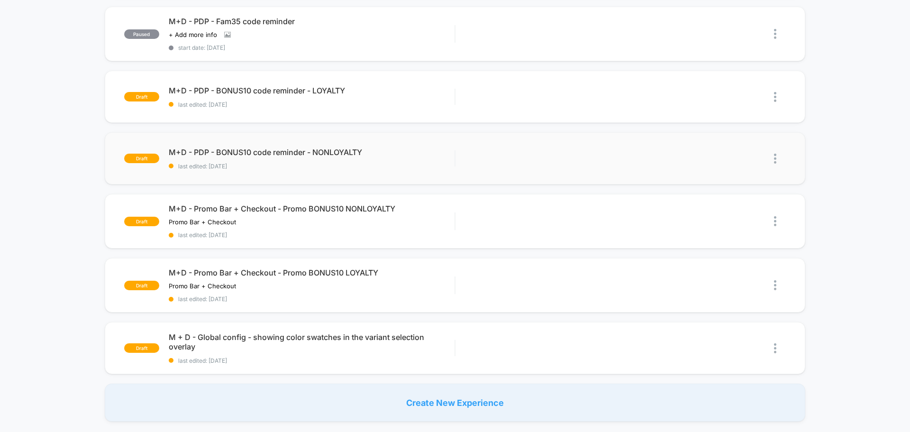
scroll to position [569, 0]
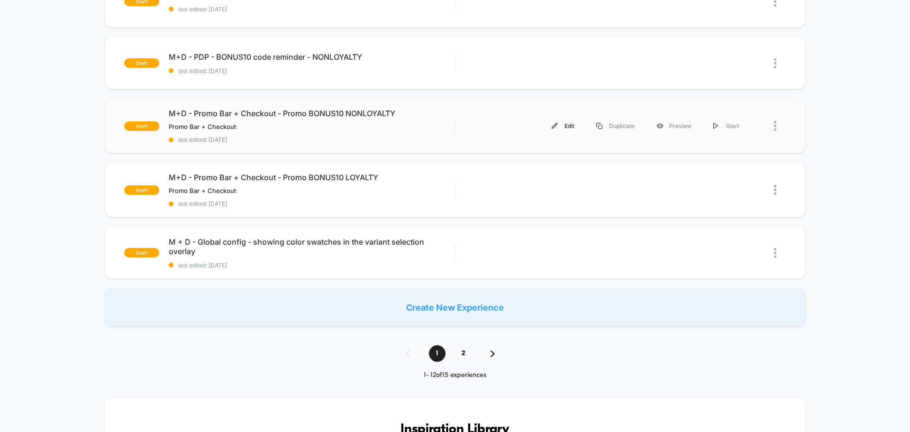
click at [565, 129] on div "Edit" at bounding box center [563, 125] width 45 height 21
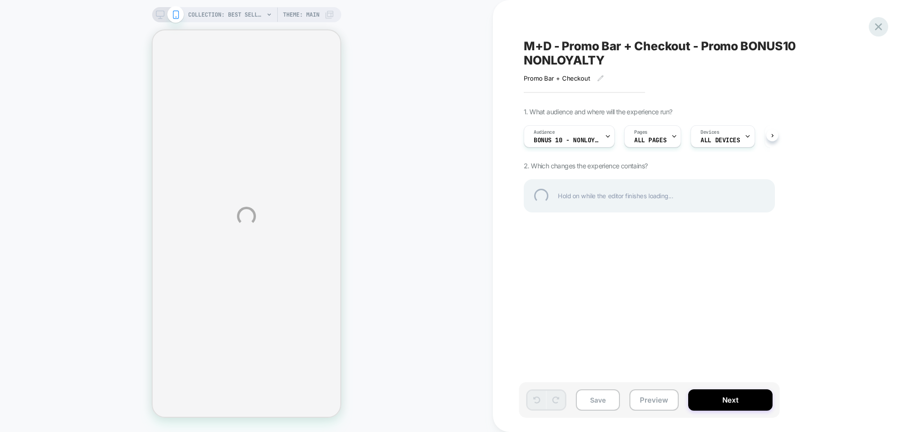
click at [880, 32] on div at bounding box center [878, 26] width 19 height 19
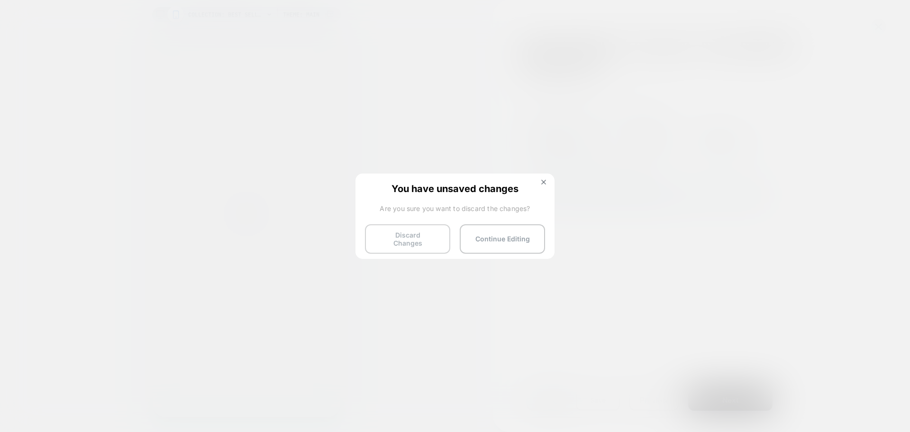
click at [427, 237] on button "Discard Changes" at bounding box center [407, 238] width 85 height 29
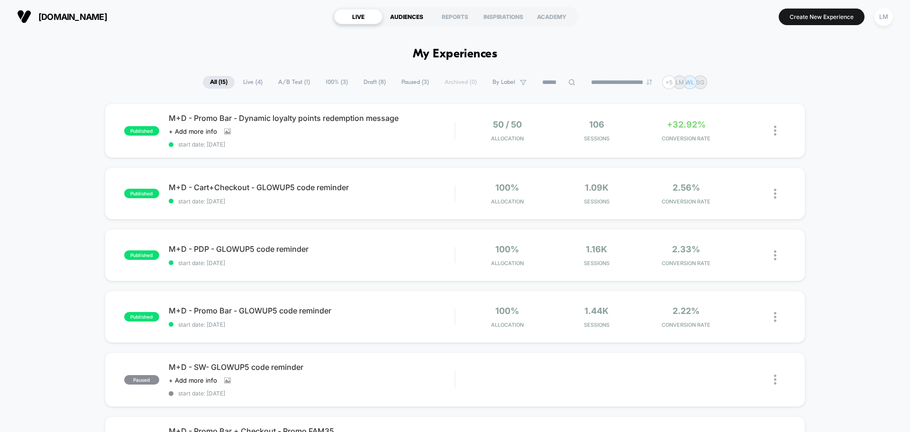
click at [406, 20] on div "AUDIENCES" at bounding box center [407, 16] width 48 height 15
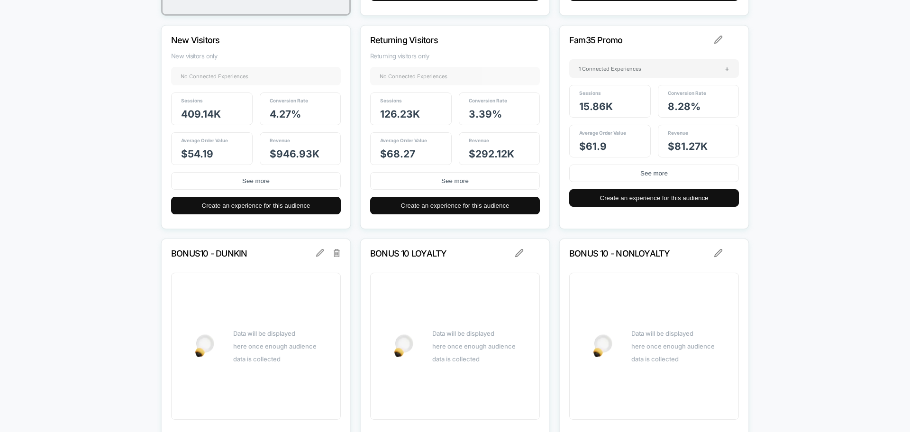
scroll to position [389, 0]
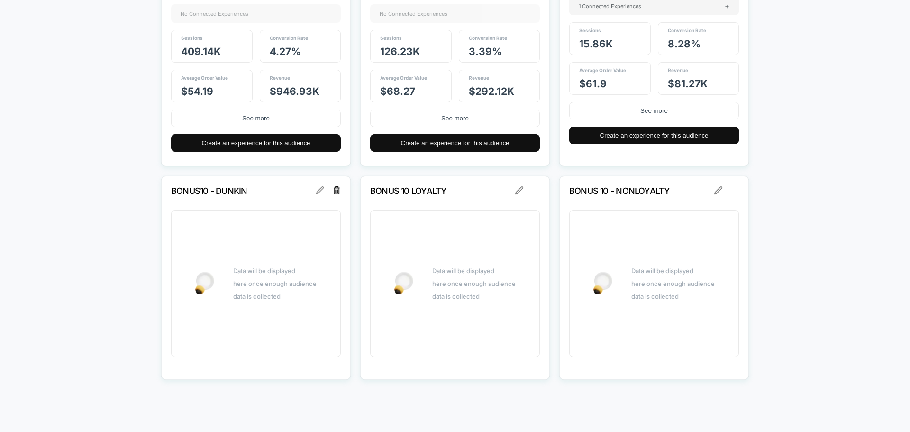
click at [337, 192] on img at bounding box center [337, 190] width 7 height 8
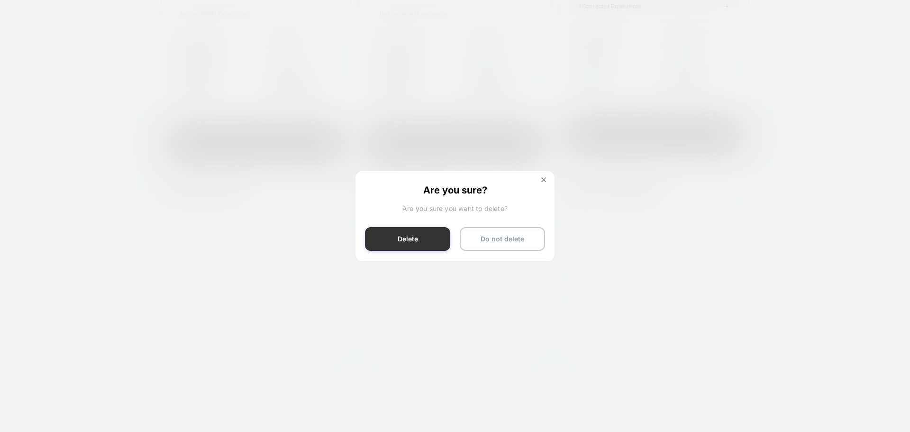
click at [414, 243] on button "Delete" at bounding box center [407, 239] width 85 height 24
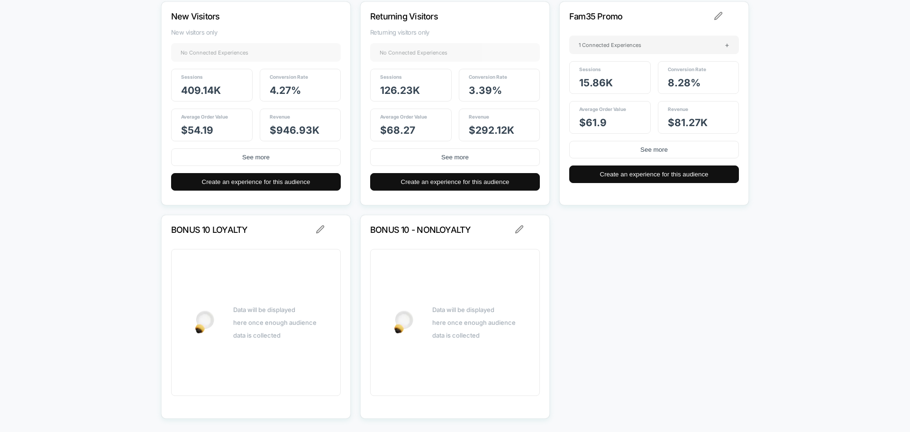
scroll to position [361, 0]
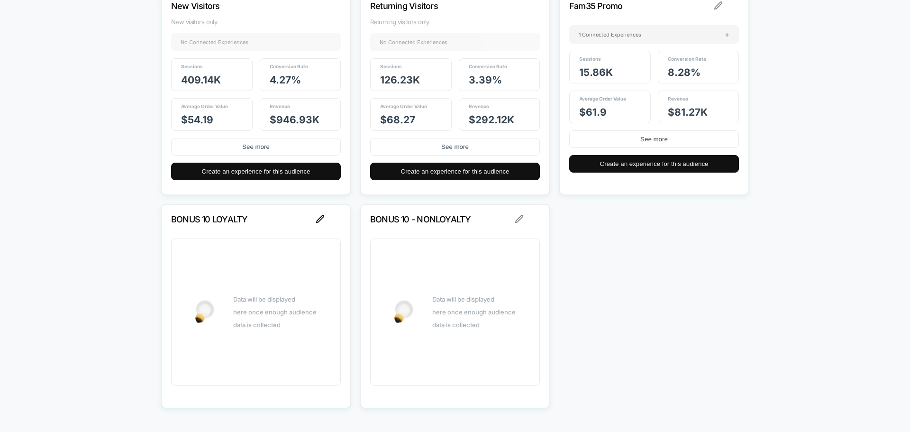
click at [319, 218] on img at bounding box center [320, 219] width 9 height 9
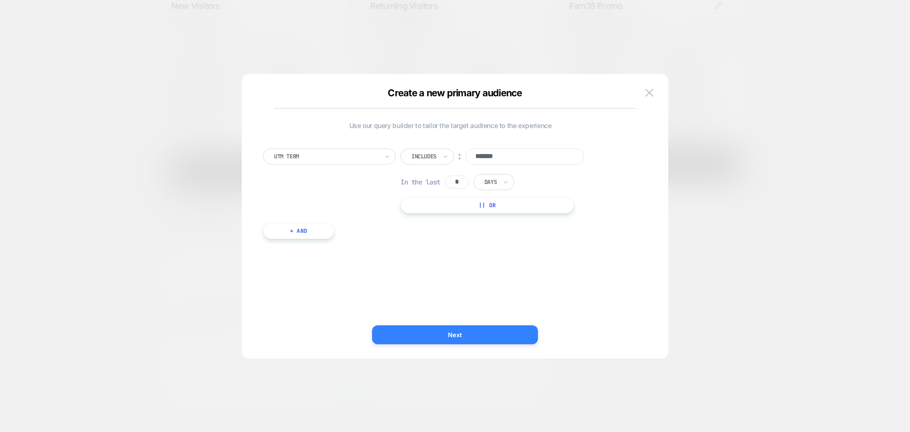
click at [456, 336] on button "Next" at bounding box center [455, 334] width 166 height 19
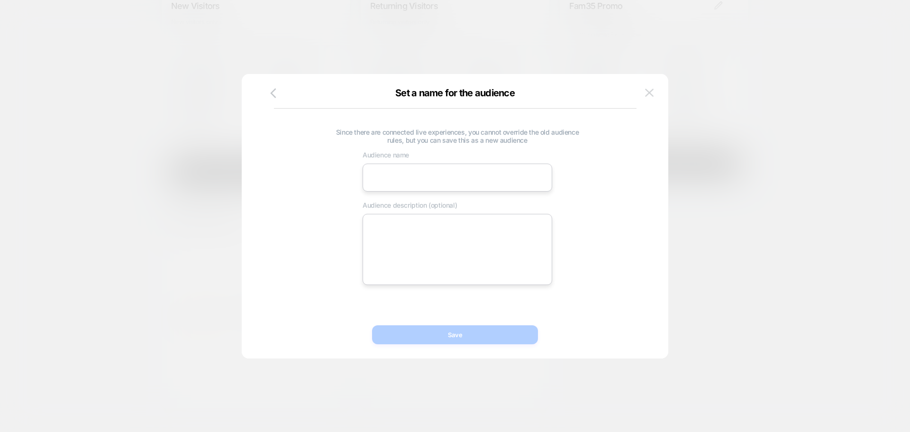
click at [647, 90] on img at bounding box center [649, 93] width 9 height 8
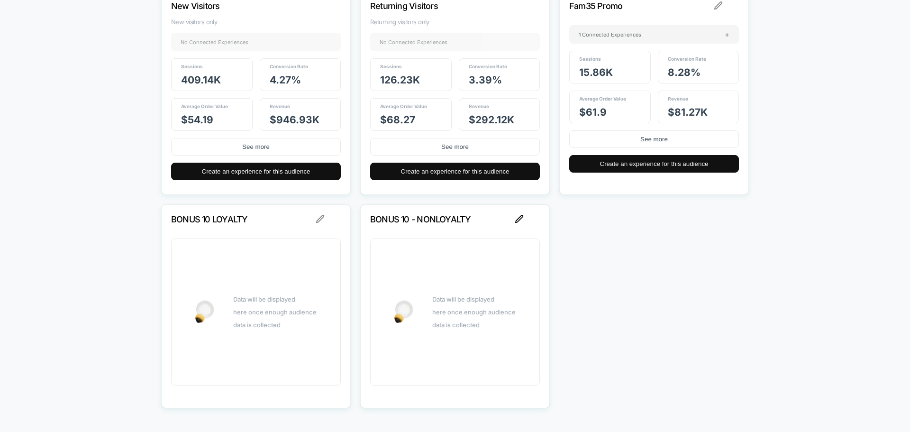
click at [518, 221] on img at bounding box center [519, 219] width 9 height 9
